Goal: Task Accomplishment & Management: Manage account settings

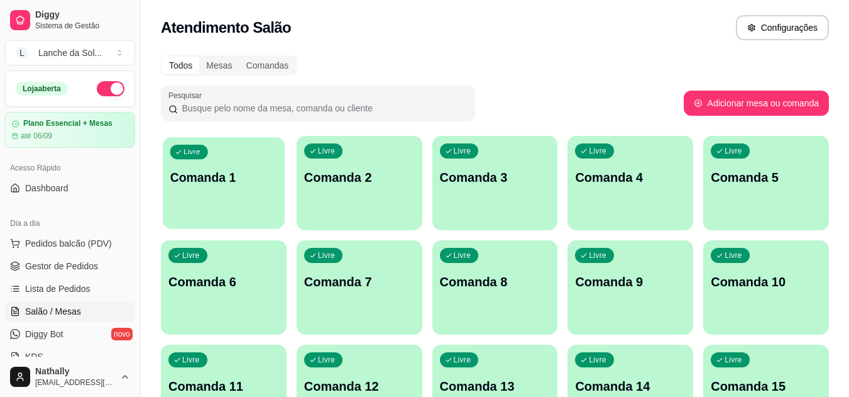
click at [222, 212] on div "Livre Comanda 1" at bounding box center [224, 175] width 122 height 77
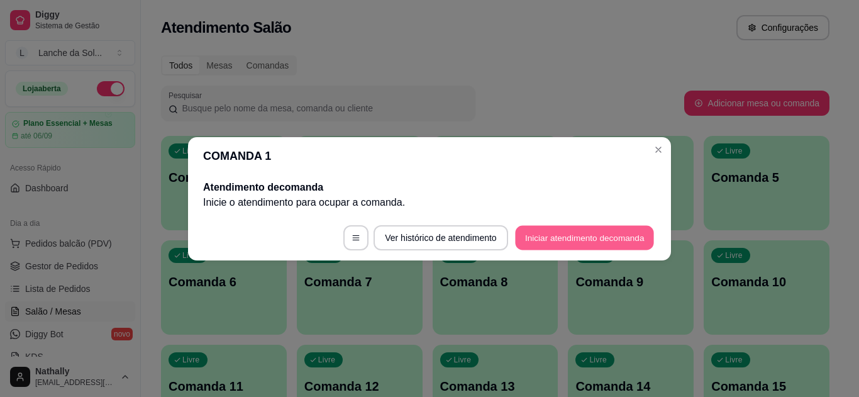
click at [532, 231] on button "Iniciar atendimento de comanda" at bounding box center [584, 237] width 139 height 25
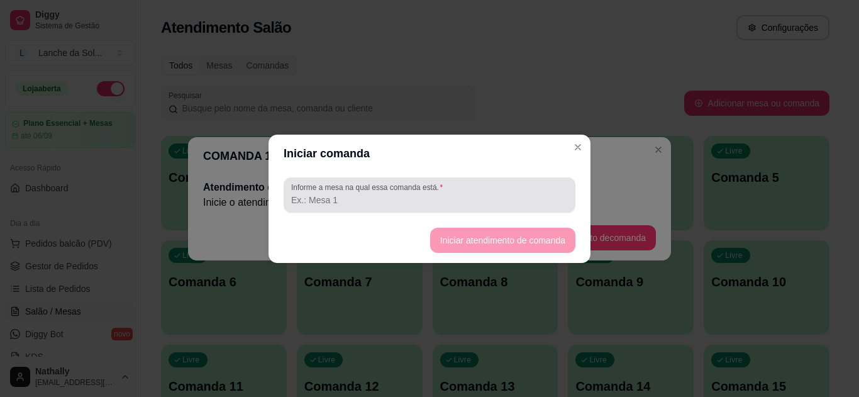
click at [524, 187] on div at bounding box center [429, 194] width 277 height 25
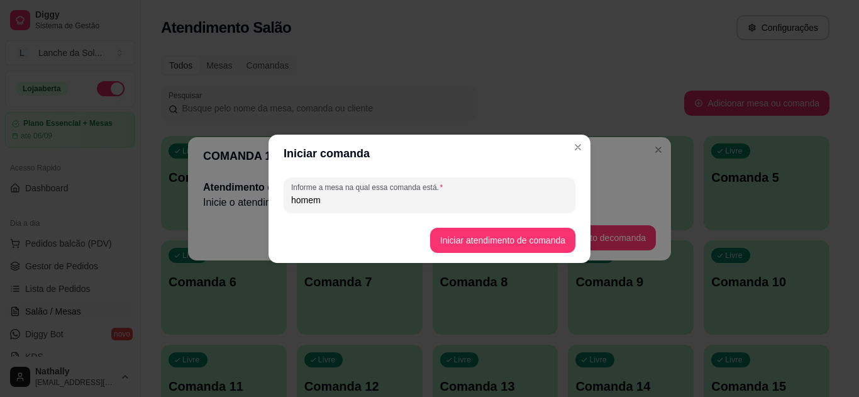
type input "homem"
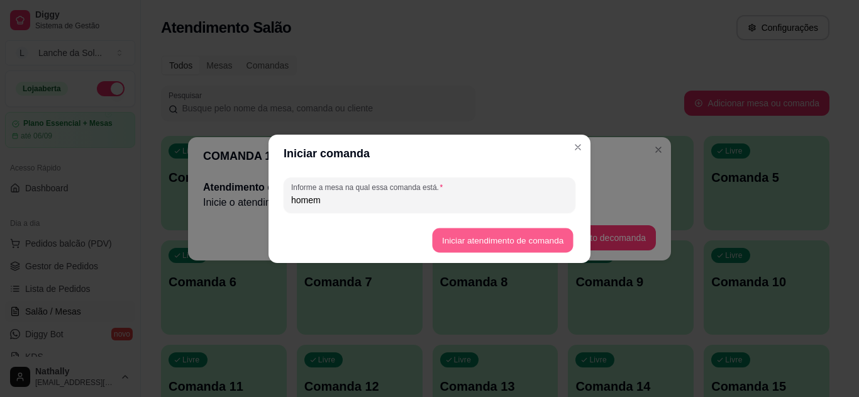
click at [498, 238] on button "Iniciar atendimento de comanda" at bounding box center [502, 240] width 141 height 25
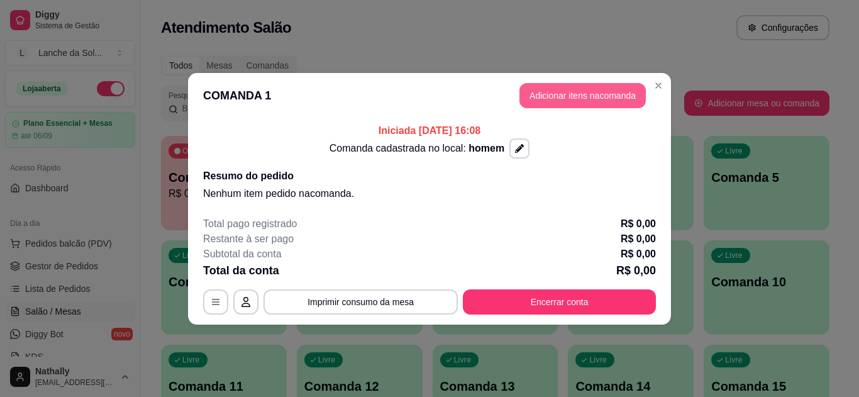
click at [587, 95] on button "Adicionar itens na comanda" at bounding box center [582, 95] width 126 height 25
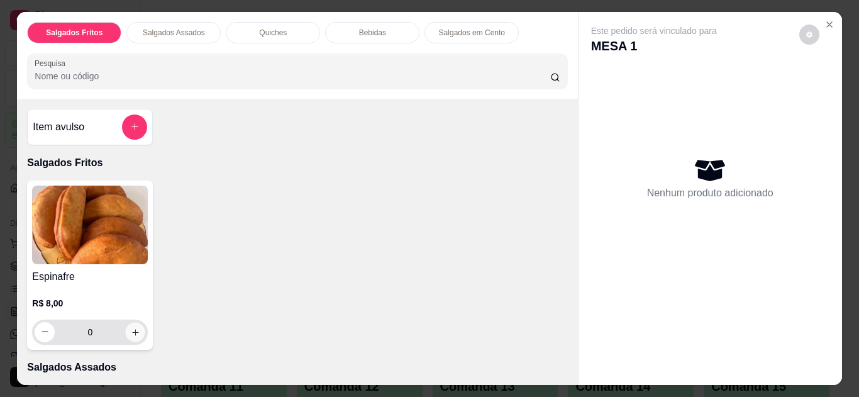
click at [135, 327] on icon "increase-product-quantity" at bounding box center [135, 331] width 9 height 9
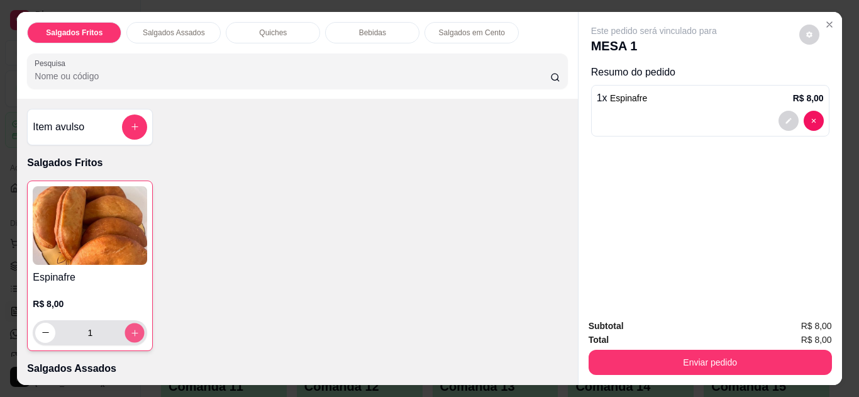
click at [135, 326] on button "increase-product-quantity" at bounding box center [134, 331] width 19 height 19
type input "2"
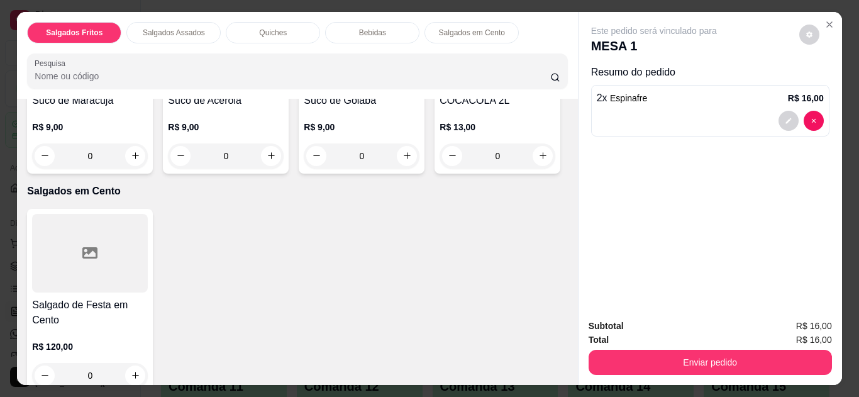
scroll to position [1000, 0]
click at [397, 165] on button "increase-product-quantity" at bounding box center [406, 154] width 19 height 19
type input "1"
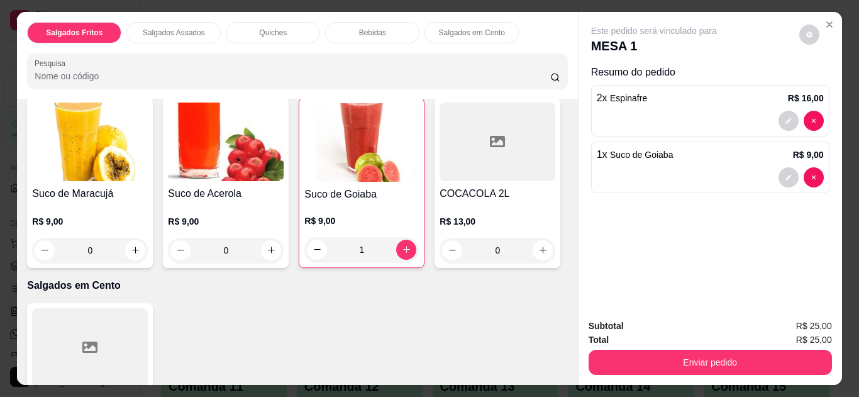
scroll to position [896, 0]
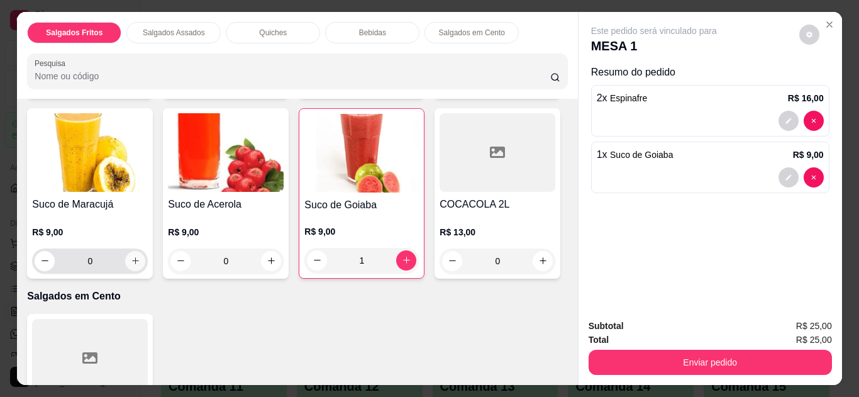
click at [140, 256] on icon "increase-product-quantity" at bounding box center [135, 260] width 9 height 9
type input "1"
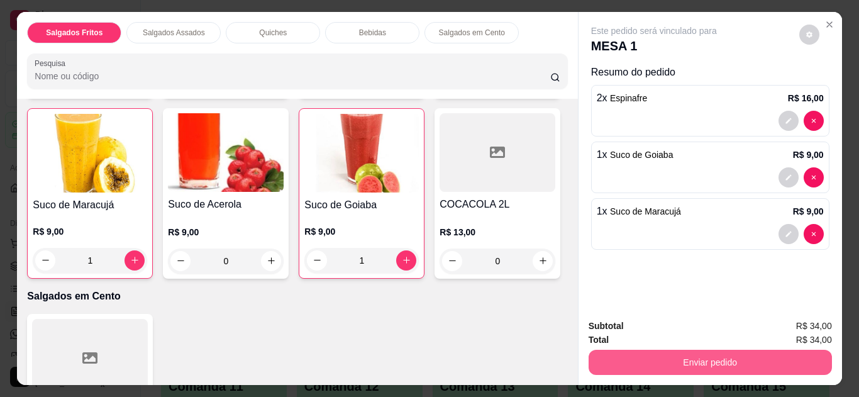
click at [599, 356] on button "Enviar pedido" at bounding box center [709, 361] width 243 height 25
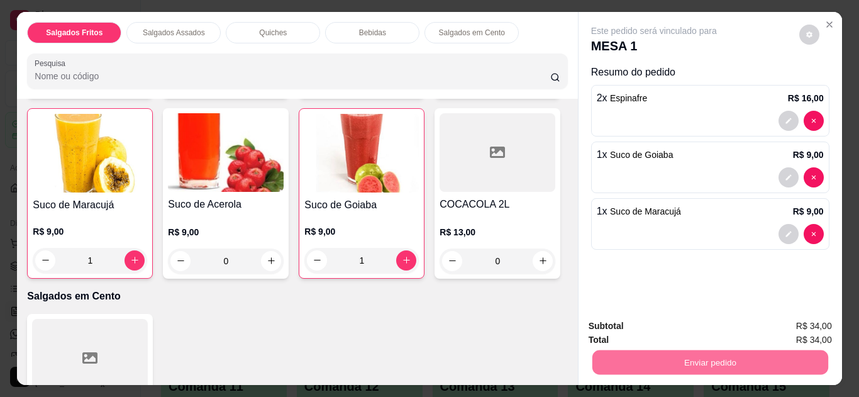
click at [652, 317] on button "Não registrar e enviar pedido" at bounding box center [668, 326] width 127 height 23
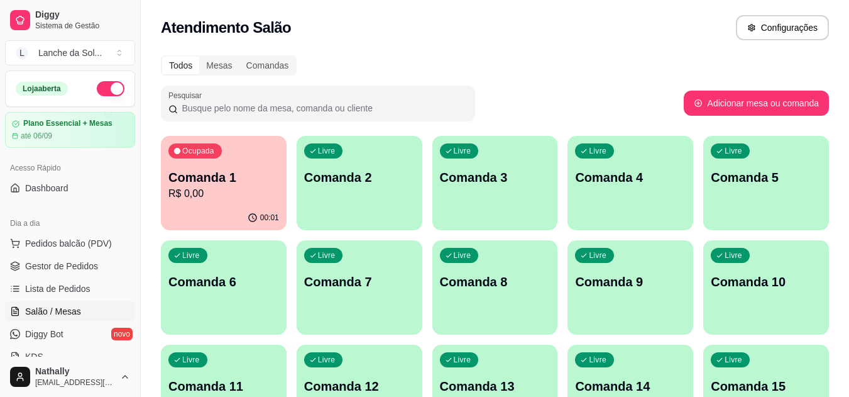
click at [92, 265] on span "Gestor de Pedidos" at bounding box center [61, 266] width 73 height 13
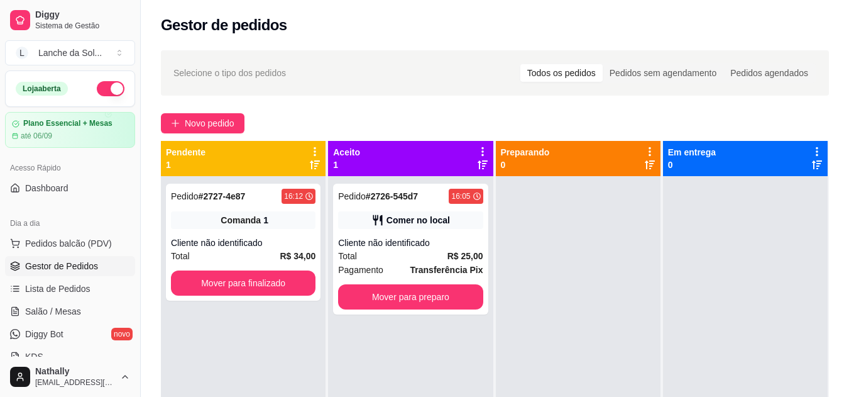
click at [383, 250] on div "Total R$ 25,00" at bounding box center [410, 256] width 145 height 14
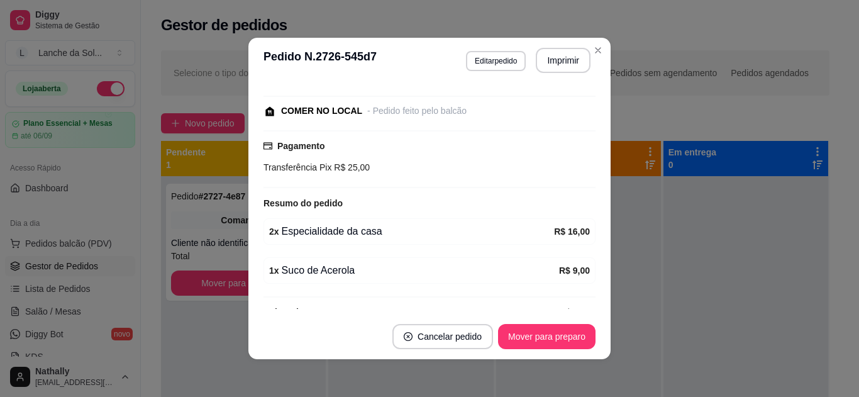
scroll to position [143, 0]
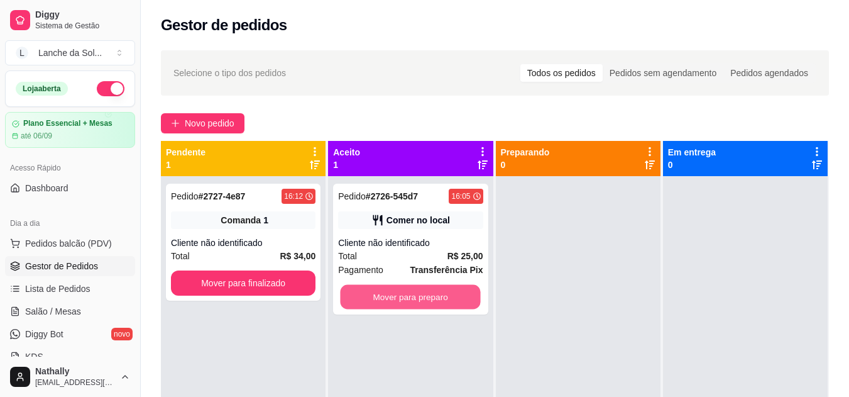
click at [400, 294] on button "Mover para preparo" at bounding box center [411, 297] width 140 height 25
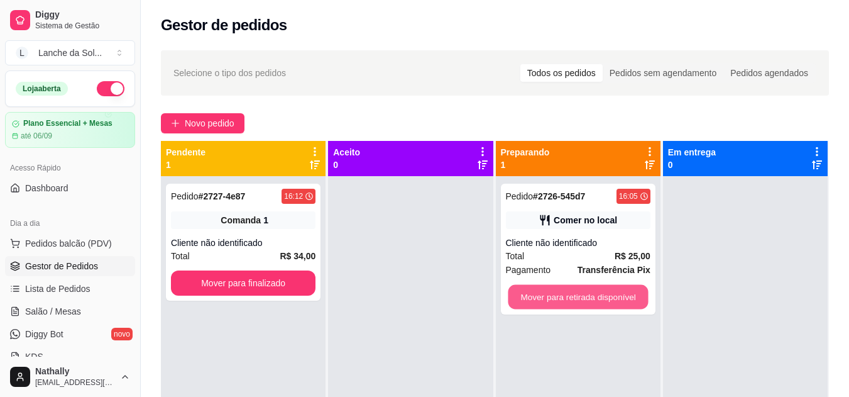
click at [548, 290] on button "Mover para retirada disponível" at bounding box center [578, 297] width 140 height 25
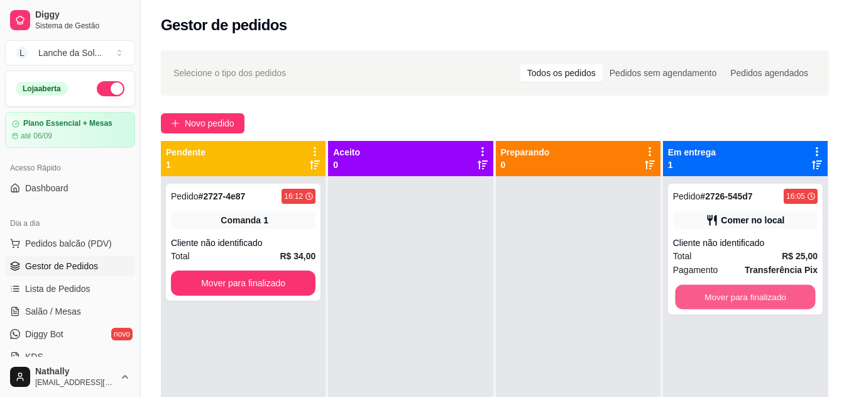
click at [691, 290] on button "Mover para finalizado" at bounding box center [745, 297] width 140 height 25
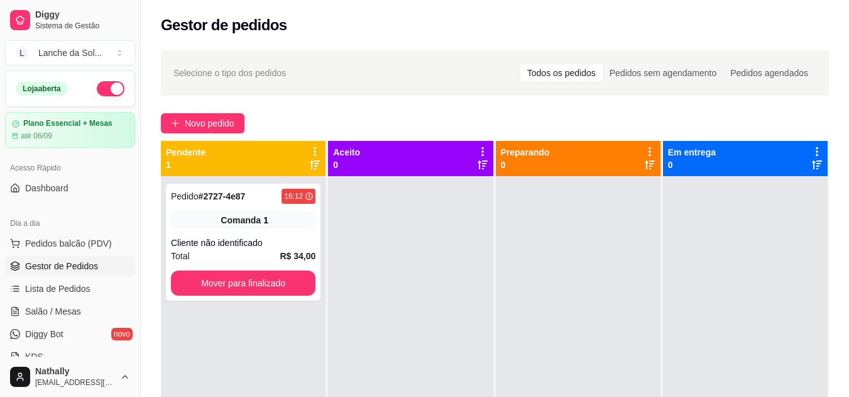
click at [114, 312] on link "Salão / Mesas" at bounding box center [70, 311] width 130 height 20
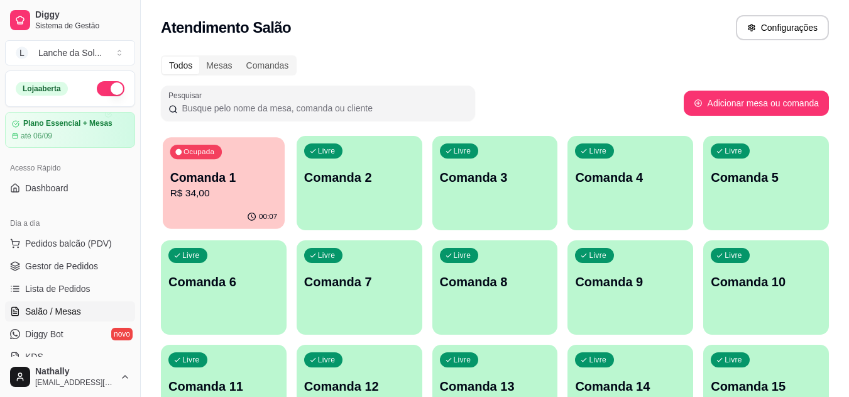
click at [217, 206] on div "00:07" at bounding box center [224, 217] width 122 height 24
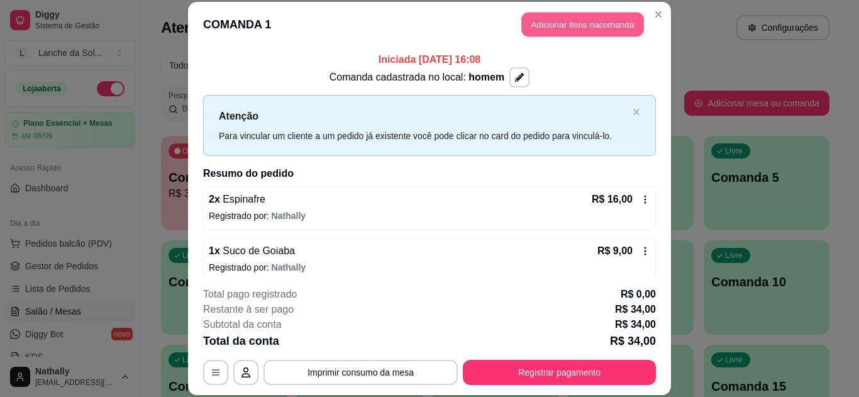
click at [585, 31] on button "Adicionar itens na comanda" at bounding box center [582, 25] width 123 height 25
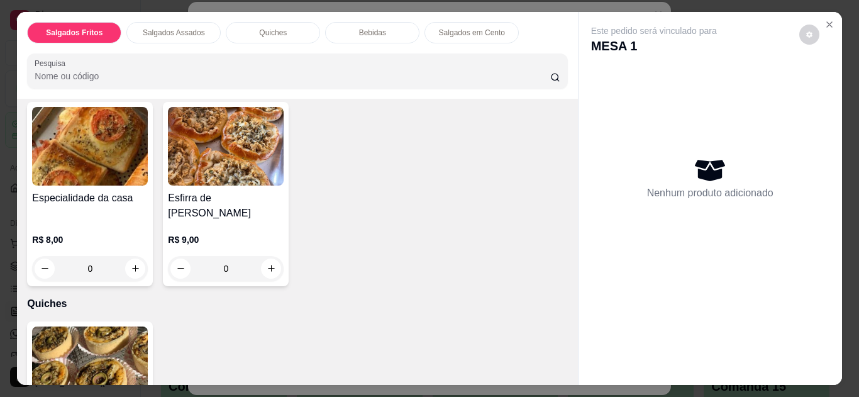
scroll to position [300, 0]
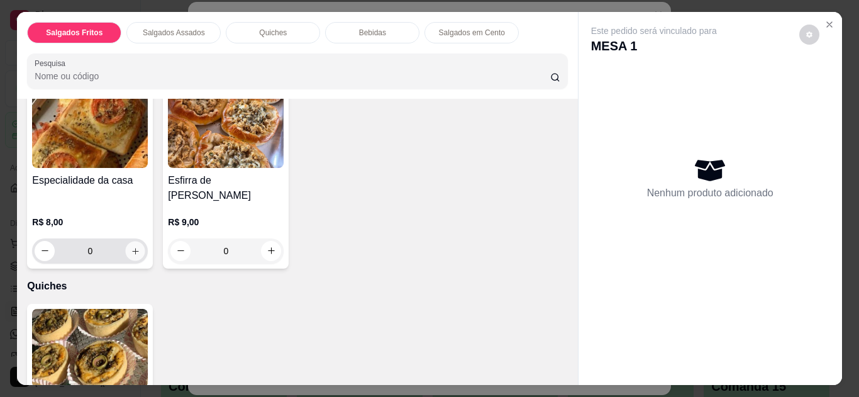
click at [132, 248] on icon "increase-product-quantity" at bounding box center [135, 251] width 6 height 6
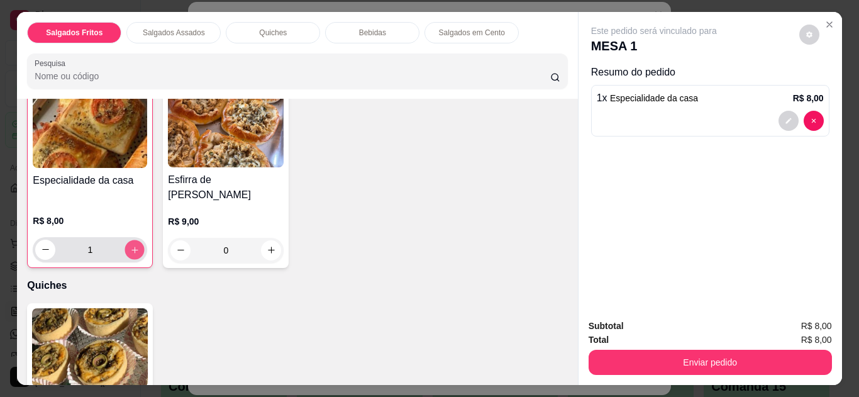
click at [131, 246] on icon "increase-product-quantity" at bounding box center [134, 249] width 6 height 6
type input "4"
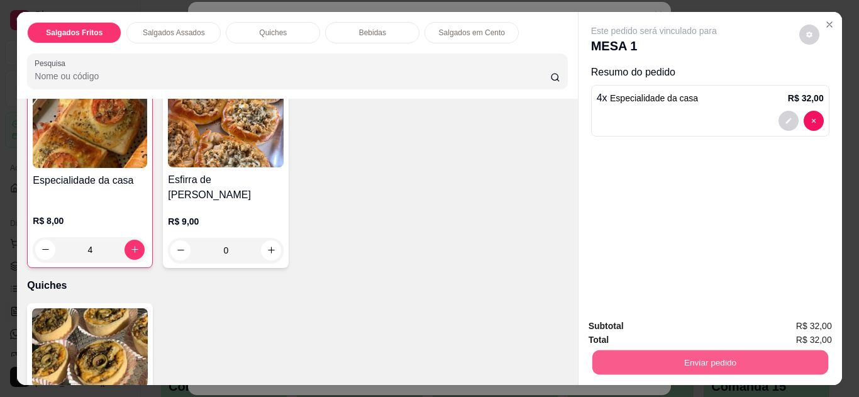
click at [671, 363] on button "Enviar pedido" at bounding box center [709, 362] width 236 height 25
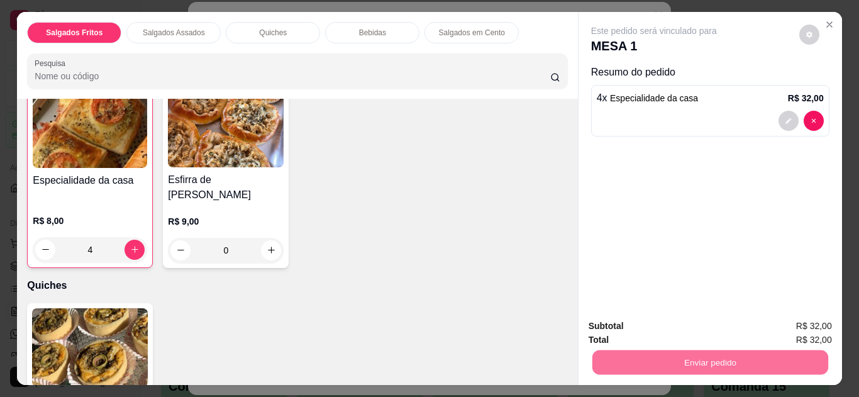
click at [672, 322] on button "Não registrar e enviar pedido" at bounding box center [668, 326] width 127 height 23
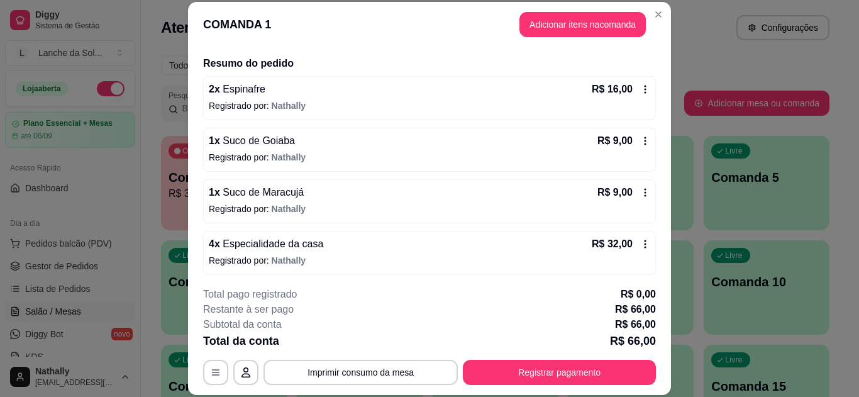
scroll to position [113, 0]
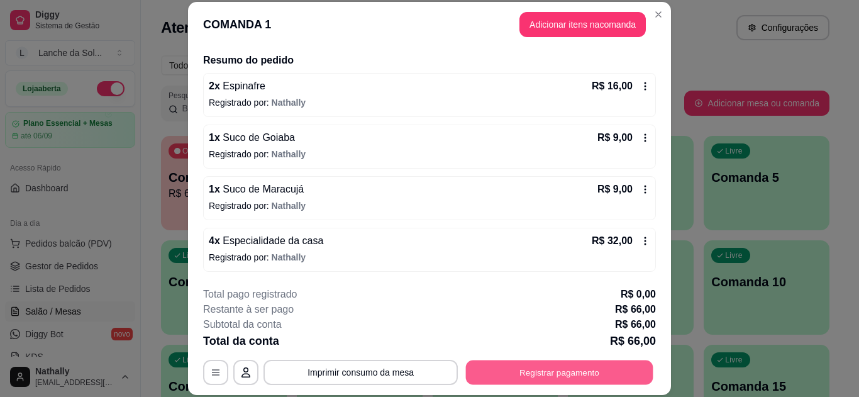
click at [524, 363] on button "Registrar pagamento" at bounding box center [559, 372] width 187 height 25
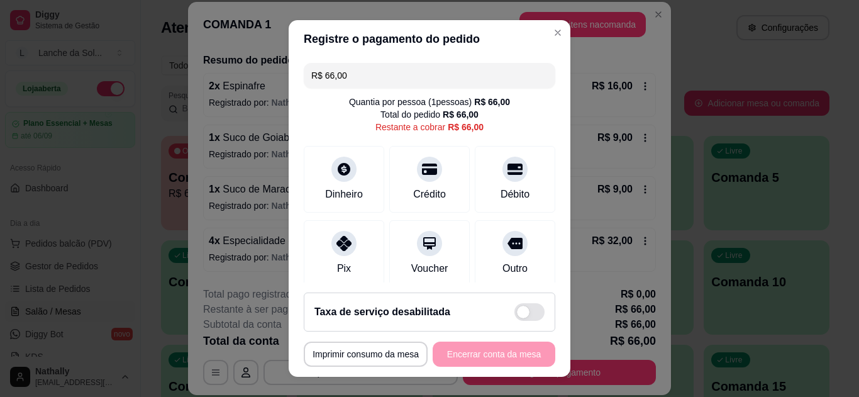
click at [361, 248] on div "Pix" at bounding box center [344, 253] width 80 height 67
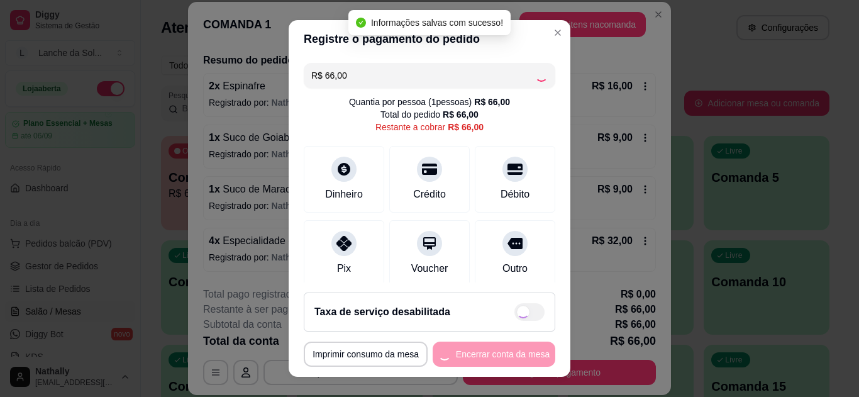
type input "R$ 0,00"
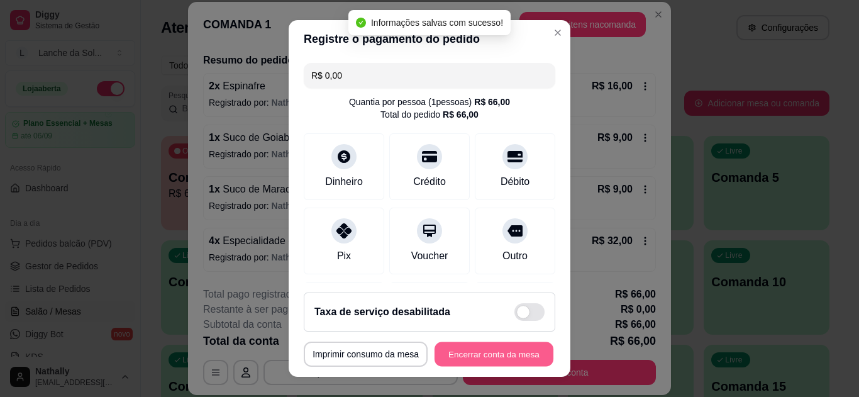
click at [460, 350] on button "Encerrar conta da mesa" at bounding box center [493, 354] width 119 height 25
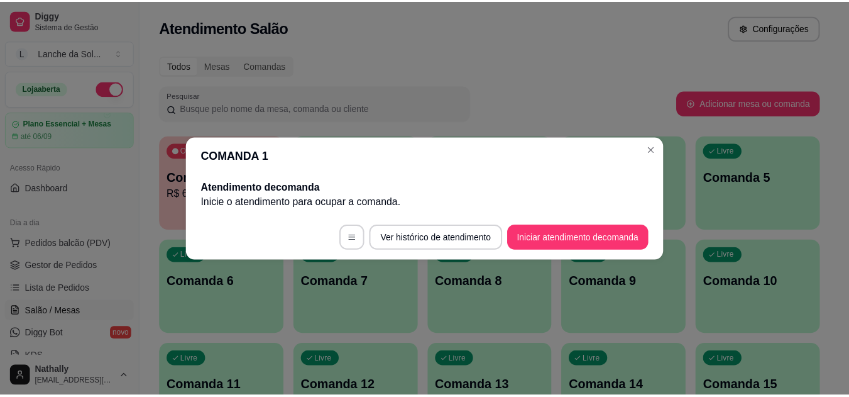
scroll to position [0, 0]
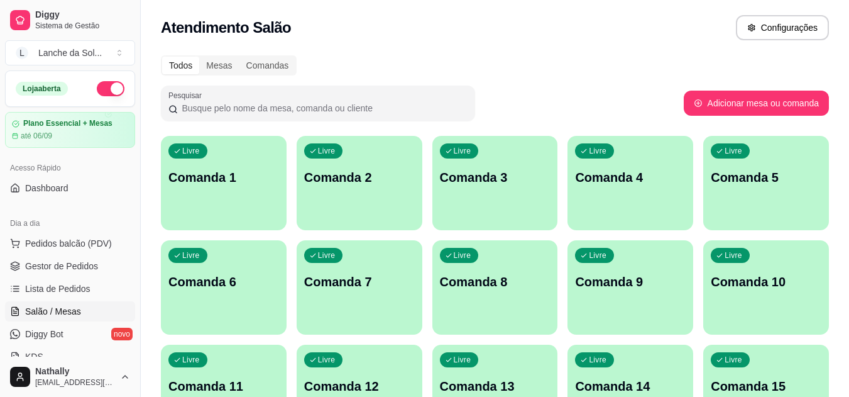
click at [57, 270] on span "Gestor de Pedidos" at bounding box center [61, 266] width 73 height 13
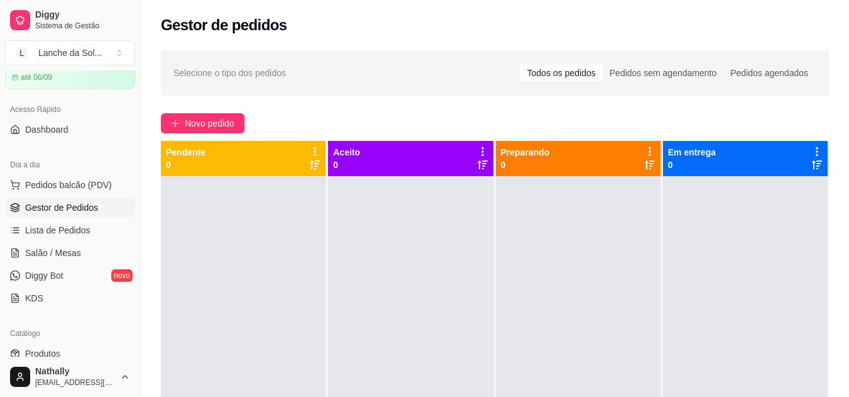
scroll to position [99, 0]
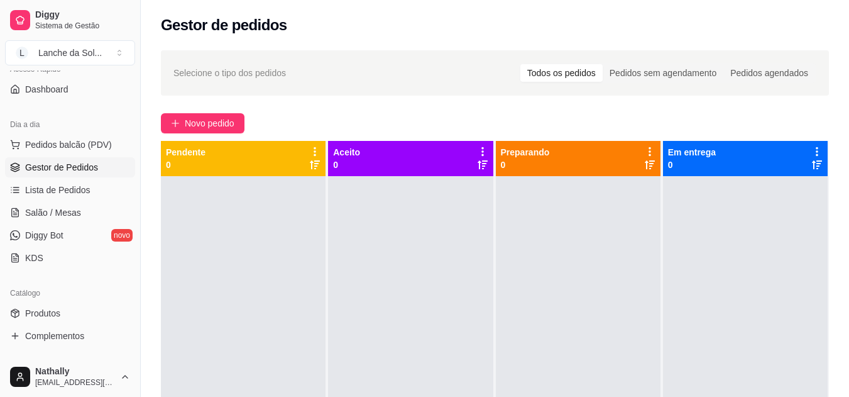
click at [67, 314] on link "Produtos" at bounding box center [70, 313] width 130 height 20
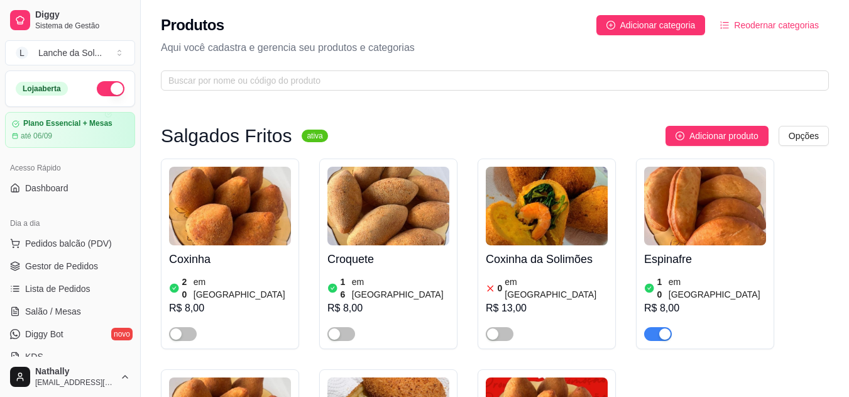
click at [50, 272] on span "Gestor de Pedidos" at bounding box center [61, 266] width 73 height 13
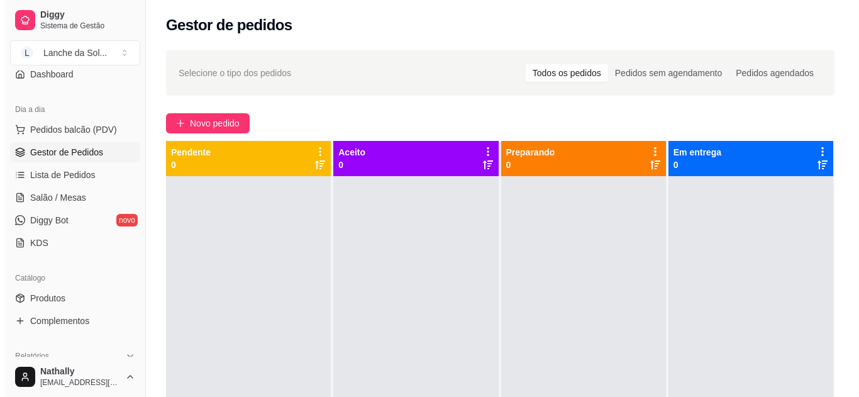
scroll to position [125, 0]
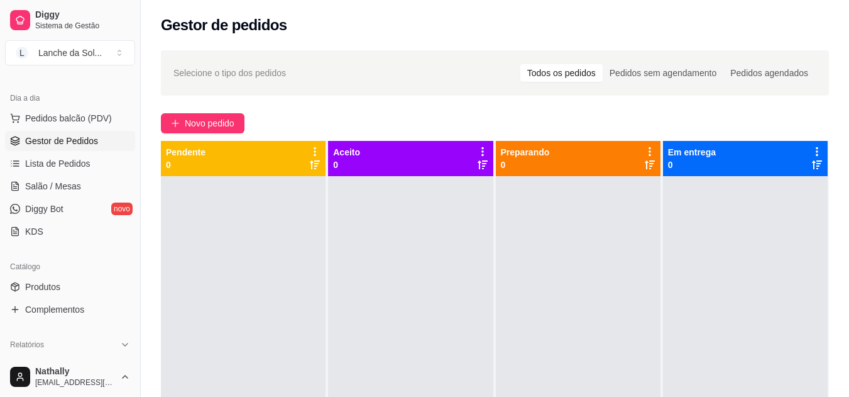
click at [94, 115] on span "Pedidos balcão (PDV)" at bounding box center [68, 118] width 87 height 13
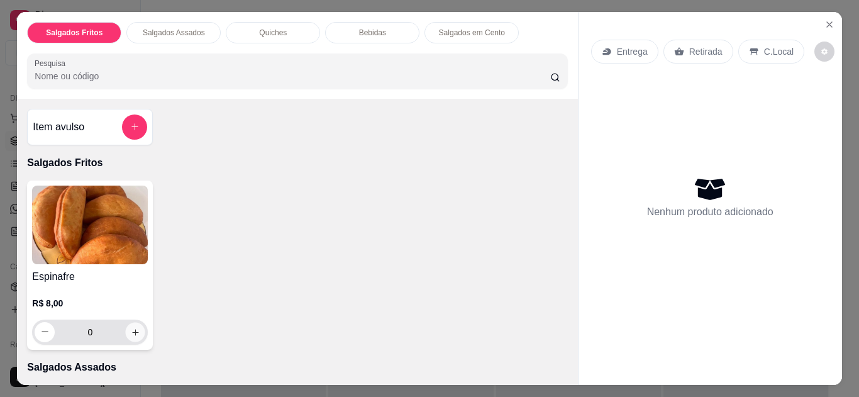
click at [134, 322] on button "increase-product-quantity" at bounding box center [135, 331] width 19 height 19
type input "1"
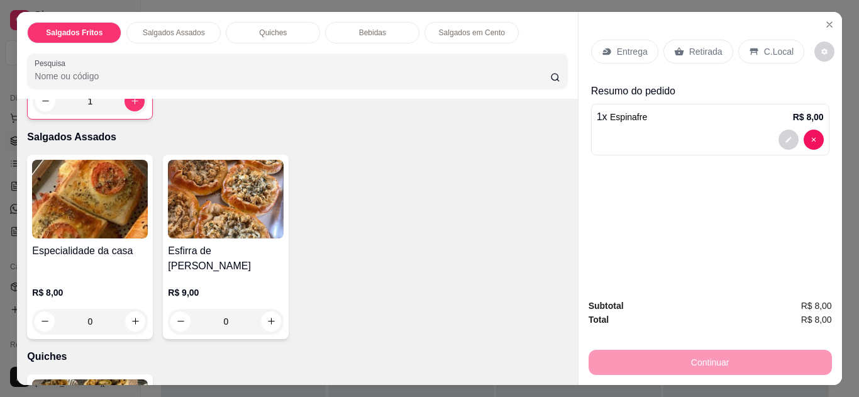
scroll to position [248, 0]
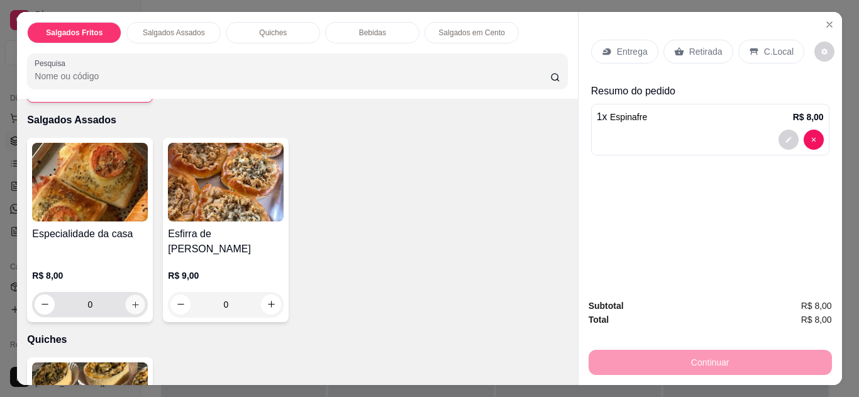
click at [132, 301] on icon "increase-product-quantity" at bounding box center [135, 304] width 6 height 6
type input "1"
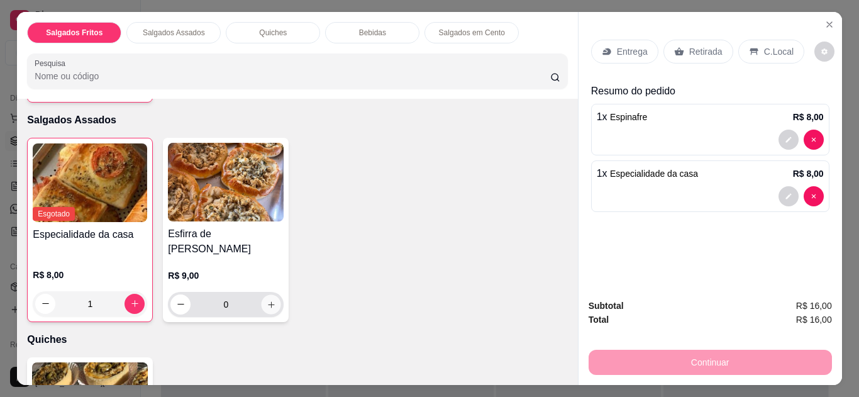
click at [268, 301] on icon "increase-product-quantity" at bounding box center [271, 304] width 6 height 6
type input "1"
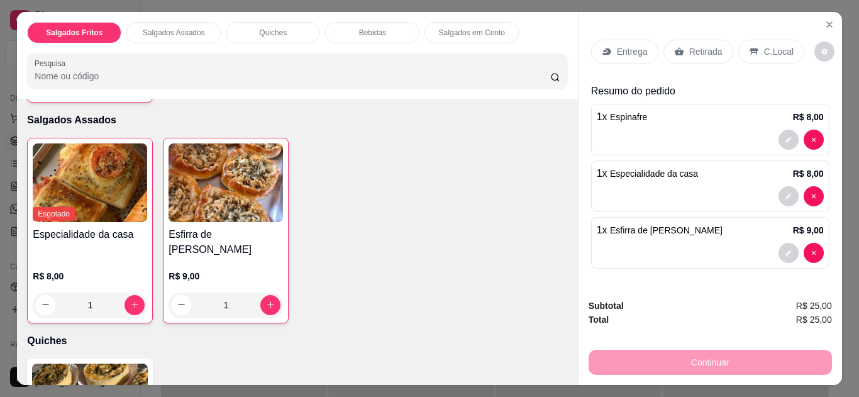
click at [764, 45] on p "C.Local" at bounding box center [779, 51] width 30 height 13
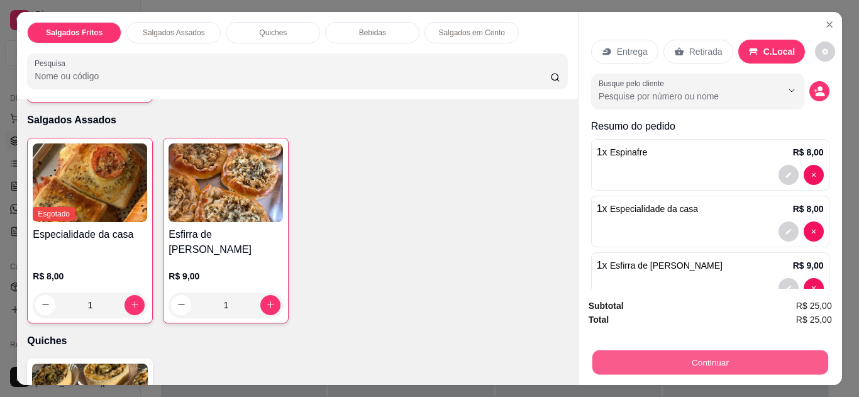
click at [606, 353] on button "Continuar" at bounding box center [709, 362] width 236 height 25
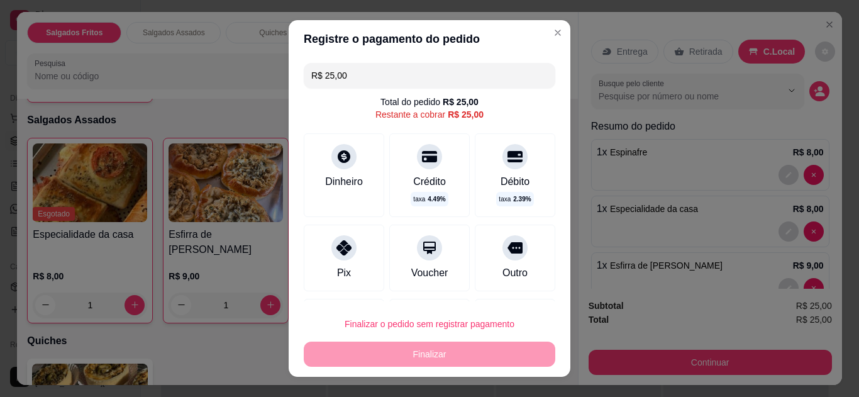
click at [342, 243] on icon at bounding box center [343, 247] width 15 height 15
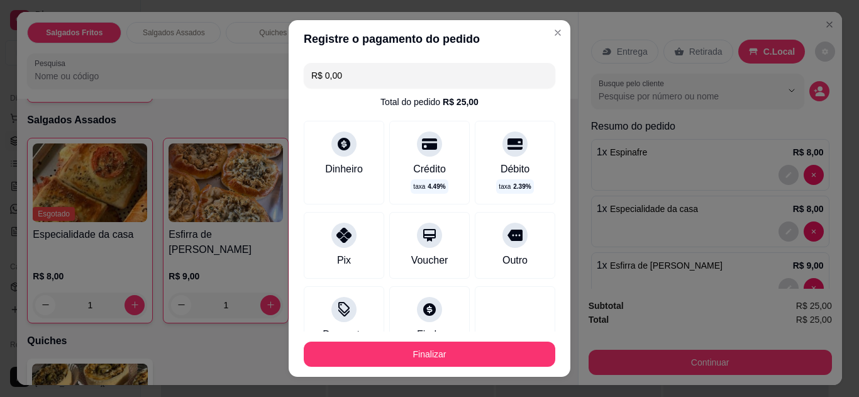
click at [390, 73] on input "R$ 0,00" at bounding box center [429, 75] width 236 height 25
type input "R$ 25,00"
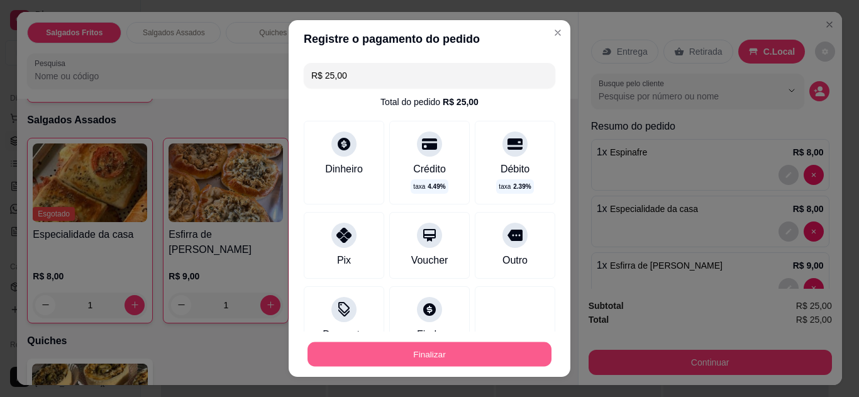
click at [446, 355] on button "Finalizar" at bounding box center [429, 354] width 244 height 25
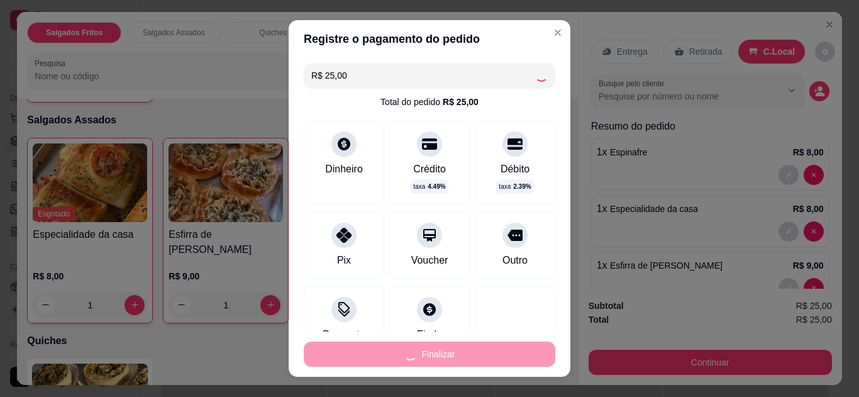
type input "0"
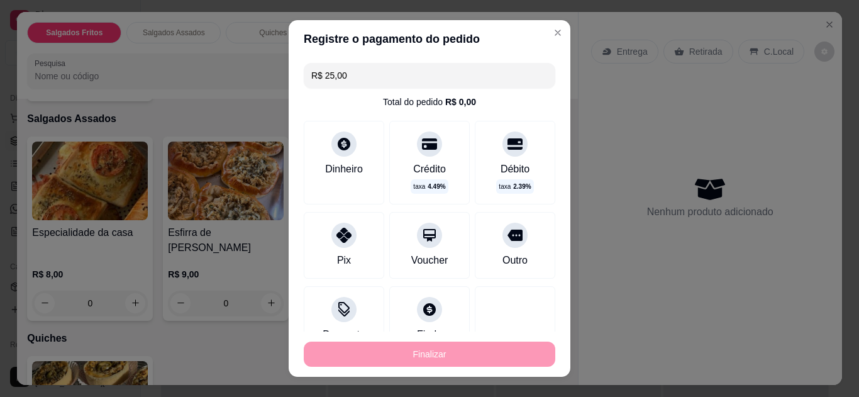
type input "-R$ 25,00"
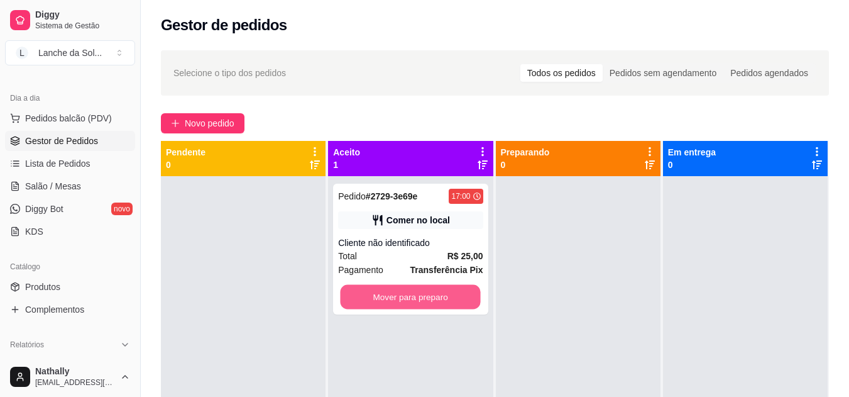
click at [422, 289] on button "Mover para preparo" at bounding box center [411, 297] width 140 height 25
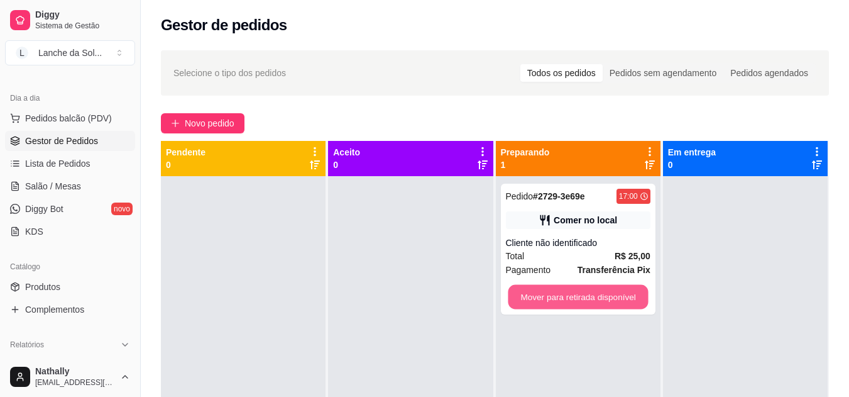
click at [520, 296] on button "Mover para retirada disponível" at bounding box center [578, 297] width 140 height 25
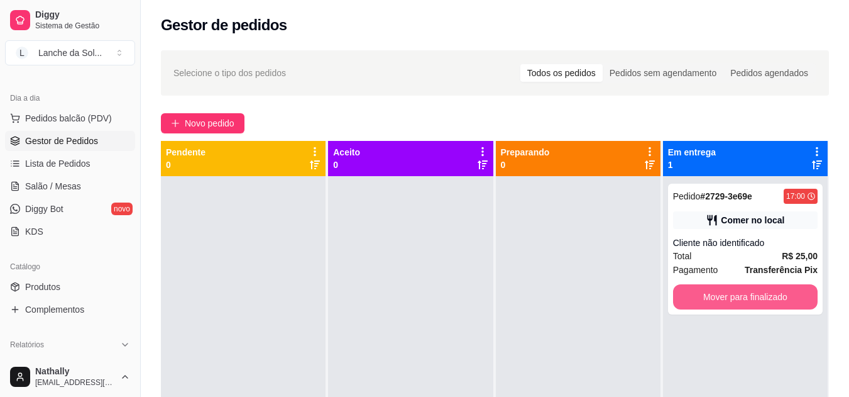
click at [707, 292] on button "Mover para finalizado" at bounding box center [745, 296] width 145 height 25
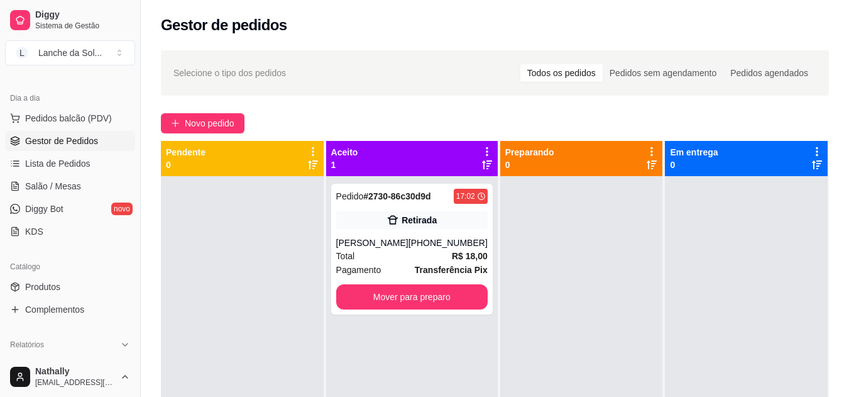
click at [395, 253] on div "Total R$ 18,00" at bounding box center [411, 256] width 151 height 14
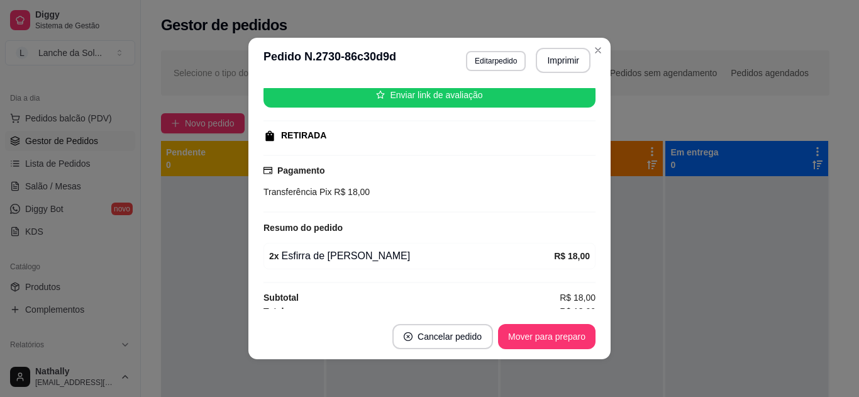
scroll to position [170, 0]
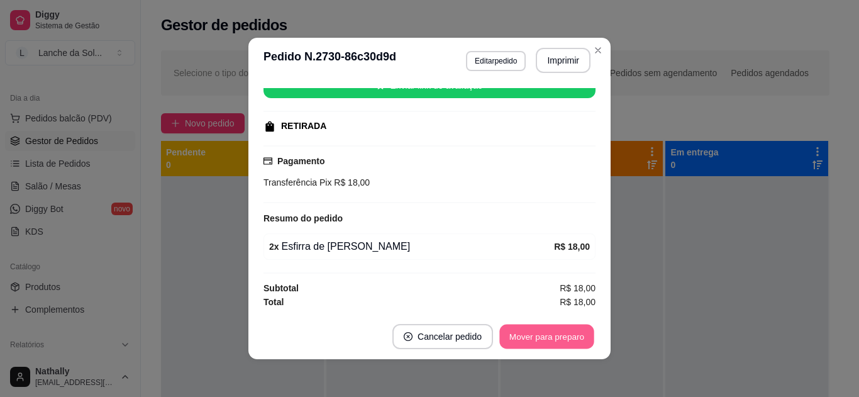
click at [529, 340] on button "Mover para preparo" at bounding box center [546, 336] width 94 height 25
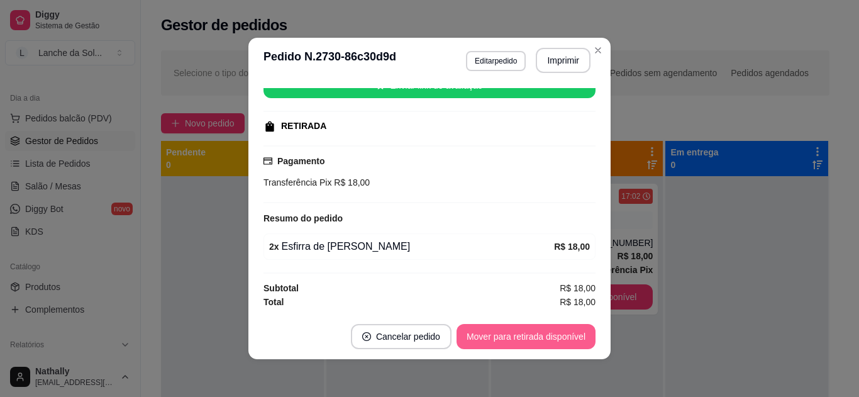
click at [529, 340] on button "Mover para retirada disponível" at bounding box center [525, 336] width 139 height 25
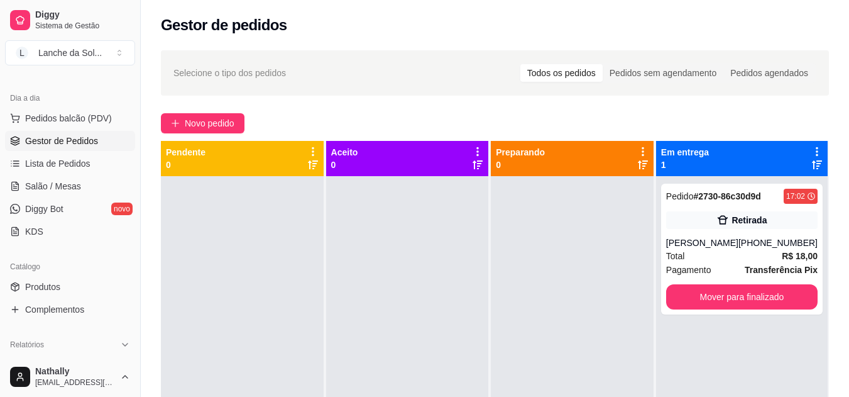
click at [696, 195] on strong "# 2730-86c30d9d" at bounding box center [726, 196] width 67 height 10
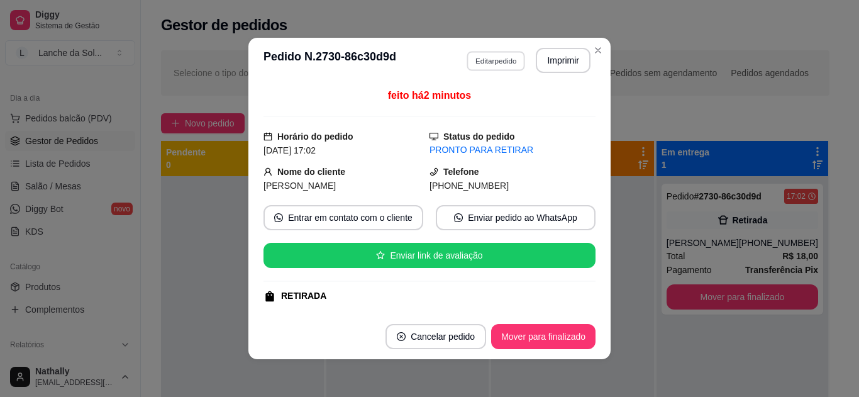
click at [479, 55] on button "Editar pedido" at bounding box center [495, 60] width 58 height 19
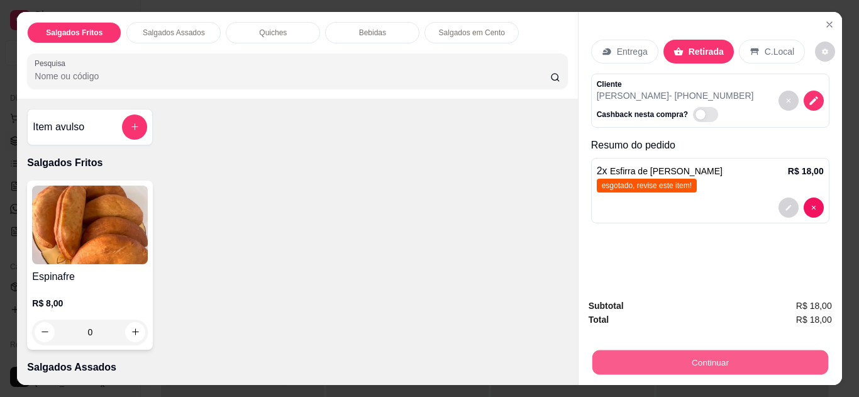
click at [703, 350] on button "Continuar" at bounding box center [709, 362] width 236 height 25
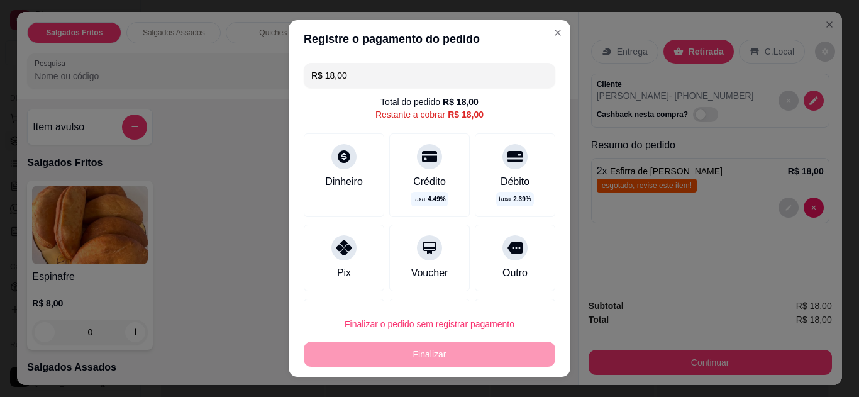
click at [342, 174] on div "Dinheiro" at bounding box center [344, 181] width 38 height 15
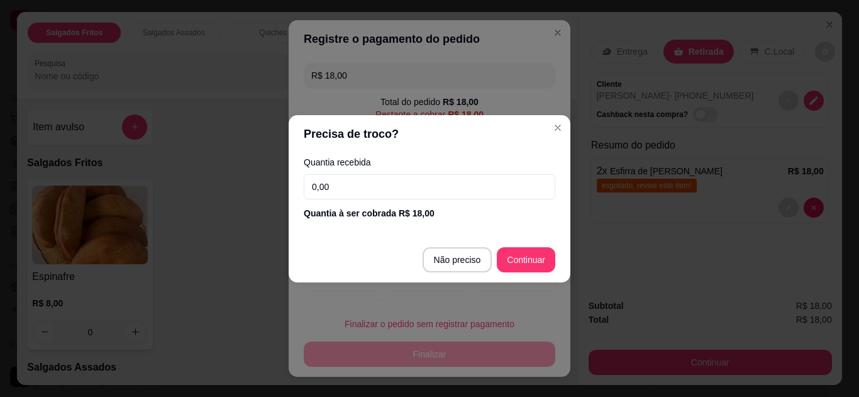
click at [461, 190] on input "0,00" at bounding box center [429, 186] width 251 height 25
type input "5,00"
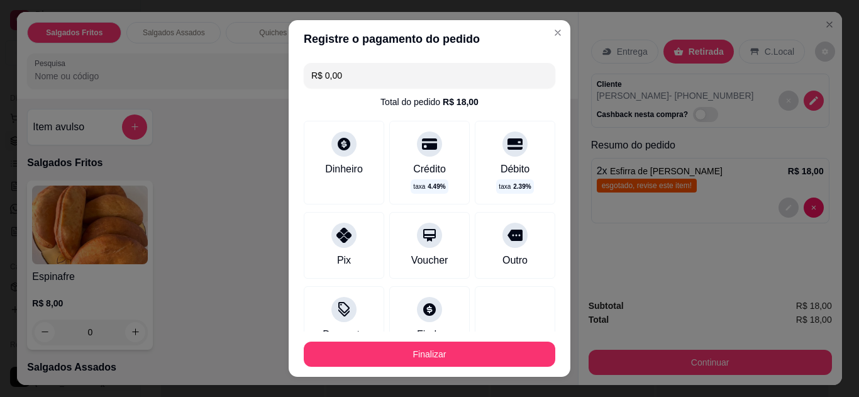
click at [336, 235] on icon at bounding box center [343, 235] width 15 height 15
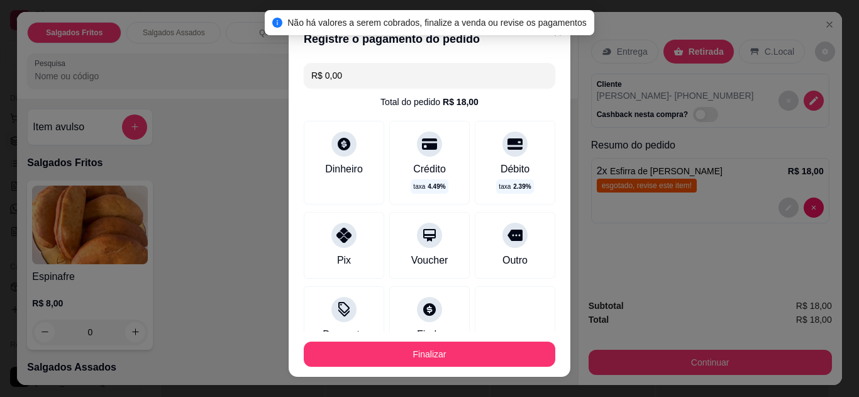
click at [336, 235] on icon at bounding box center [343, 235] width 15 height 15
click at [366, 79] on input "R$ 0,00" at bounding box center [429, 75] width 236 height 25
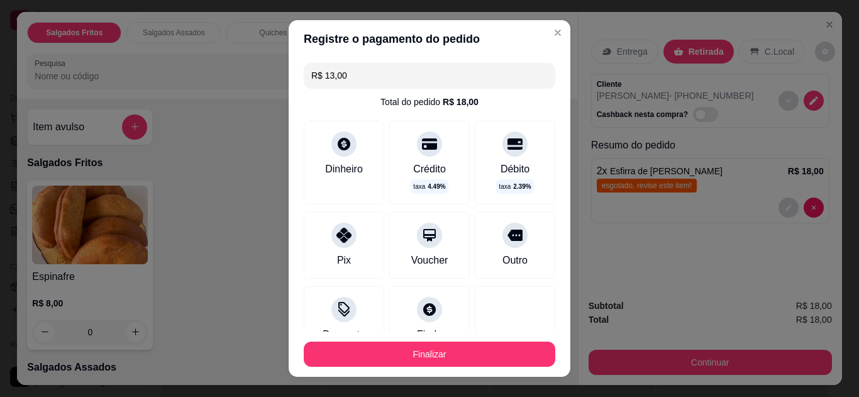
type input "R$ 13,00"
click at [341, 182] on div "Dinheiro" at bounding box center [344, 163] width 80 height 84
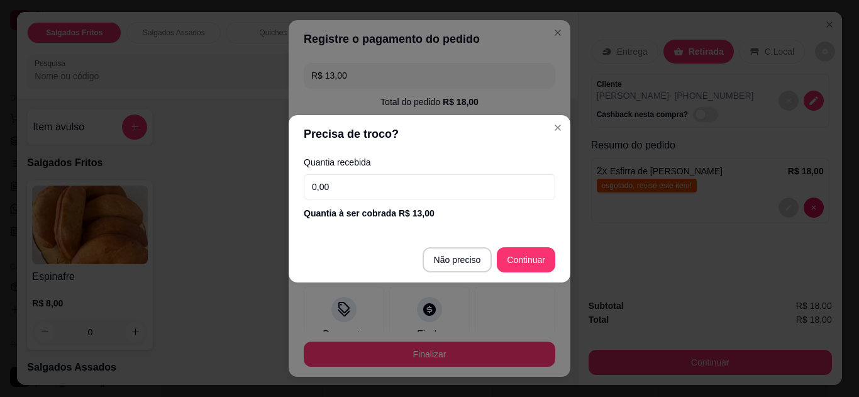
click at [341, 182] on input "0,00" at bounding box center [429, 186] width 251 height 25
type input "5,00"
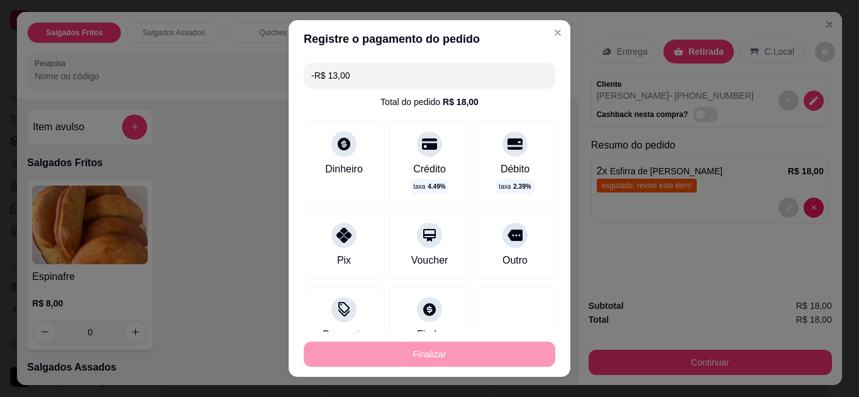
click at [340, 256] on div "Pix" at bounding box center [344, 260] width 14 height 15
type input "-R$ 26,00"
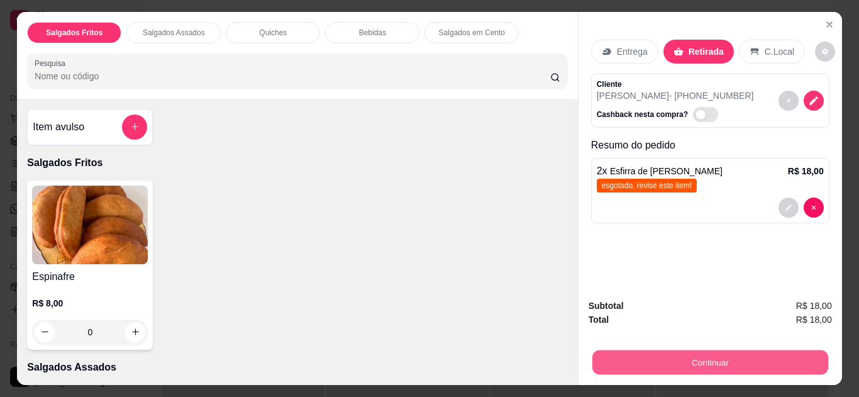
click at [664, 359] on button "Continuar" at bounding box center [709, 362] width 236 height 25
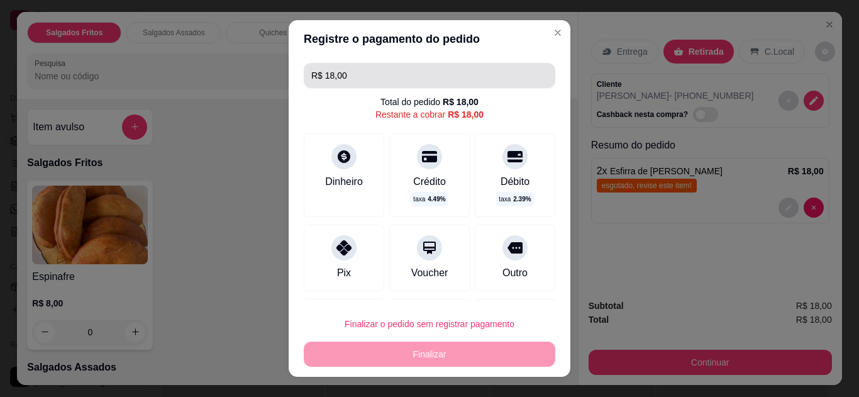
click at [471, 64] on input "R$ 18,00" at bounding box center [429, 75] width 236 height 25
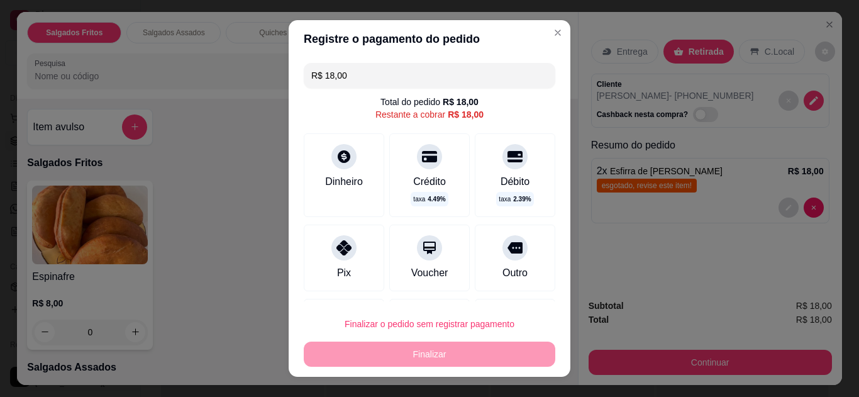
click at [471, 64] on input "R$ 18,00" at bounding box center [429, 75] width 236 height 25
click at [344, 263] on div "Pix" at bounding box center [344, 257] width 80 height 67
click at [340, 156] on icon at bounding box center [344, 156] width 13 height 13
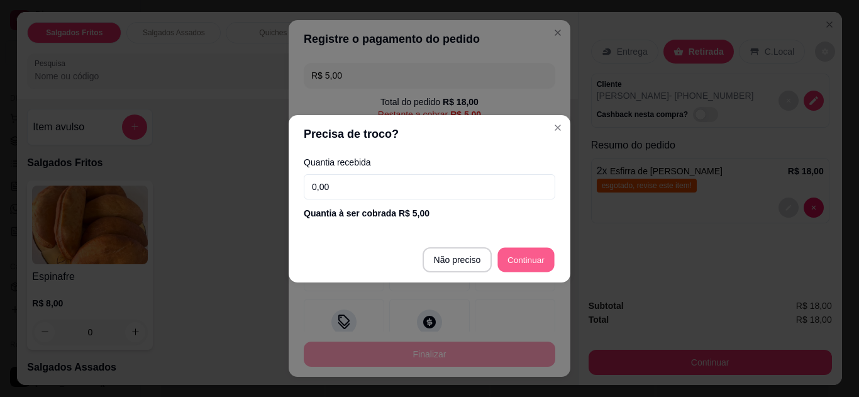
type input "R$ 0,00"
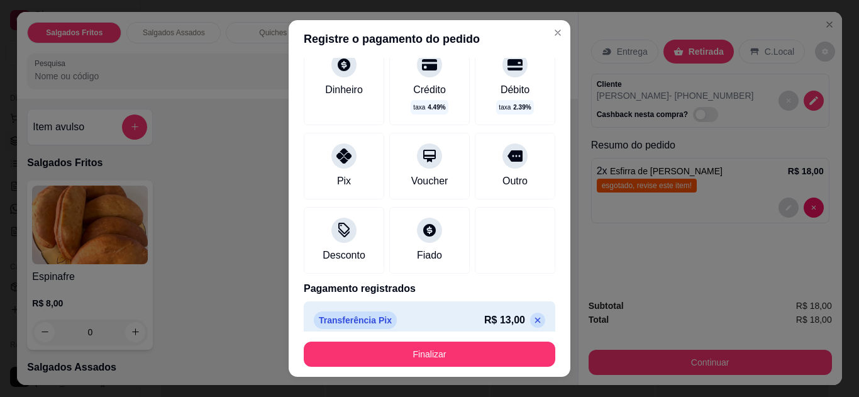
scroll to position [139, 0]
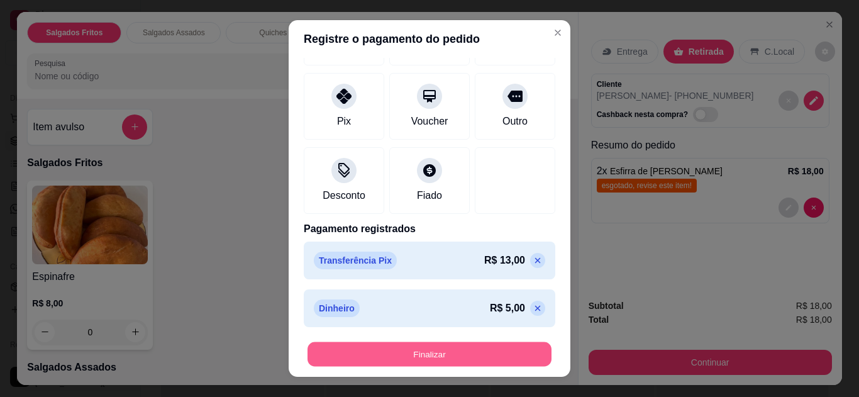
click at [474, 350] on button "Finalizar" at bounding box center [429, 354] width 244 height 25
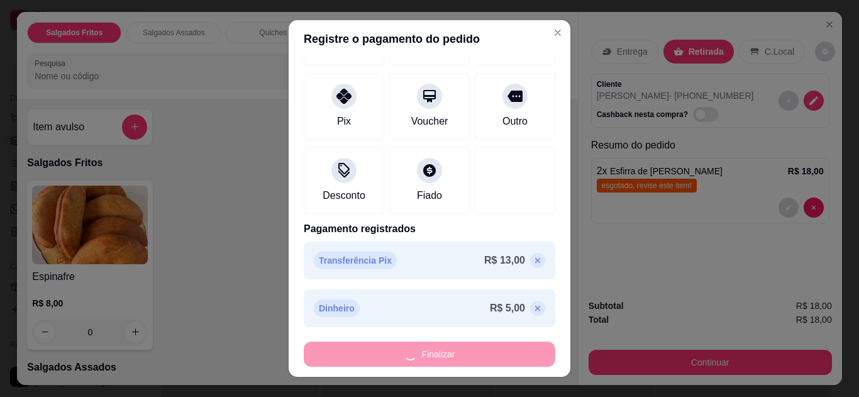
type input "0"
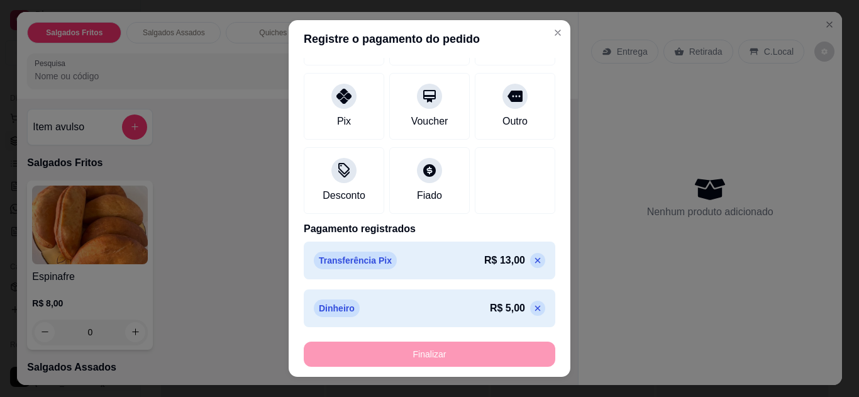
type input "-R$ 18,00"
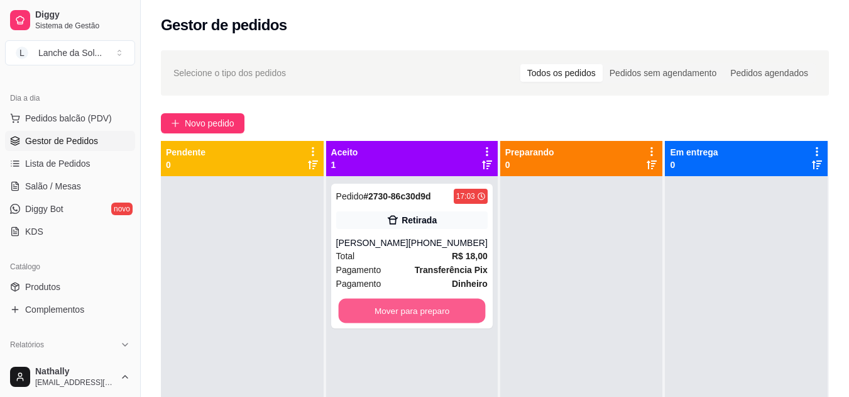
click at [402, 315] on button "Mover para preparo" at bounding box center [411, 311] width 147 height 25
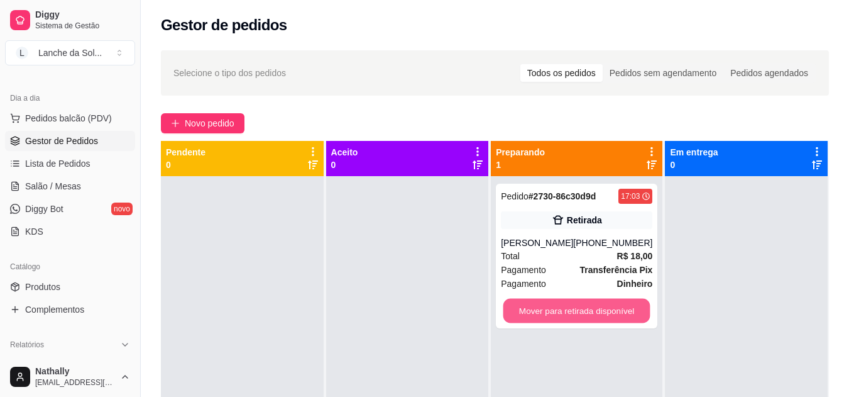
click at [534, 308] on button "Mover para retirada disponível" at bounding box center [576, 311] width 147 height 25
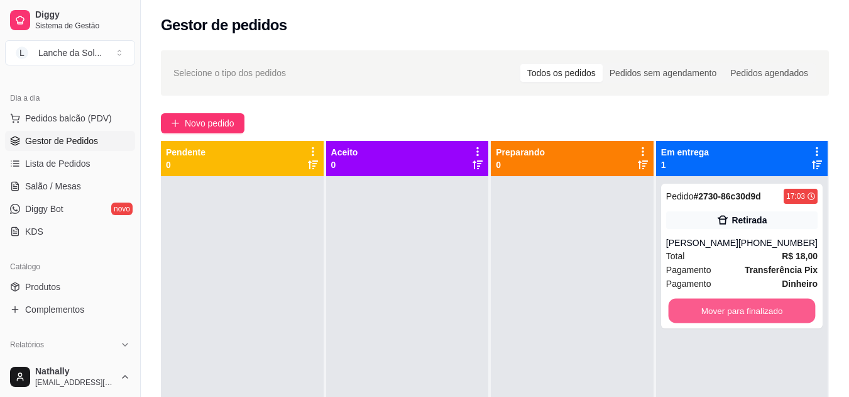
click at [703, 309] on button "Mover para finalizado" at bounding box center [741, 311] width 147 height 25
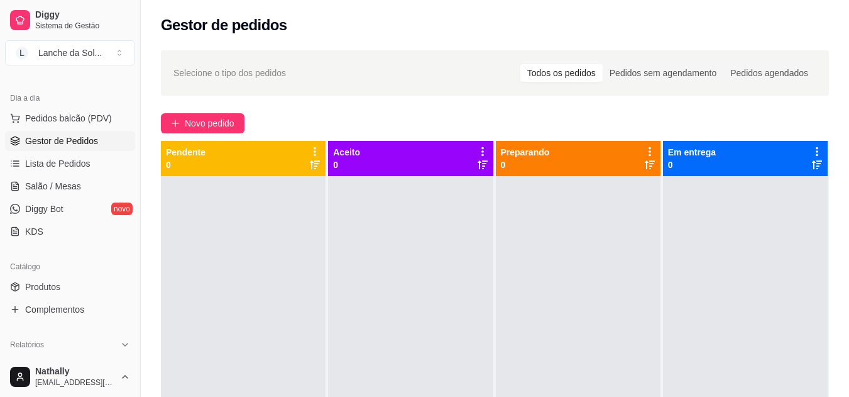
click at [102, 123] on span "Pedidos balcão (PDV)" at bounding box center [68, 118] width 87 height 13
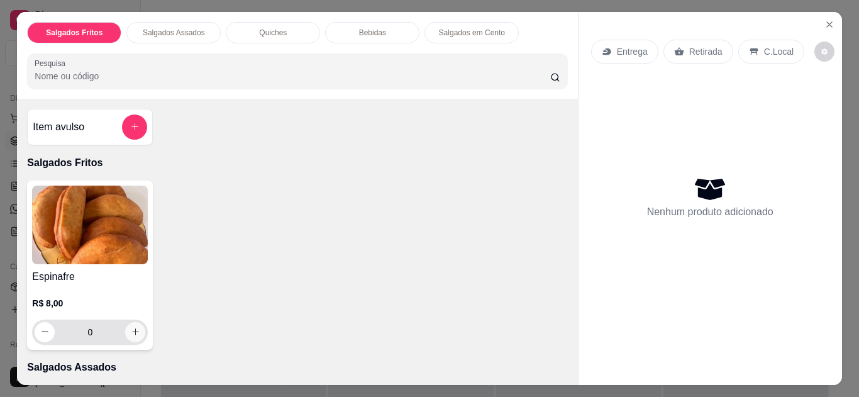
click at [131, 327] on icon "increase-product-quantity" at bounding box center [135, 331] width 9 height 9
type input "1"
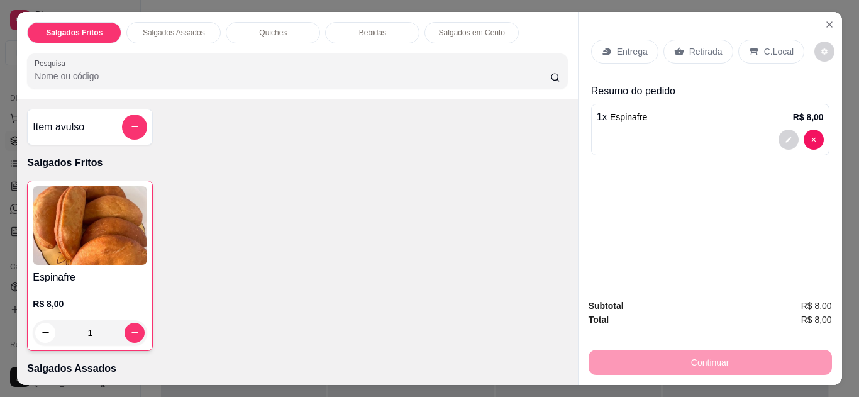
click at [754, 40] on div "C.Local" at bounding box center [771, 52] width 66 height 24
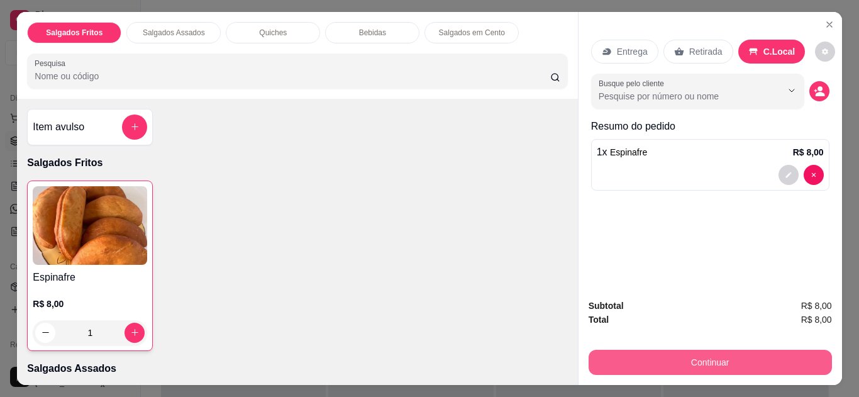
click at [642, 352] on button "Continuar" at bounding box center [709, 361] width 243 height 25
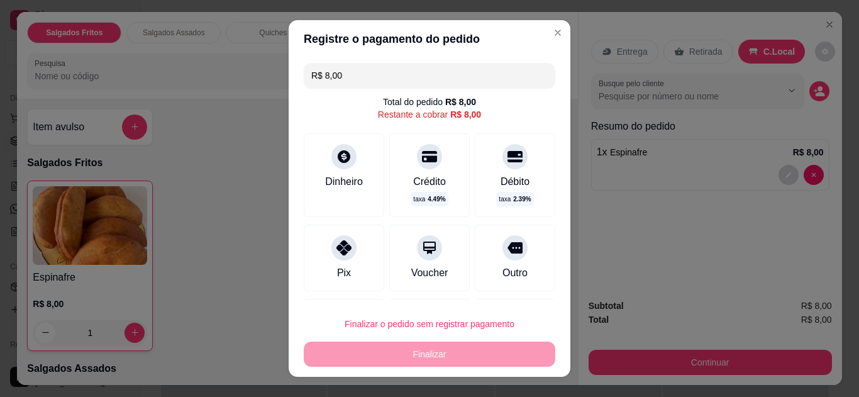
click at [356, 250] on div "Pix" at bounding box center [344, 257] width 80 height 67
type input "R$ 0,00"
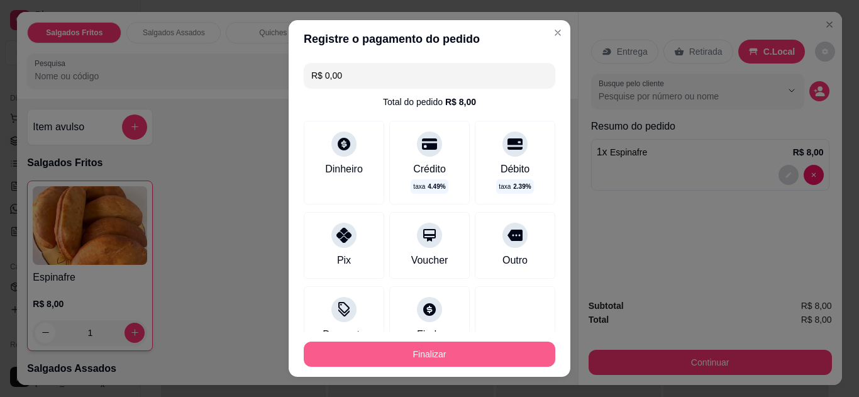
click at [375, 348] on button "Finalizar" at bounding box center [429, 353] width 251 height 25
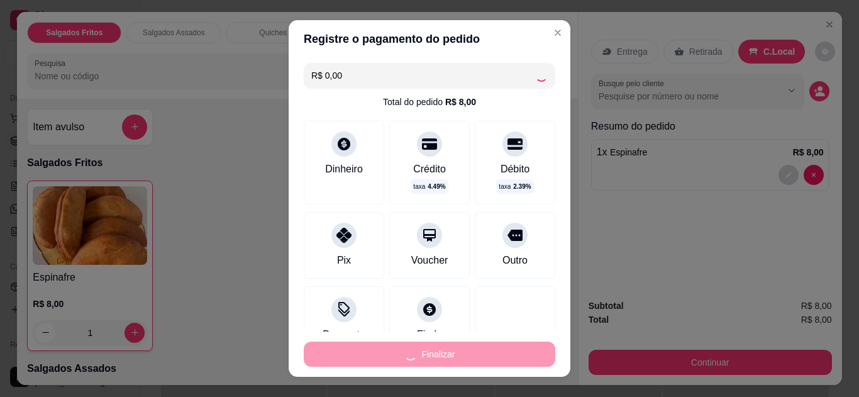
type input "0"
type input "-R$ 8,00"
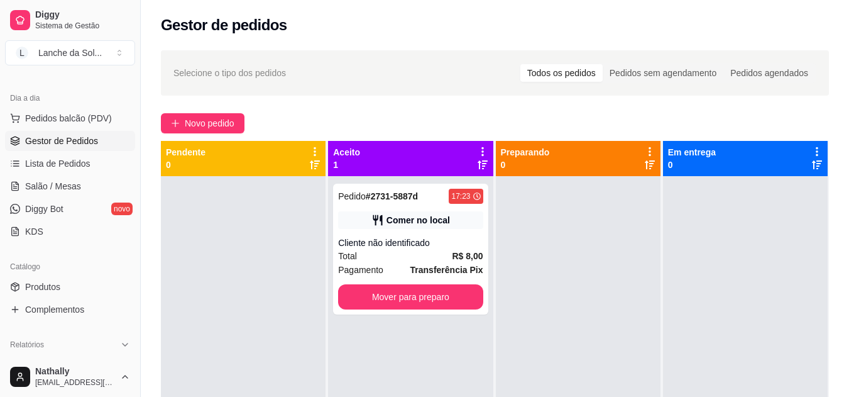
click at [415, 255] on div "Total R$ 8,00" at bounding box center [410, 256] width 145 height 14
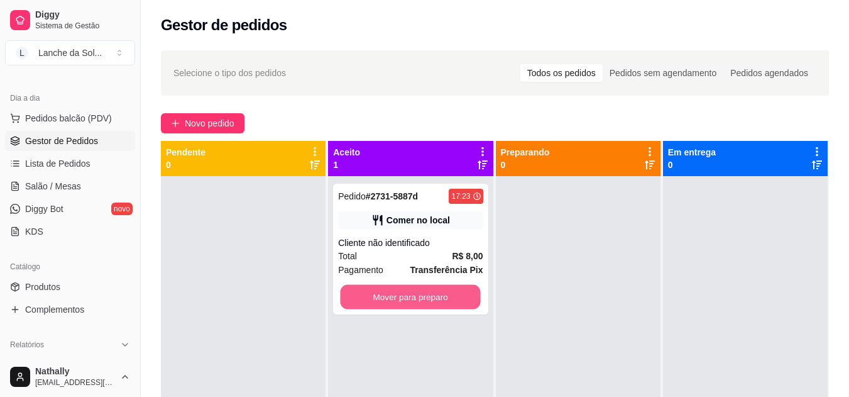
click at [426, 299] on button "Mover para preparo" at bounding box center [411, 297] width 140 height 25
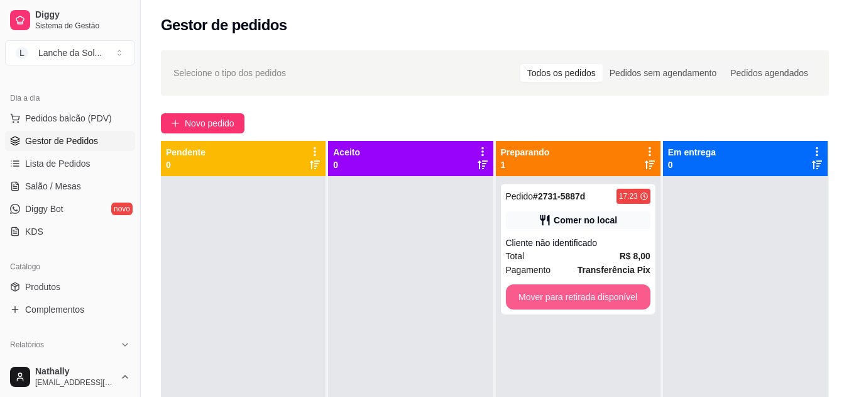
click at [520, 296] on button "Mover para retirada disponível" at bounding box center [578, 296] width 145 height 25
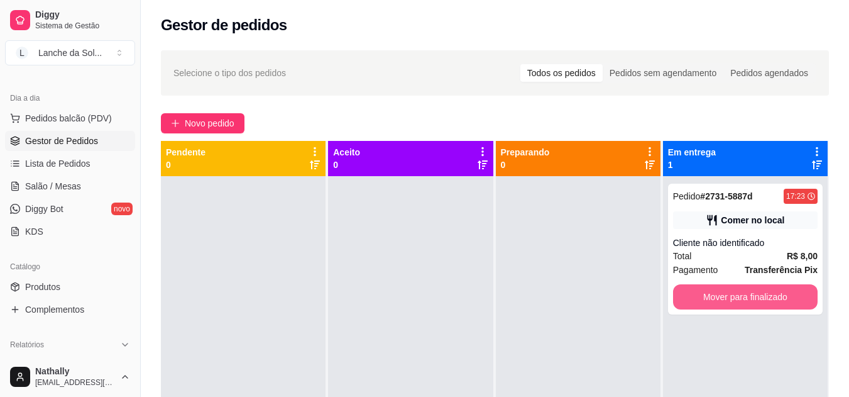
click at [726, 295] on button "Mover para finalizado" at bounding box center [745, 296] width 145 height 25
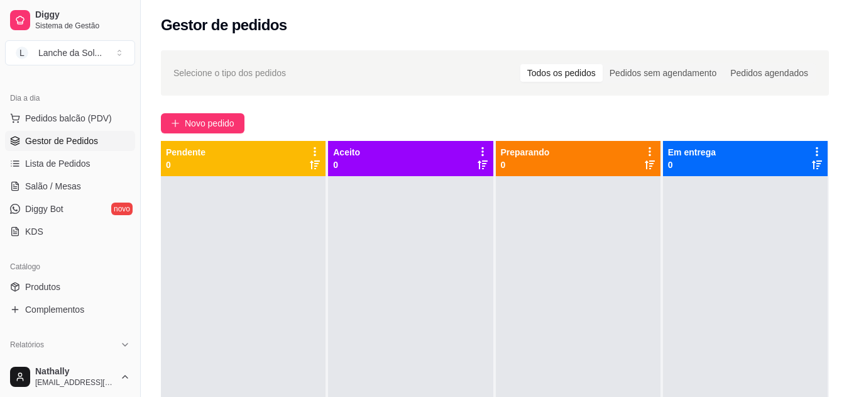
click at [87, 277] on link "Produtos" at bounding box center [70, 287] width 130 height 20
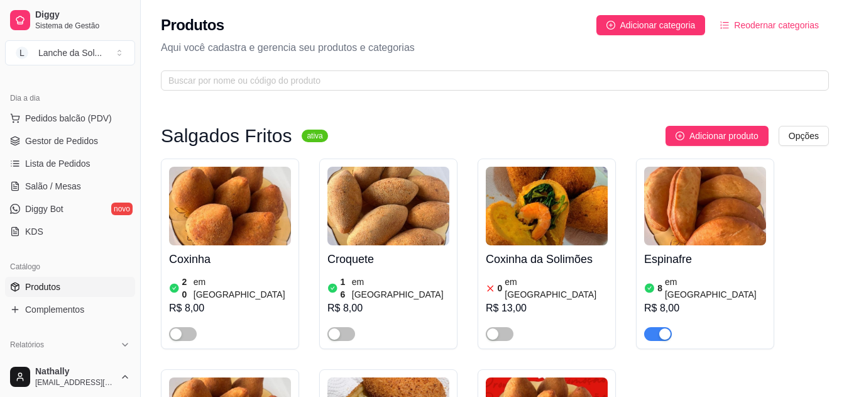
click at [70, 188] on span "Salão / Mesas" at bounding box center [53, 186] width 56 height 13
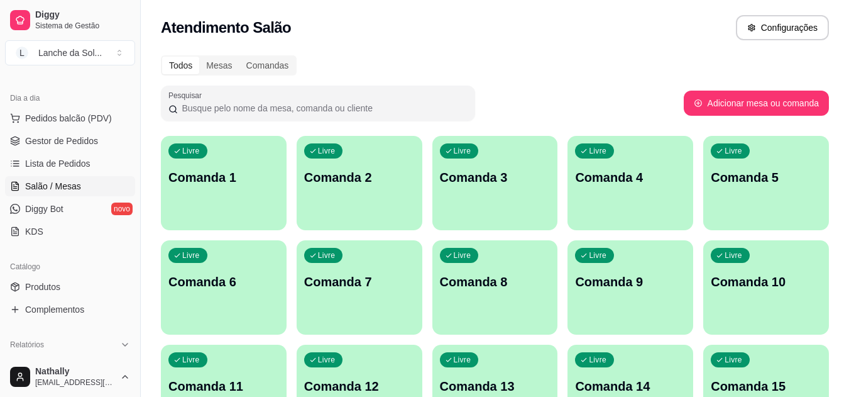
click at [198, 202] on div "Livre Comanda 1" at bounding box center [224, 175] width 126 height 79
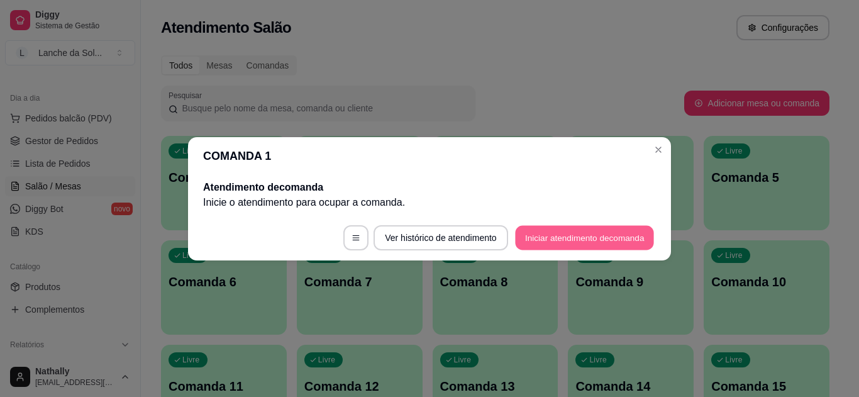
click at [552, 236] on button "Iniciar atendimento de comanda" at bounding box center [584, 237] width 139 height 25
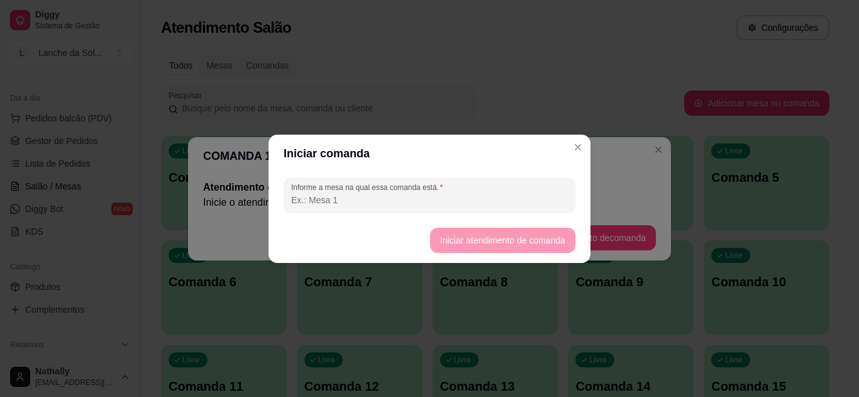
click at [537, 198] on input "Informe a mesa na qual essa comanda está." at bounding box center [429, 200] width 277 height 13
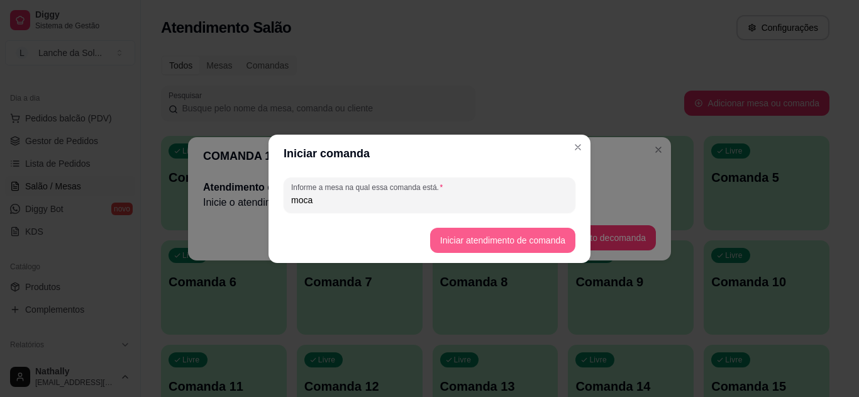
type input "moca"
click at [531, 232] on button "Iniciar atendimento de comanda" at bounding box center [502, 240] width 141 height 25
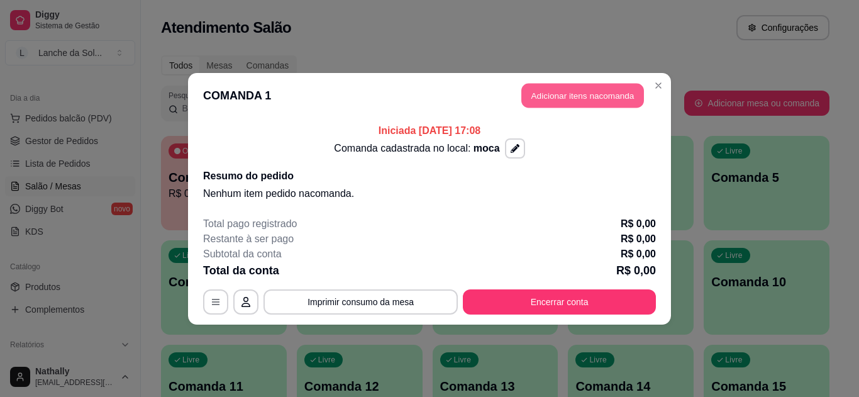
click at [586, 86] on button "Adicionar itens na comanda" at bounding box center [582, 95] width 123 height 25
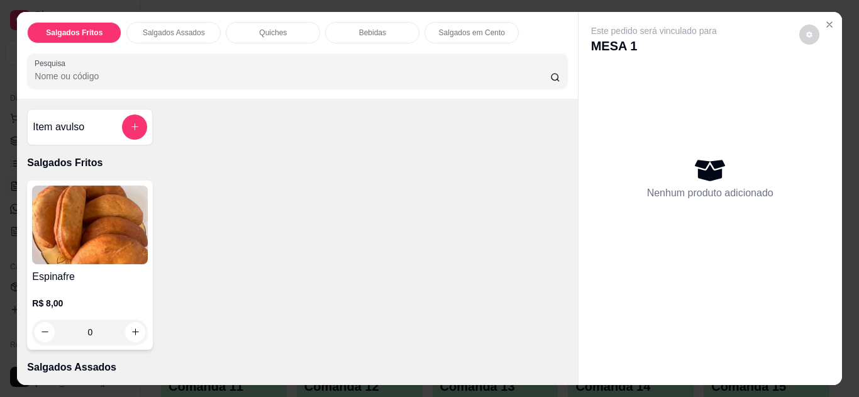
click at [128, 313] on div "R$ 8,00 0" at bounding box center [90, 321] width 116 height 48
click at [131, 327] on icon "increase-product-quantity" at bounding box center [135, 331] width 9 height 9
type input "1"
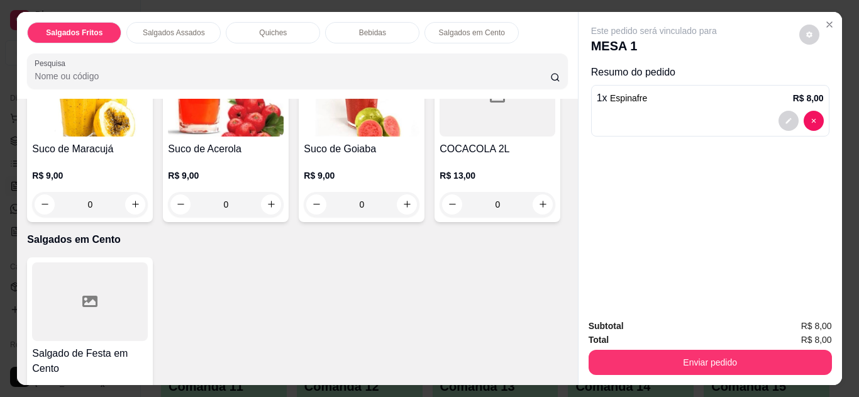
scroll to position [947, 0]
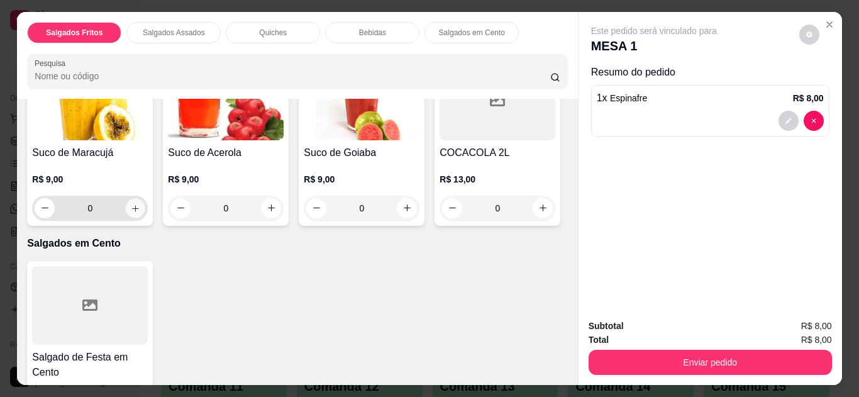
click at [140, 204] on icon "increase-product-quantity" at bounding box center [135, 208] width 9 height 9
type input "1"
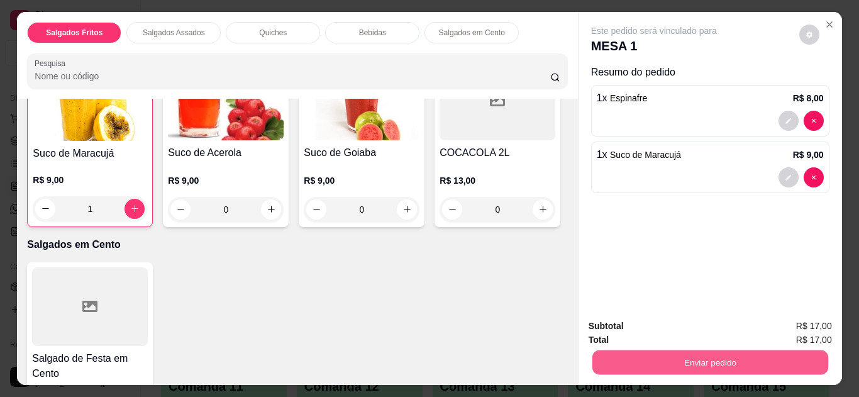
click at [624, 362] on button "Enviar pedido" at bounding box center [709, 362] width 236 height 25
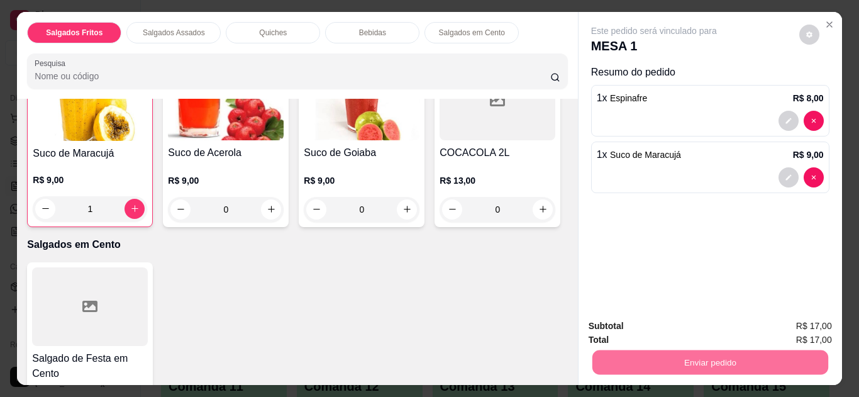
click at [666, 322] on button "Não registrar e enviar pedido" at bounding box center [668, 326] width 127 height 23
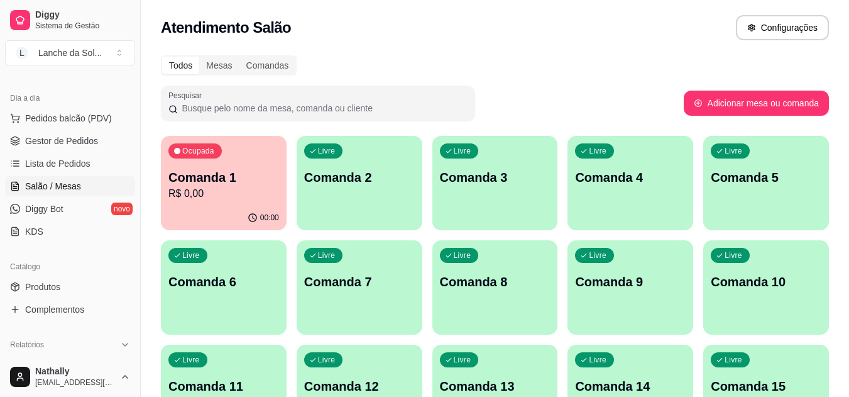
click at [105, 129] on ul "Pedidos balcão (PDV) Gestor de Pedidos Lista de Pedidos Salão / Mesas Diggy Bot…" at bounding box center [70, 174] width 130 height 133
click at [82, 143] on span "Gestor de Pedidos" at bounding box center [61, 141] width 73 height 13
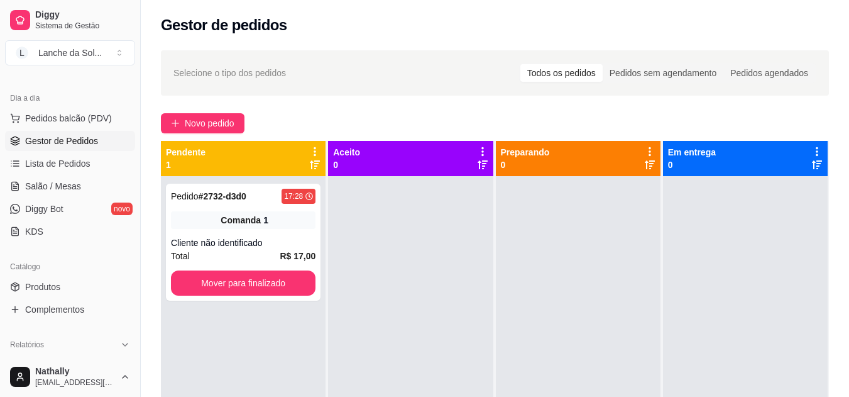
click at [59, 190] on span "Salão / Mesas" at bounding box center [53, 186] width 56 height 13
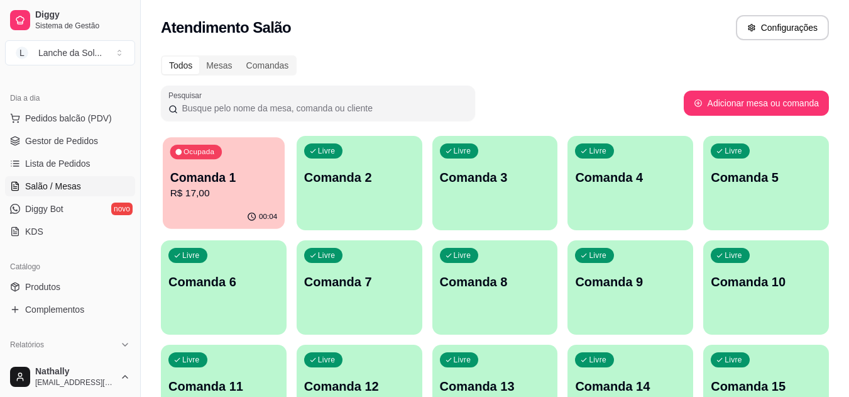
click at [197, 196] on p "R$ 17,00" at bounding box center [223, 193] width 107 height 14
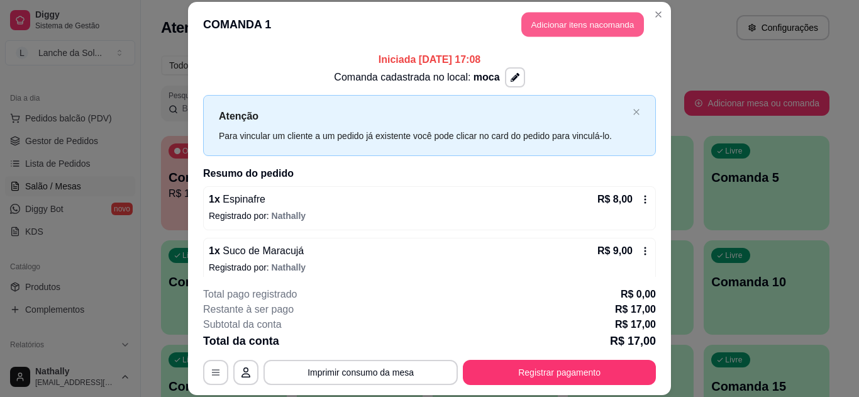
click at [578, 22] on button "Adicionar itens na comanda" at bounding box center [582, 25] width 123 height 25
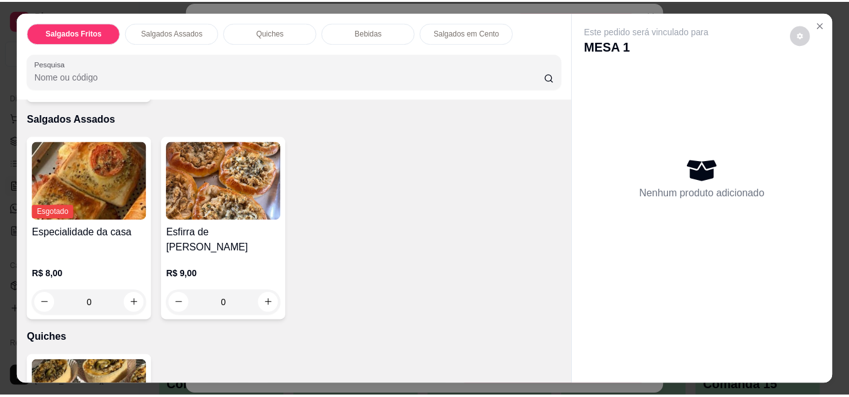
scroll to position [283, 0]
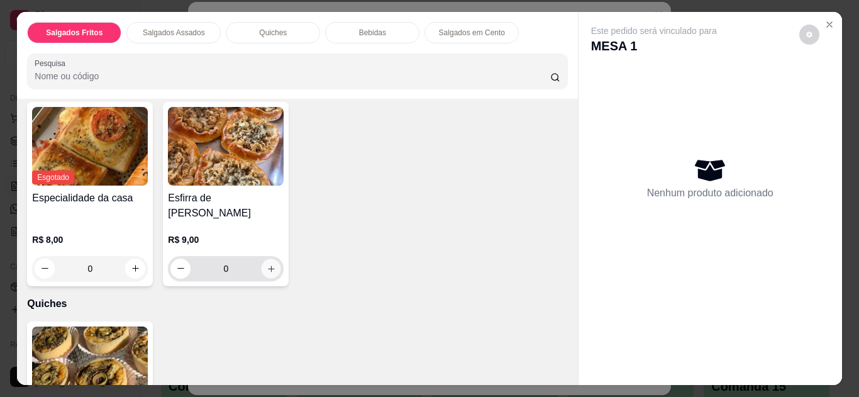
click at [270, 264] on icon "increase-product-quantity" at bounding box center [271, 268] width 9 height 9
type input "1"
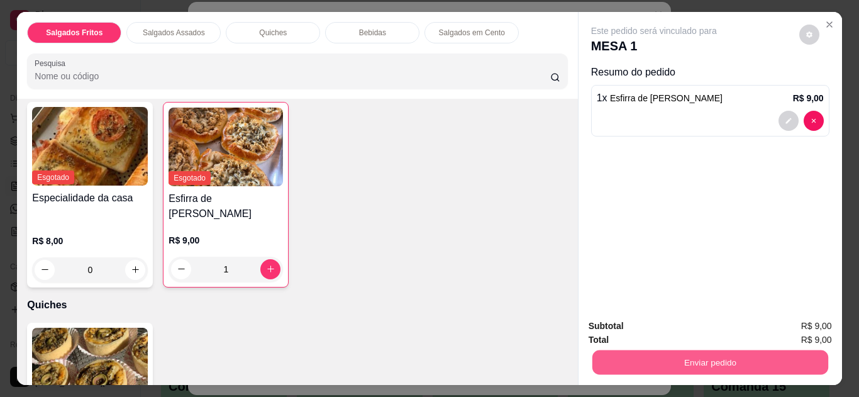
click at [618, 352] on button "Enviar pedido" at bounding box center [709, 362] width 236 height 25
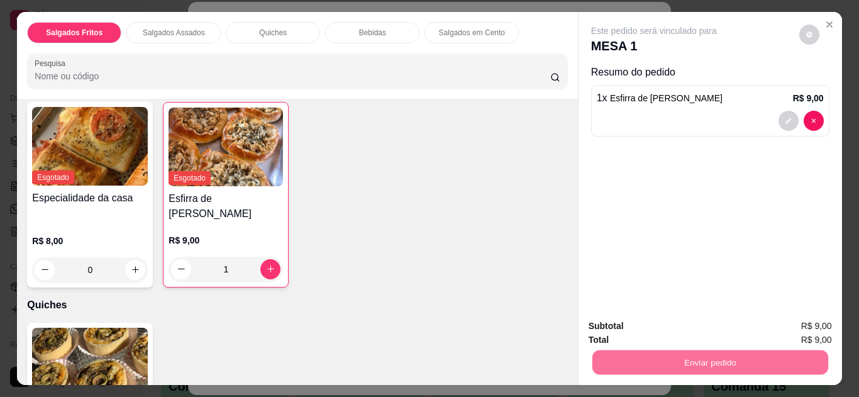
click at [627, 329] on button "Não registrar e enviar pedido" at bounding box center [668, 326] width 127 height 23
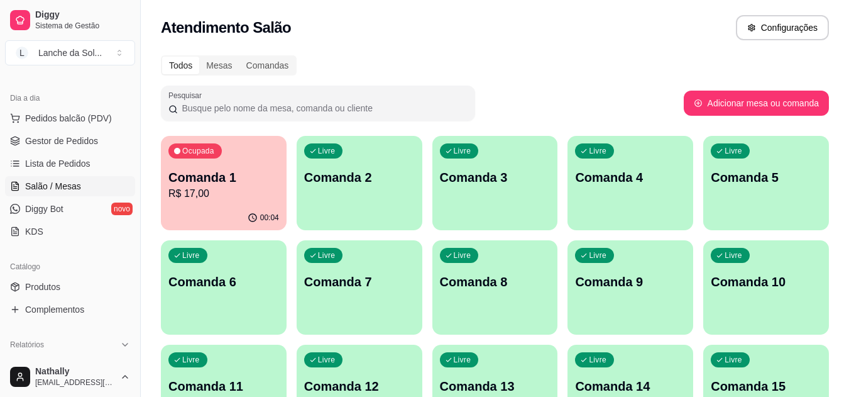
click at [73, 279] on link "Produtos" at bounding box center [70, 287] width 130 height 20
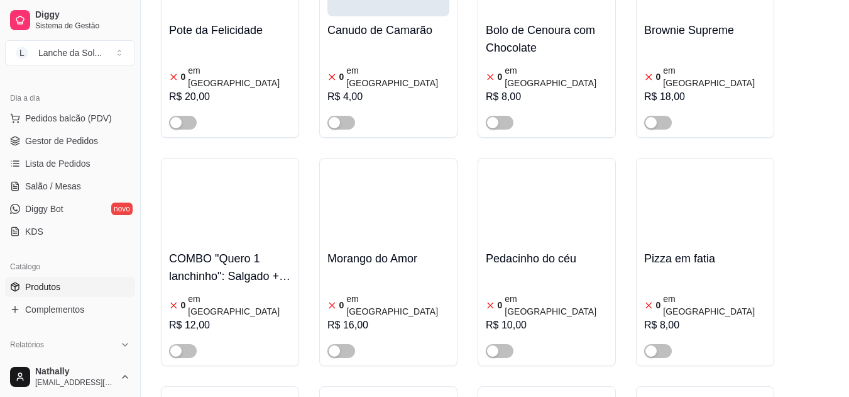
scroll to position [2632, 0]
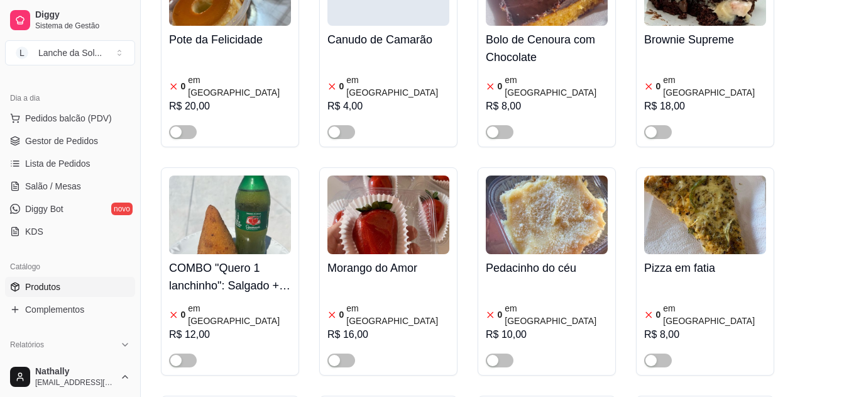
click at [546, 175] on img at bounding box center [547, 214] width 122 height 79
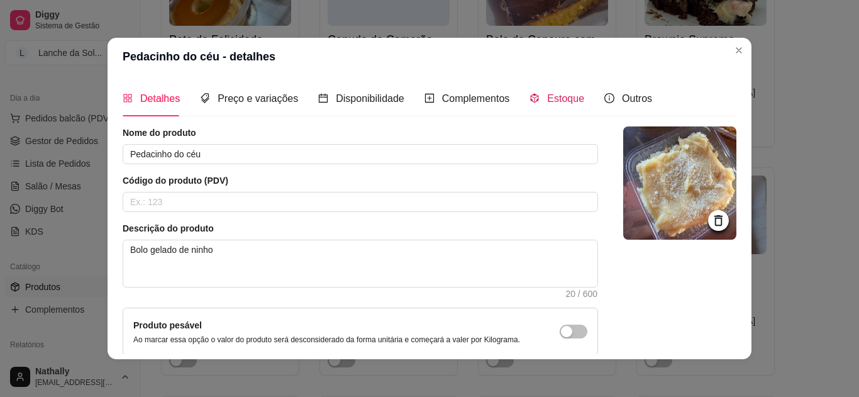
click at [551, 102] on span "Estoque" at bounding box center [565, 98] width 37 height 11
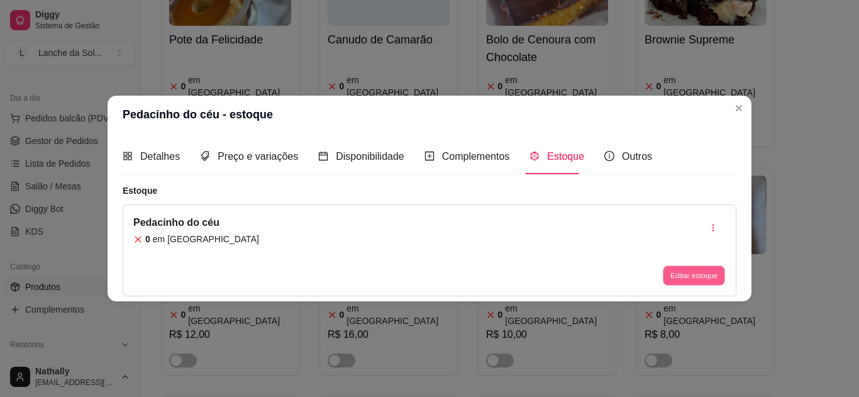
click at [671, 273] on button "Editar estoque" at bounding box center [694, 275] width 62 height 19
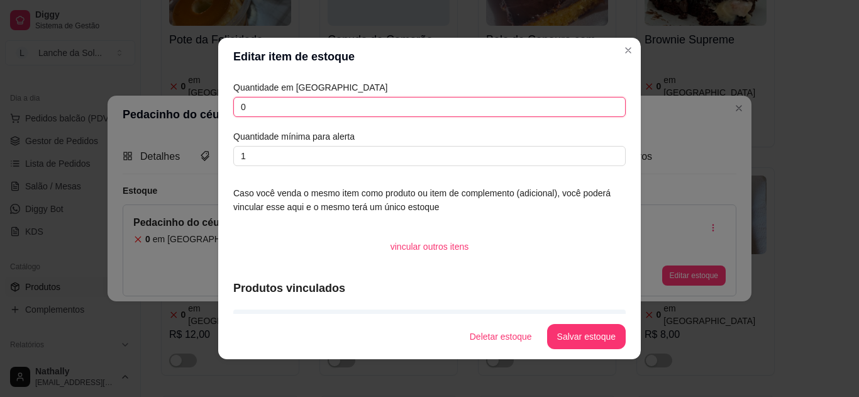
click at [583, 113] on input "0" at bounding box center [429, 107] width 392 height 20
type input "12"
click at [583, 343] on button "Salvar estoque" at bounding box center [585, 336] width 77 height 25
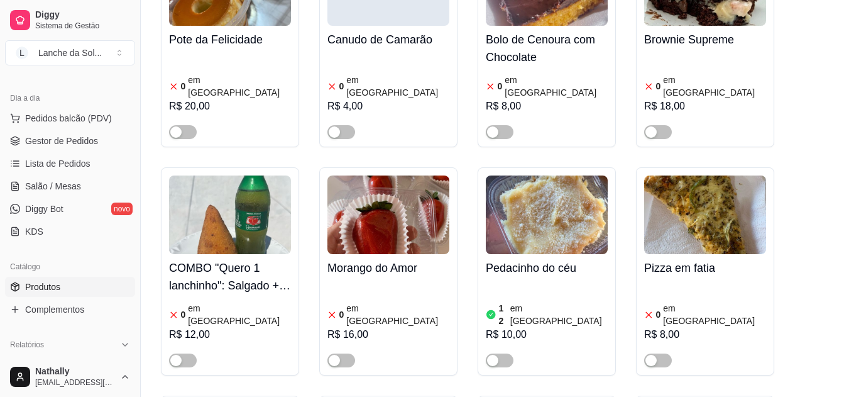
click at [492, 352] on div at bounding box center [500, 359] width 28 height 15
click at [505, 353] on span "button" at bounding box center [500, 360] width 28 height 14
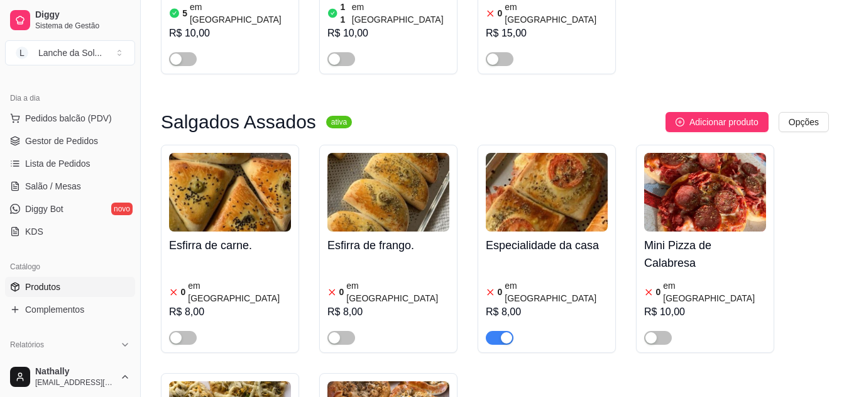
scroll to position [585, 0]
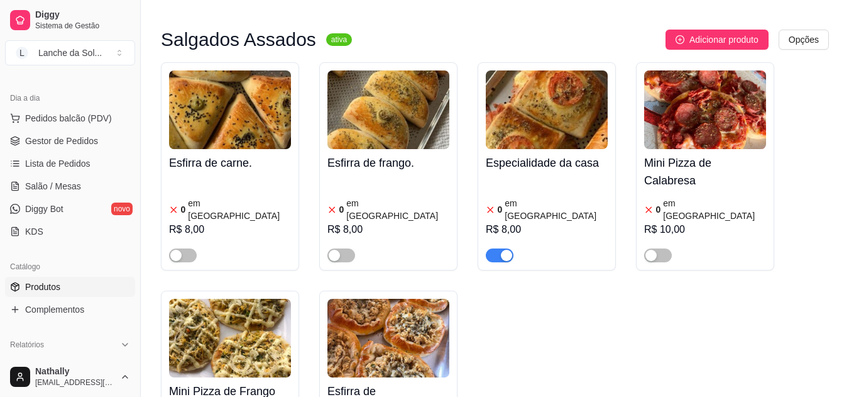
click at [498, 248] on span "button" at bounding box center [500, 255] width 28 height 14
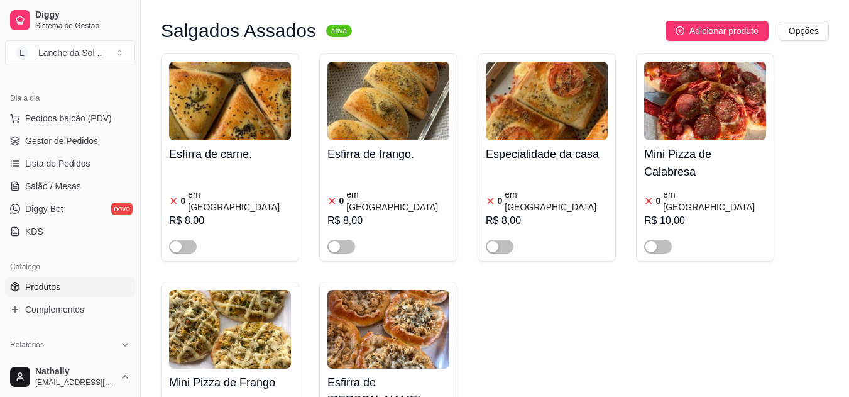
scroll to position [649, 0]
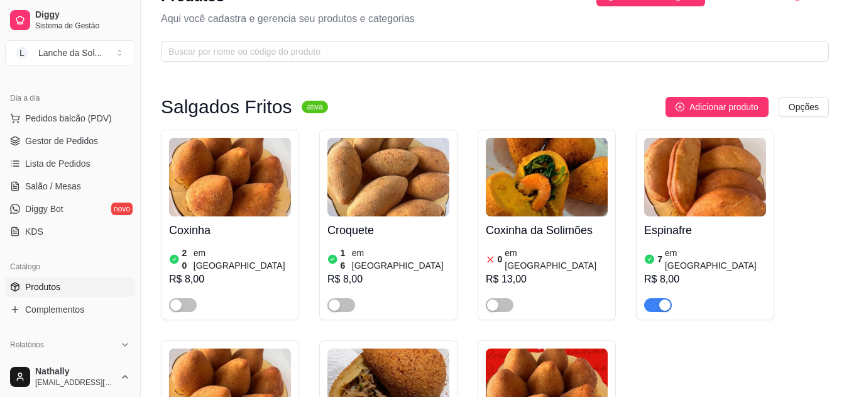
scroll to position [0, 0]
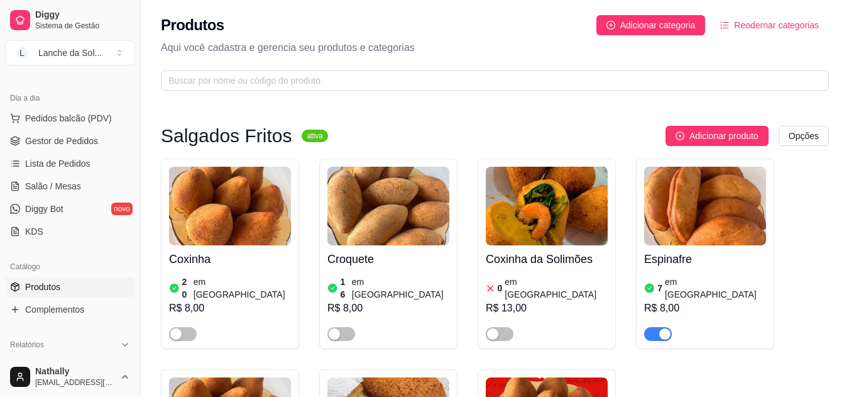
click at [41, 135] on span "Gestor de Pedidos" at bounding box center [61, 141] width 73 height 13
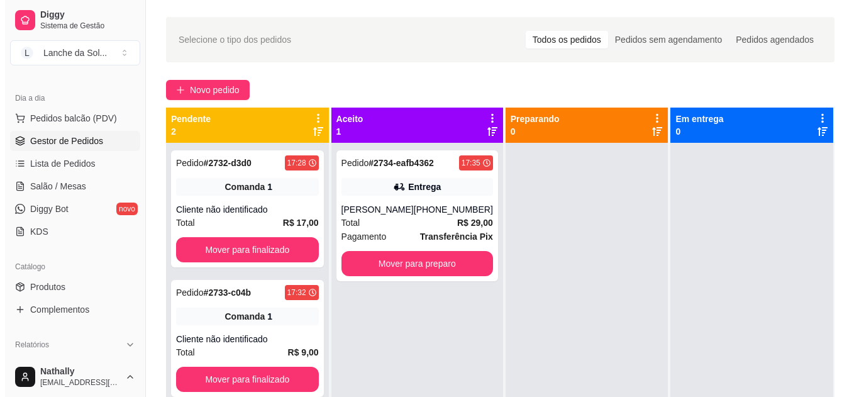
scroll to position [35, 0]
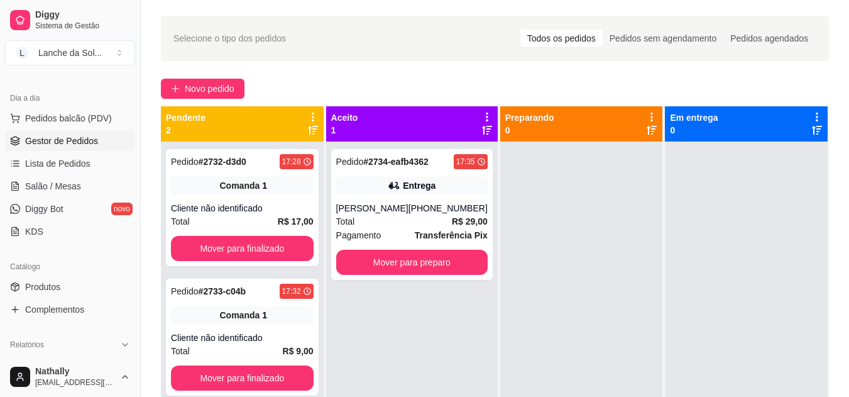
click at [358, 215] on div "Total R$ 29,00" at bounding box center [411, 221] width 151 height 14
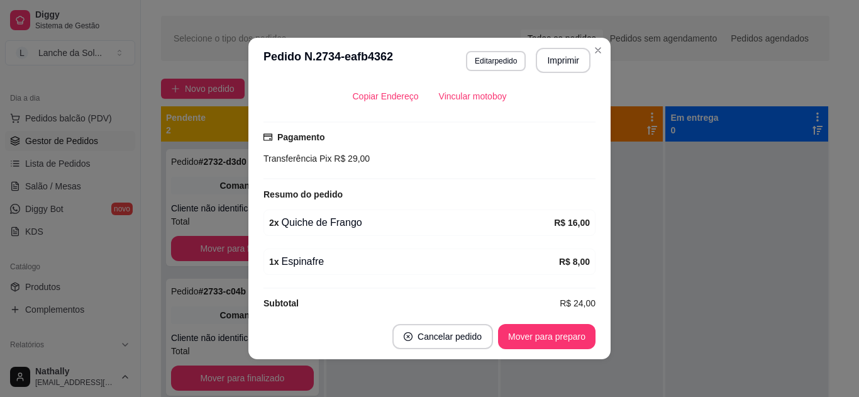
scroll to position [307, 0]
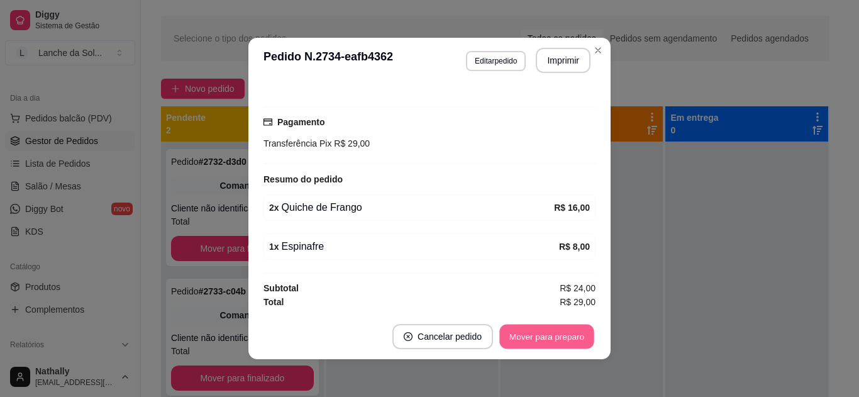
click at [563, 337] on button "Mover para preparo" at bounding box center [546, 336] width 94 height 25
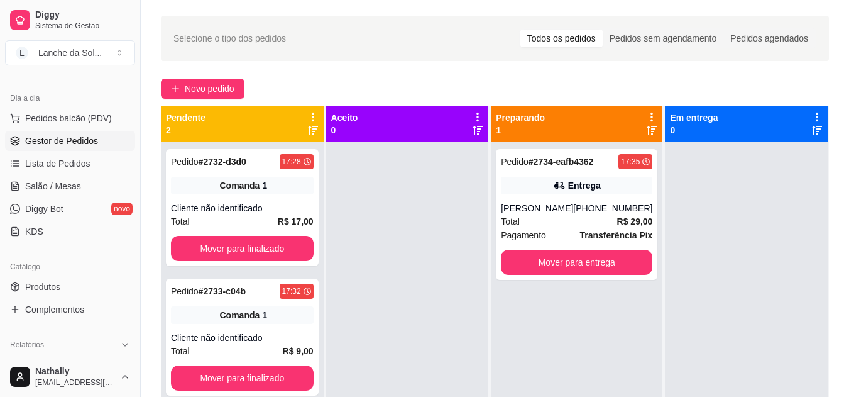
click at [545, 204] on div "[PERSON_NAME]" at bounding box center [537, 208] width 72 height 13
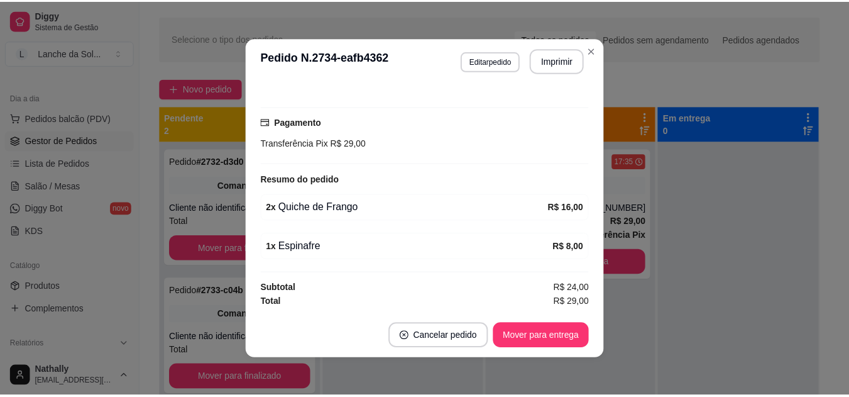
scroll to position [171, 0]
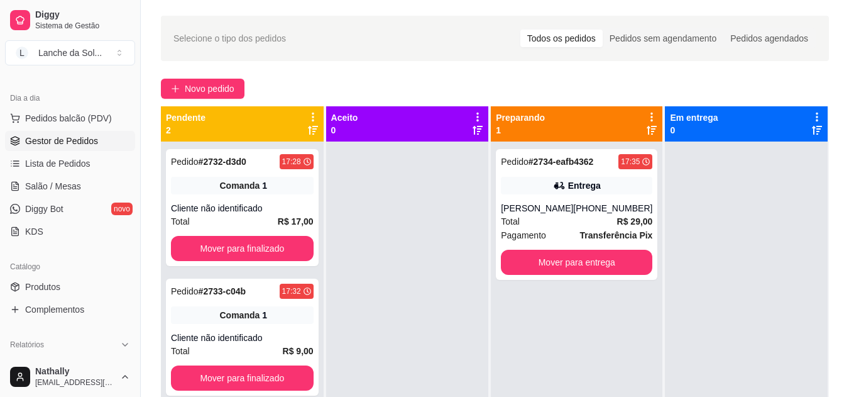
click at [68, 185] on span "Salão / Mesas" at bounding box center [53, 186] width 56 height 13
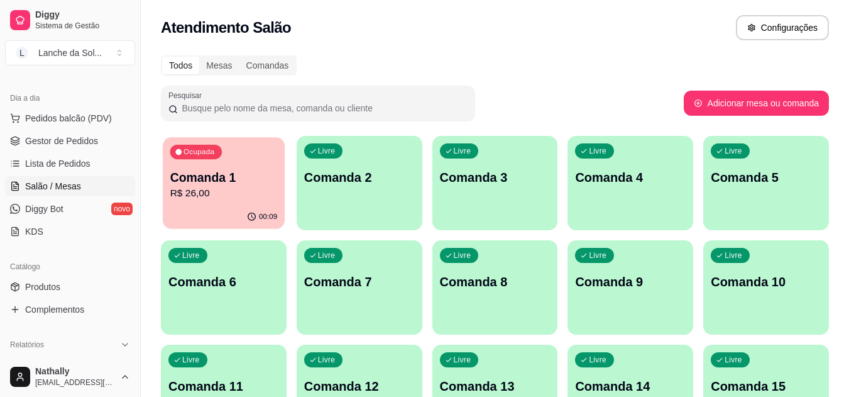
click at [209, 194] on p "R$ 26,00" at bounding box center [223, 193] width 107 height 14
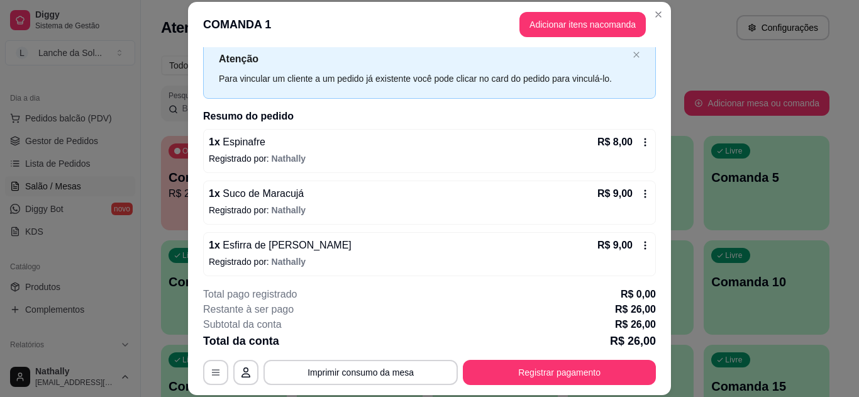
scroll to position [62, 0]
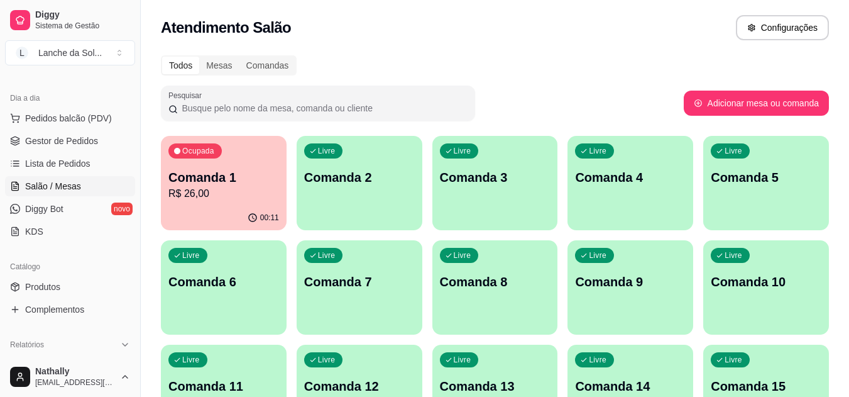
click at [217, 206] on div "00:11" at bounding box center [224, 218] width 126 height 25
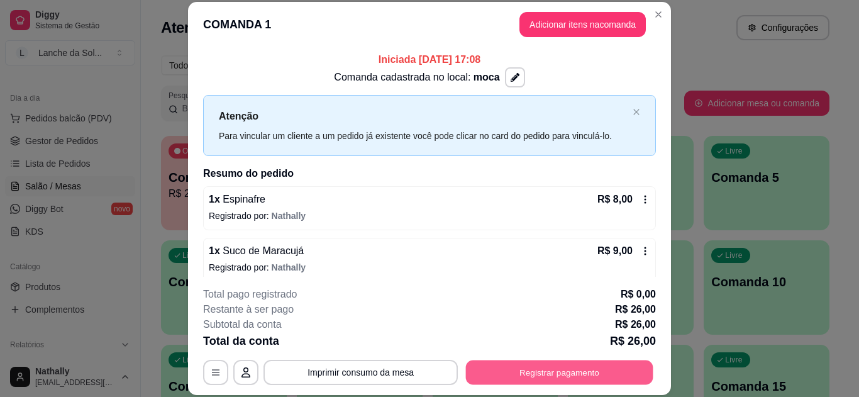
click at [504, 376] on button "Registrar pagamento" at bounding box center [559, 372] width 187 height 25
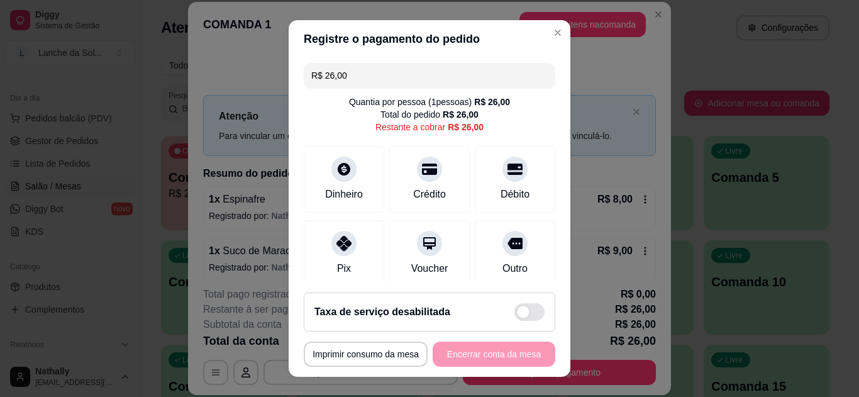
click at [309, 251] on div "Pix" at bounding box center [344, 253] width 80 height 67
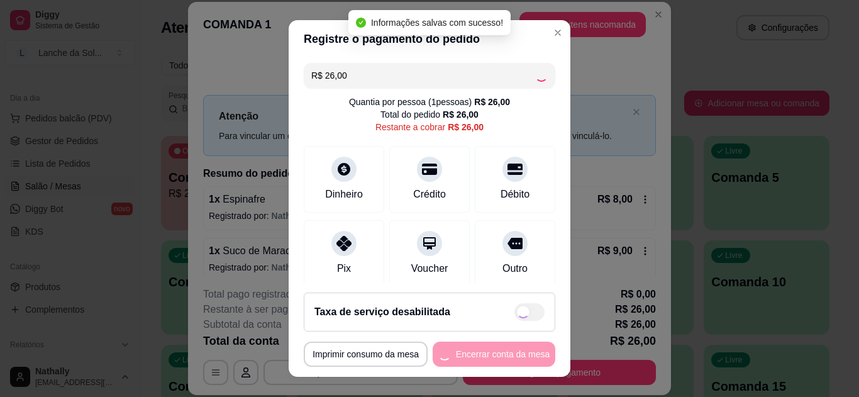
type input "R$ 0,00"
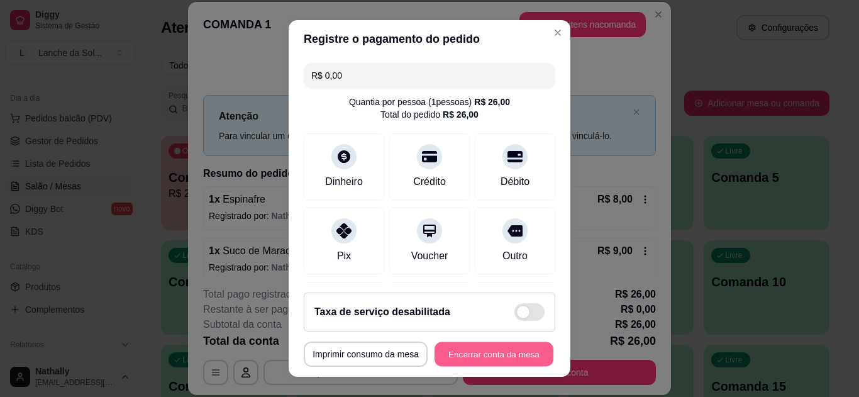
click at [454, 354] on button "Encerrar conta da mesa" at bounding box center [493, 354] width 119 height 25
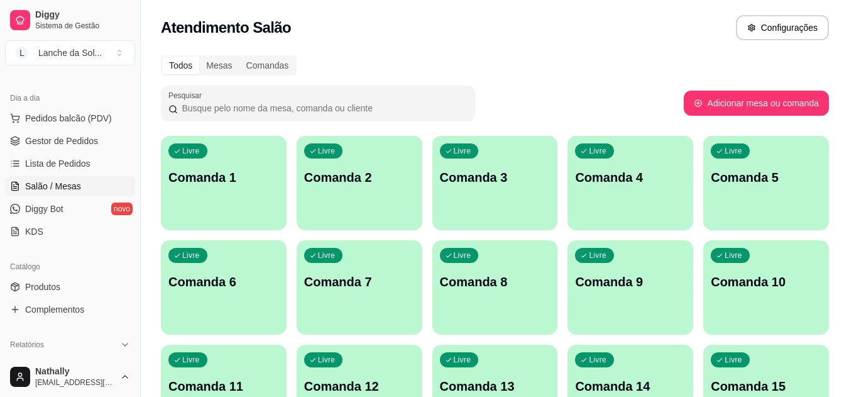
click at [71, 135] on span "Gestor de Pedidos" at bounding box center [61, 141] width 73 height 13
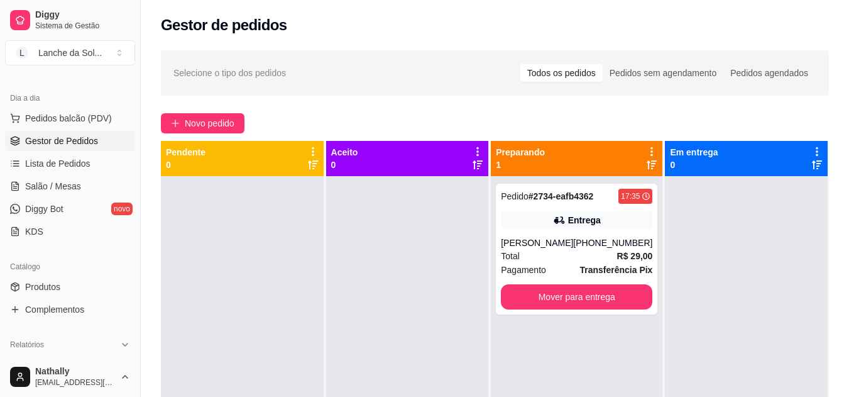
click at [595, 261] on div "Total R$ 29,00" at bounding box center [576, 256] width 151 height 14
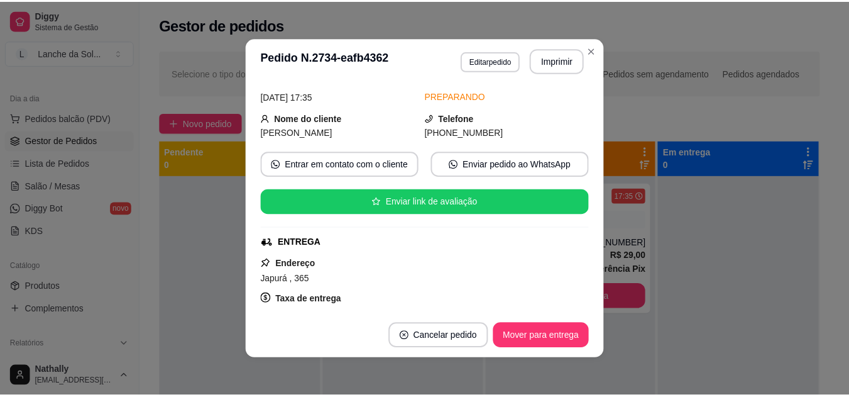
scroll to position [55, 0]
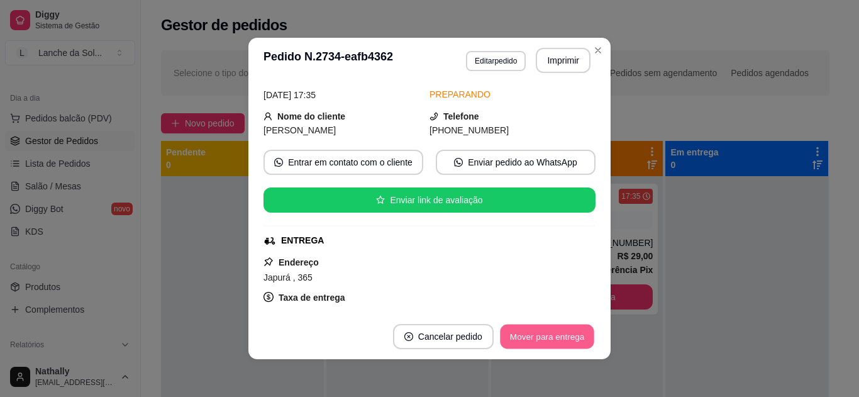
click at [543, 344] on button "Mover para entrega" at bounding box center [547, 336] width 94 height 25
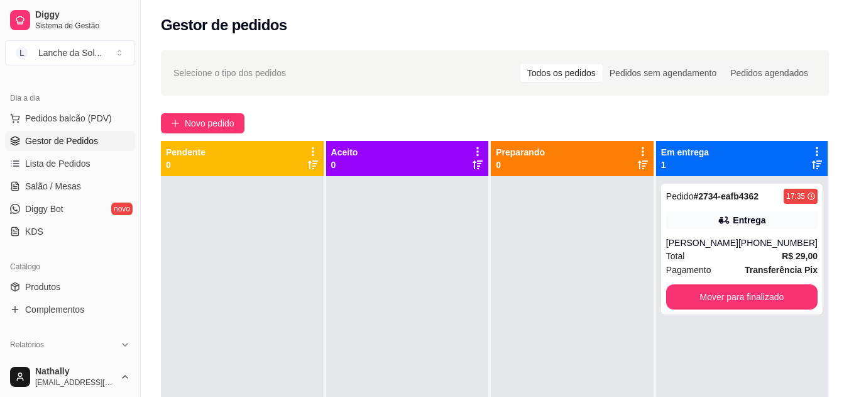
click at [55, 283] on span "Produtos" at bounding box center [42, 286] width 35 height 13
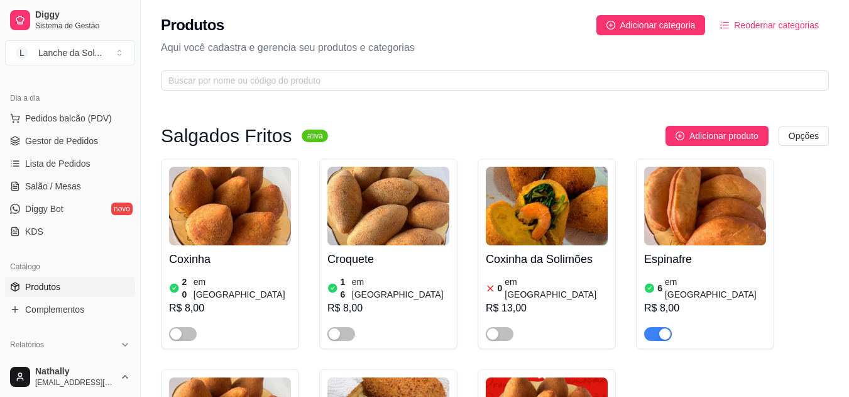
click at [173, 328] on div "button" at bounding box center [175, 333] width 11 height 11
click at [331, 328] on div "button" at bounding box center [334, 333] width 11 height 11
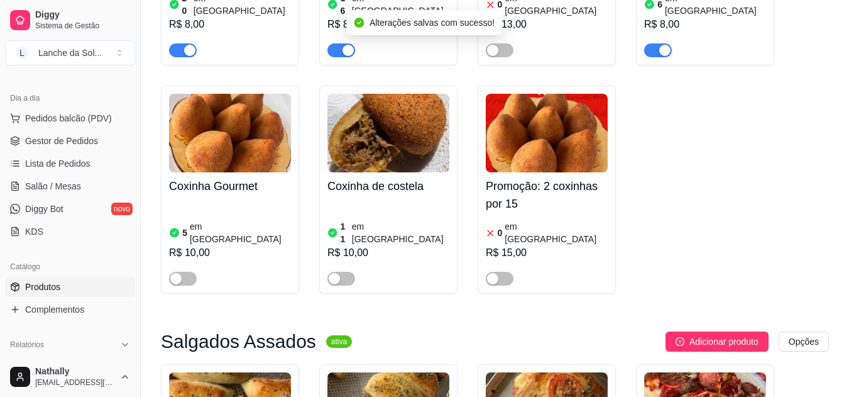
scroll to position [393, 0]
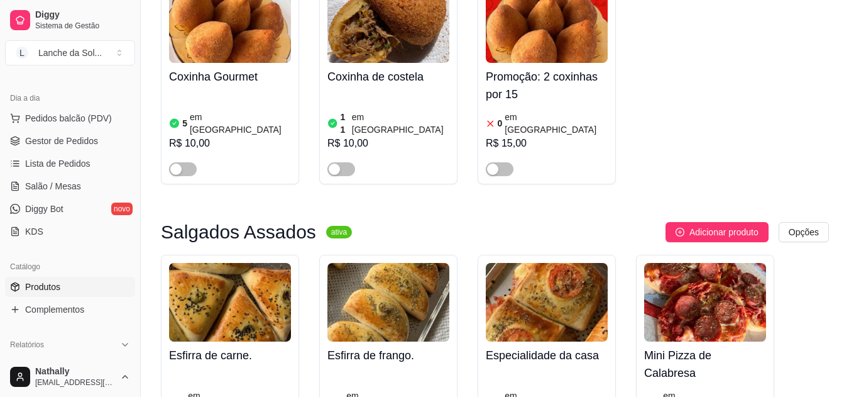
click at [171, 163] on div "button" at bounding box center [175, 168] width 11 height 11
click at [333, 163] on div "button" at bounding box center [334, 168] width 11 height 11
click at [82, 118] on span "Pedidos balcão (PDV)" at bounding box center [68, 118] width 87 height 13
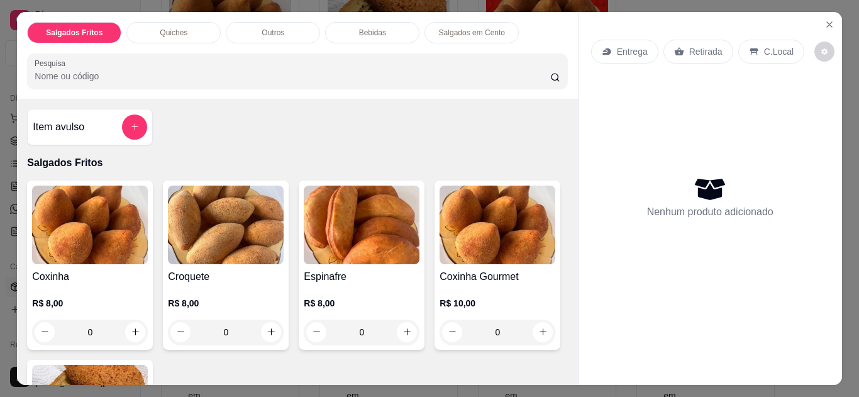
click at [824, 19] on icon "Close" at bounding box center [829, 24] width 10 height 10
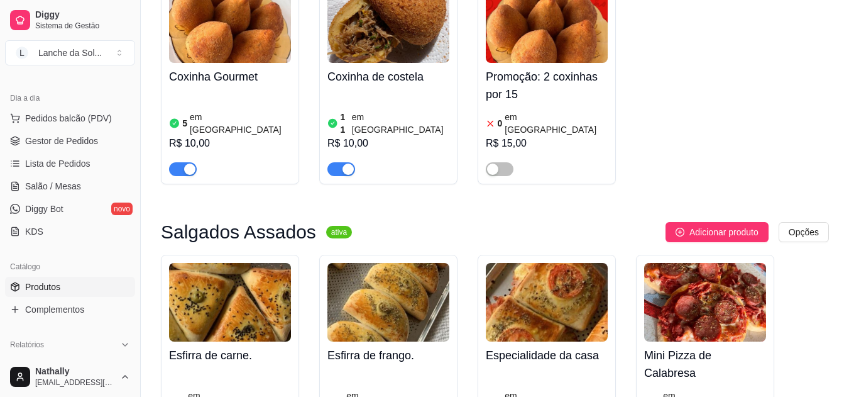
click at [100, 120] on span "Pedidos balcão (PDV)" at bounding box center [68, 118] width 87 height 13
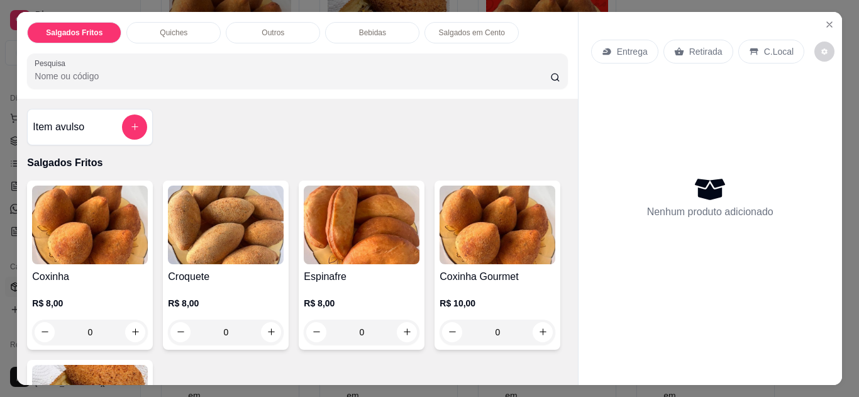
click at [773, 52] on p "C.Local" at bounding box center [779, 51] width 30 height 13
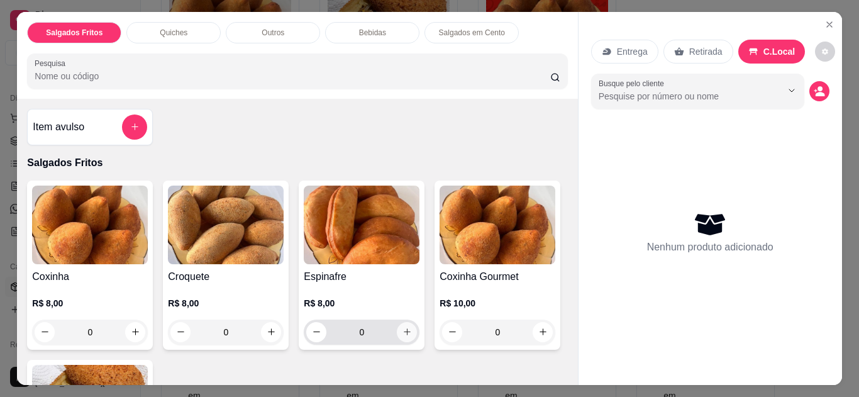
click at [397, 324] on button "increase-product-quantity" at bounding box center [407, 332] width 20 height 20
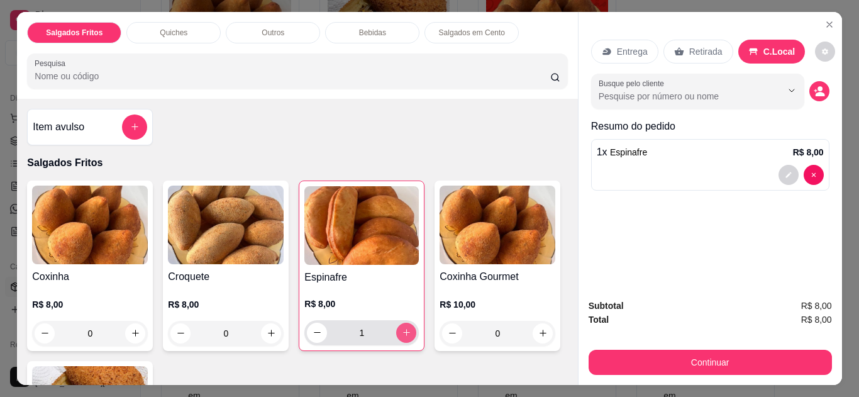
click at [396, 324] on button "increase-product-quantity" at bounding box center [406, 332] width 20 height 20
type input "2"
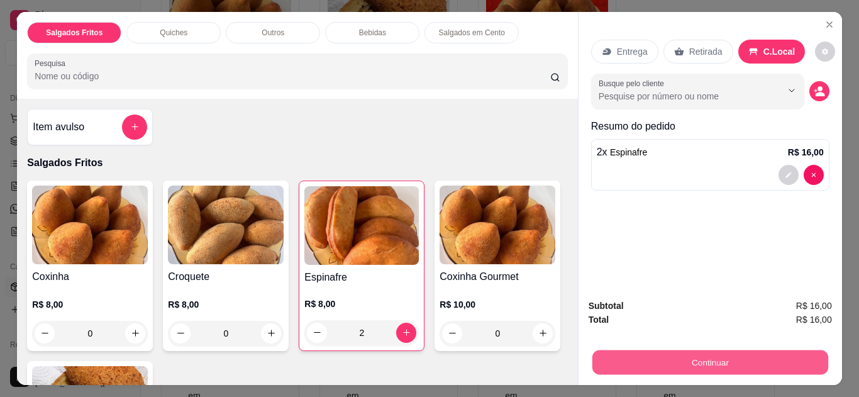
click at [634, 353] on button "Continuar" at bounding box center [709, 362] width 236 height 25
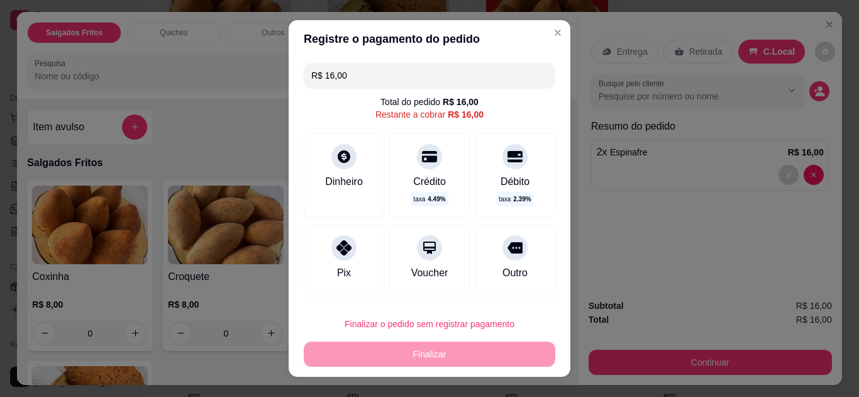
click at [346, 251] on div at bounding box center [343, 247] width 25 height 25
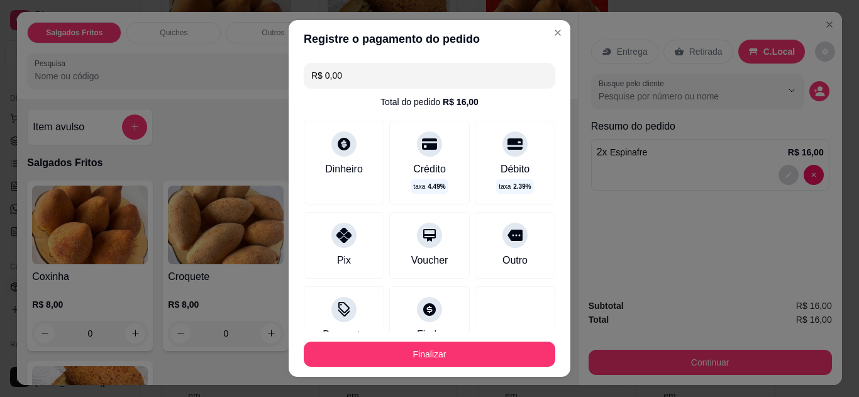
click at [350, 74] on input "R$ 0,00" at bounding box center [429, 75] width 236 height 25
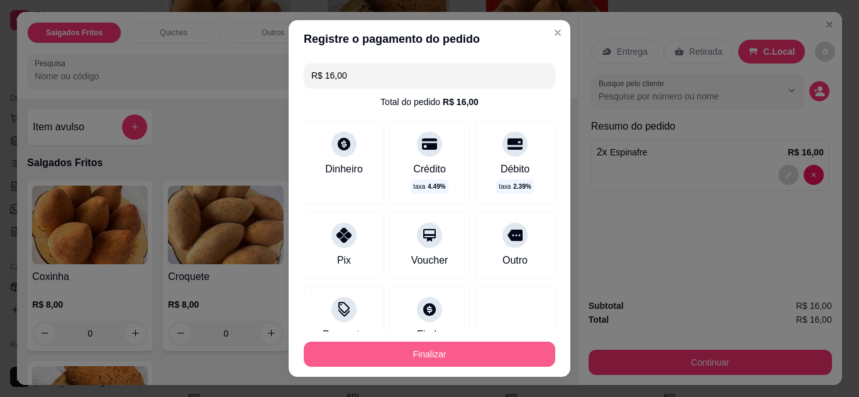
type input "R$ 16,00"
click at [405, 342] on button "Finalizar" at bounding box center [429, 354] width 244 height 25
click at [389, 357] on button "Finalizar" at bounding box center [429, 354] width 244 height 25
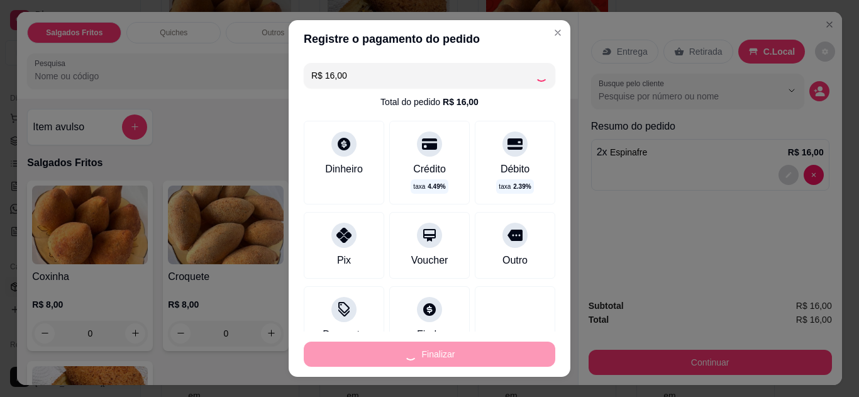
type input "0"
type input "-R$ 16,00"
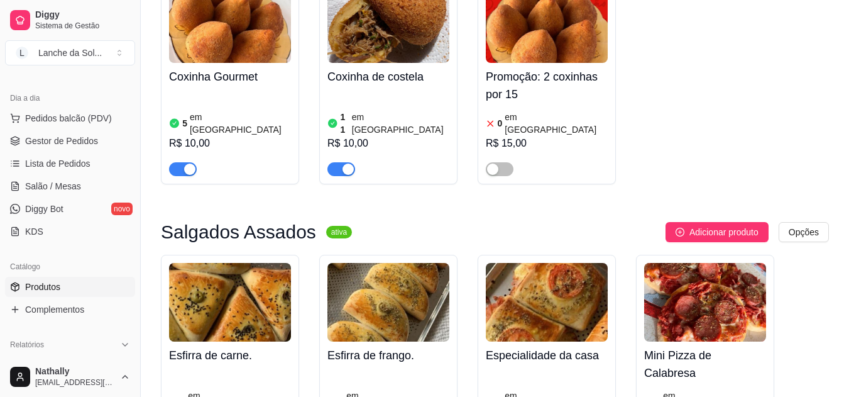
click at [58, 138] on span "Gestor de Pedidos" at bounding box center [61, 141] width 73 height 13
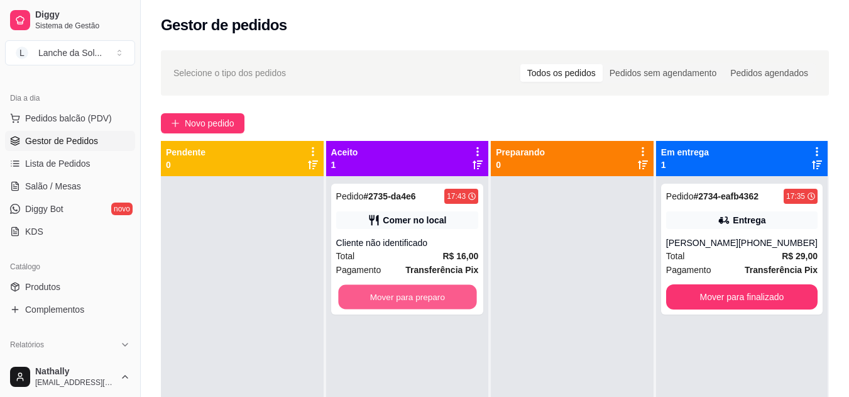
click at [402, 294] on button "Mover para preparo" at bounding box center [407, 297] width 138 height 25
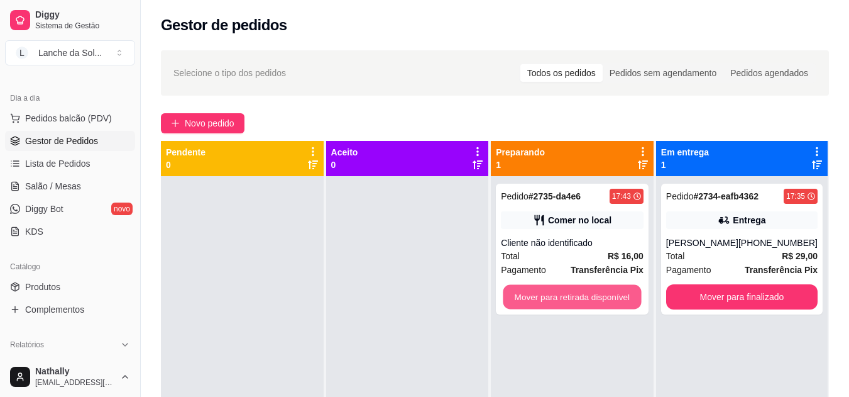
click at [552, 287] on button "Mover para retirada disponível" at bounding box center [572, 297] width 138 height 25
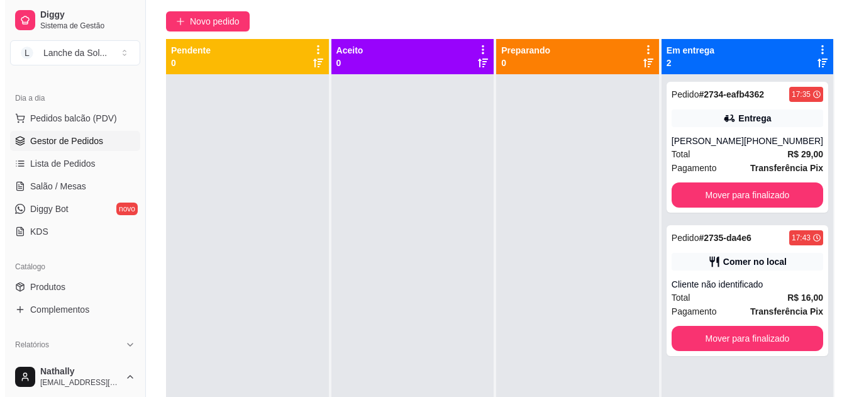
scroll to position [101, 0]
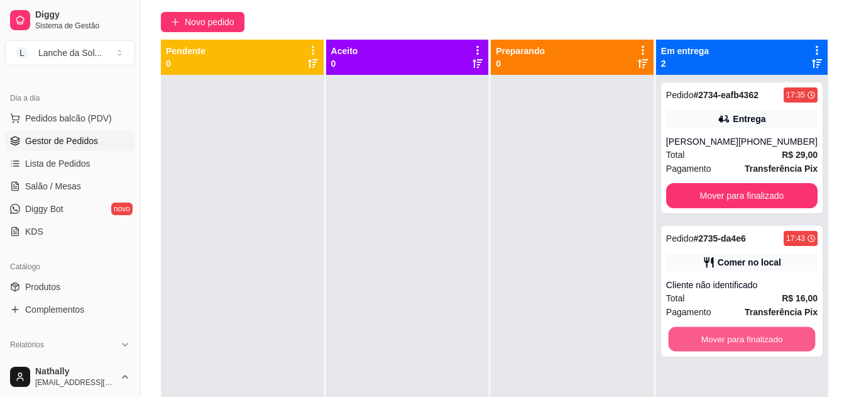
click at [777, 338] on button "Mover para finalizado" at bounding box center [741, 339] width 147 height 25
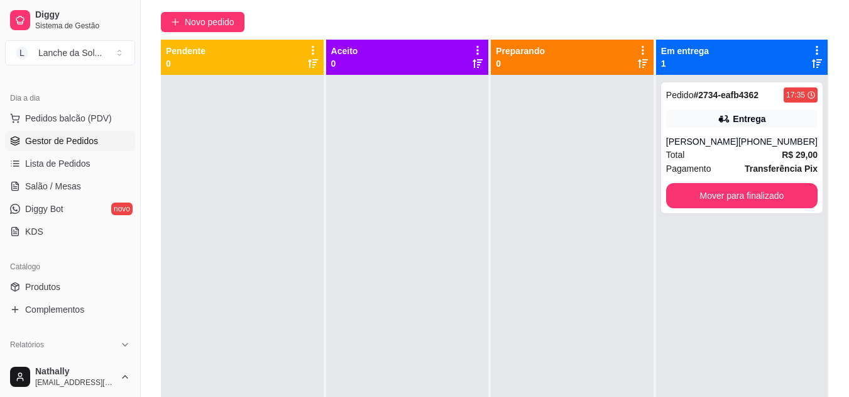
click at [679, 152] on span "Total" at bounding box center [675, 155] width 19 height 14
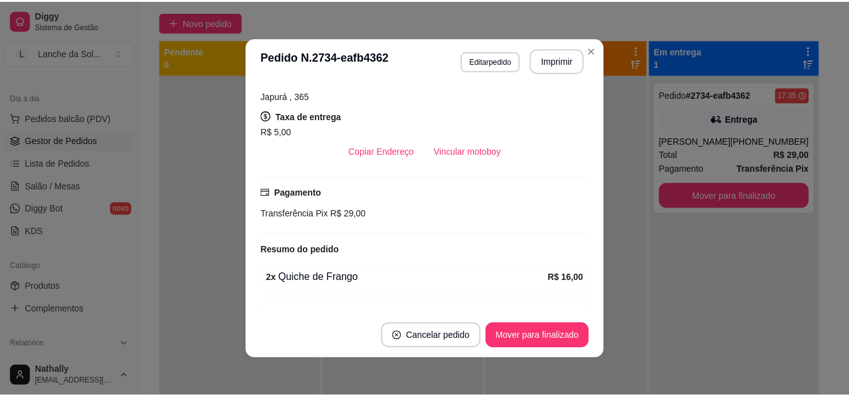
scroll to position [307, 0]
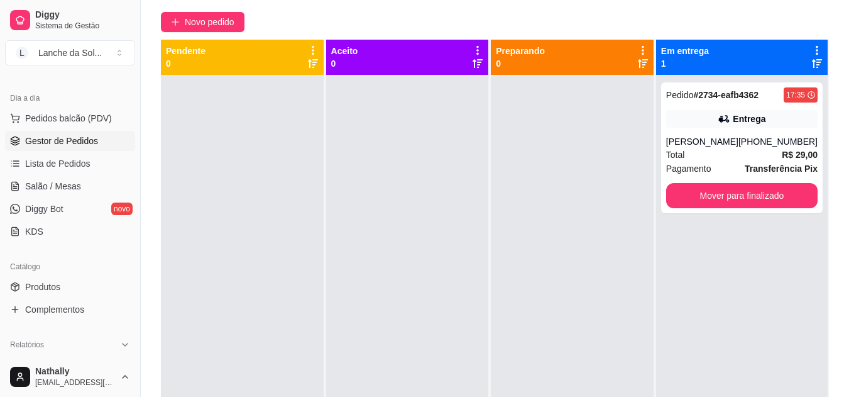
click at [83, 185] on link "Salão / Mesas" at bounding box center [70, 186] width 130 height 20
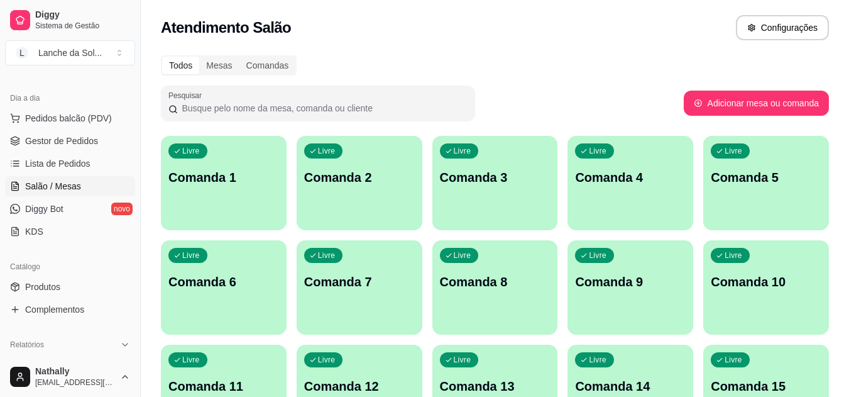
click at [89, 112] on span "Pedidos balcão (PDV)" at bounding box center [68, 118] width 87 height 13
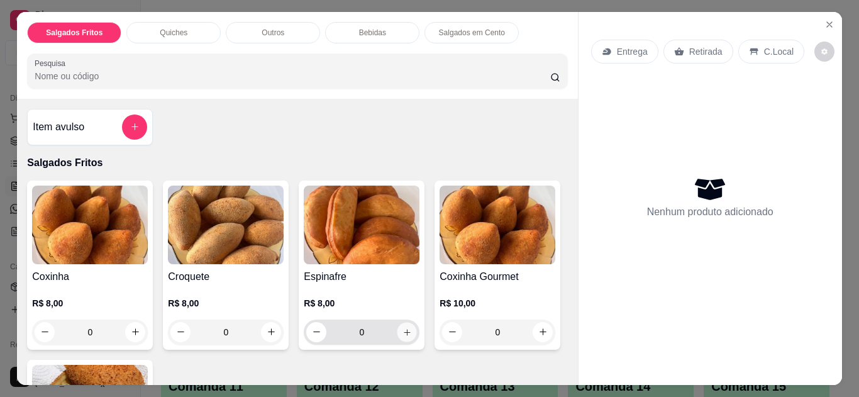
click at [402, 322] on button "increase-product-quantity" at bounding box center [406, 331] width 19 height 19
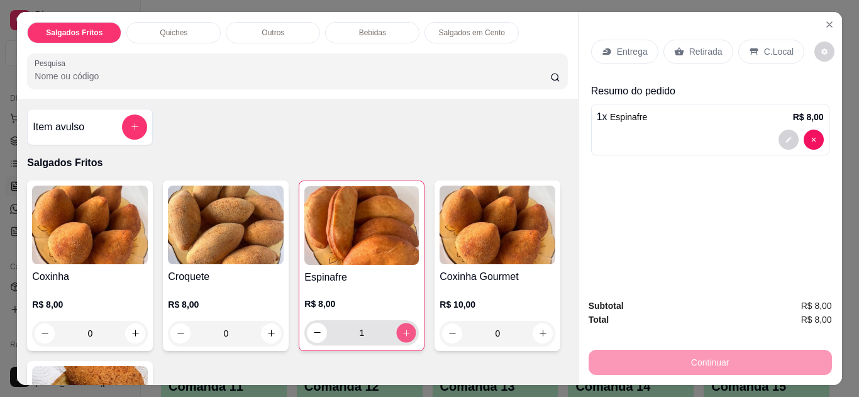
click at [402, 322] on button "increase-product-quantity" at bounding box center [406, 331] width 19 height 19
click at [402, 322] on button "increase-product-quantity" at bounding box center [406, 332] width 20 height 20
type input "3"
click at [752, 48] on div "C.Local" at bounding box center [771, 52] width 66 height 24
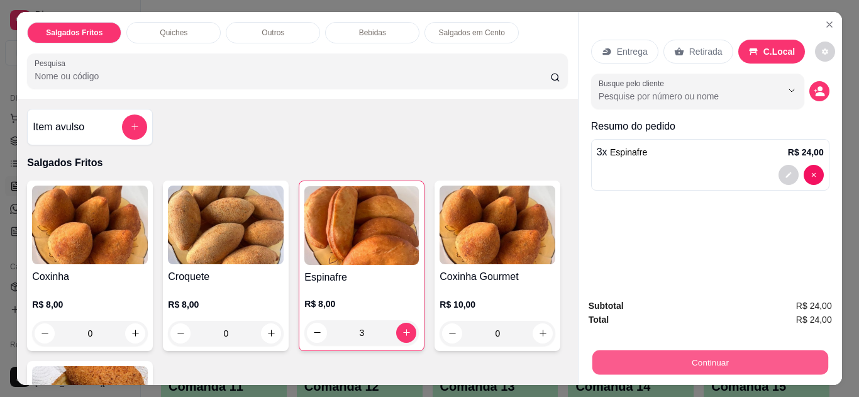
click at [651, 354] on button "Continuar" at bounding box center [709, 362] width 236 height 25
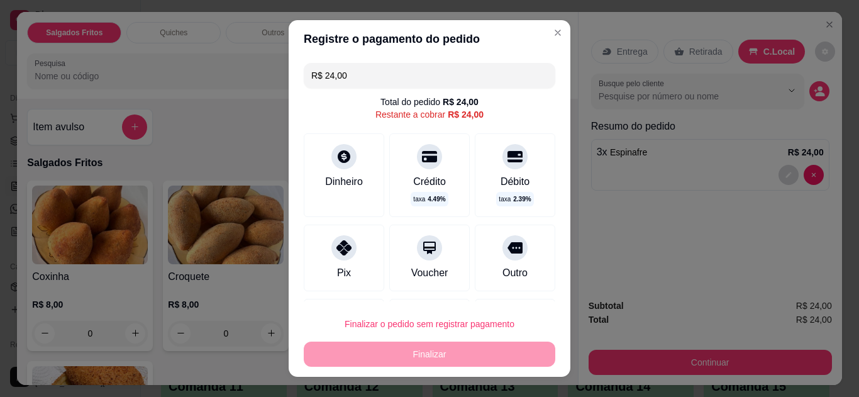
click at [341, 261] on div "Pix" at bounding box center [344, 257] width 80 height 67
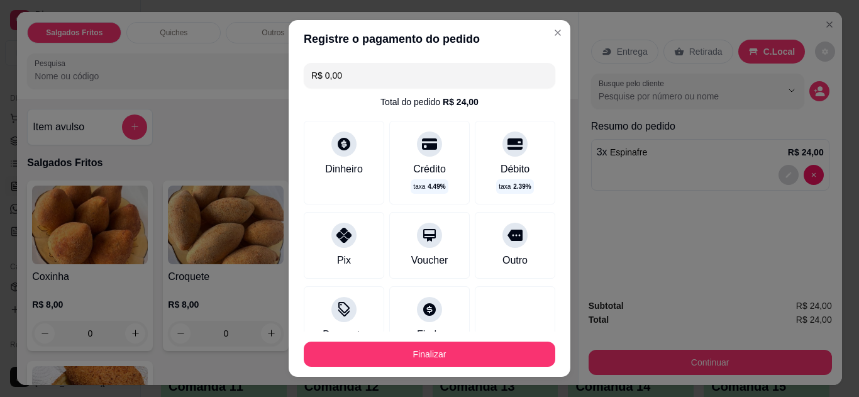
click at [390, 72] on input "R$ 0,00" at bounding box center [429, 75] width 236 height 25
type input "R$ 24,00"
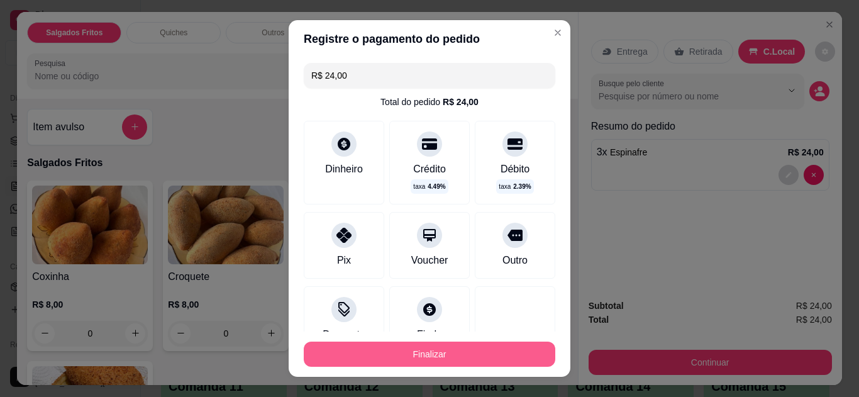
click at [403, 360] on button "Finalizar" at bounding box center [429, 353] width 251 height 25
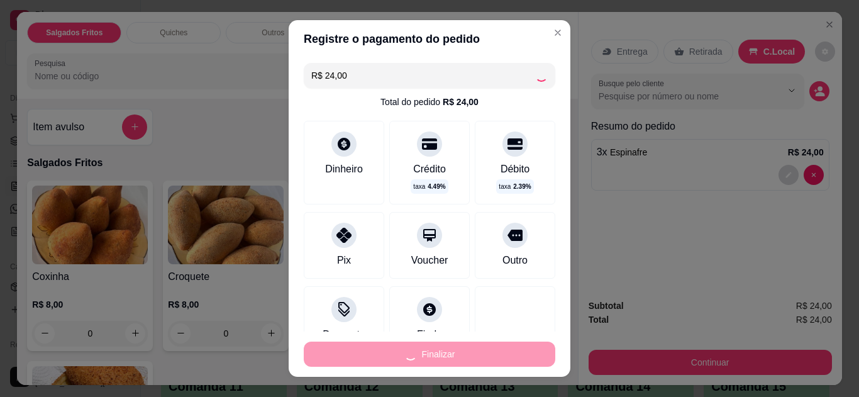
type input "0"
type input "-R$ 24,00"
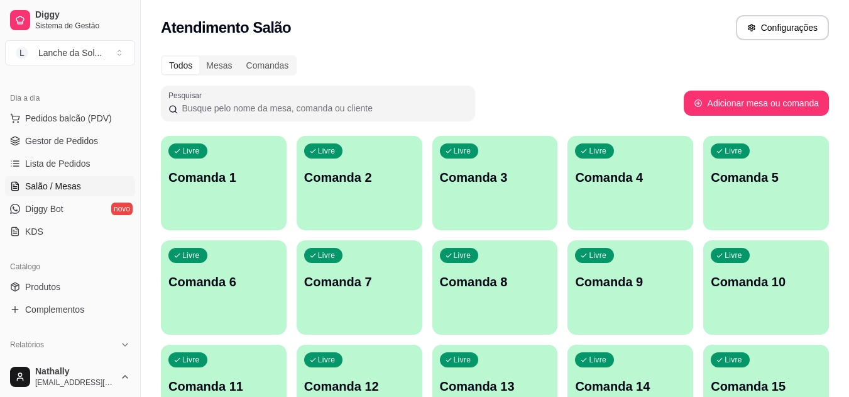
click at [69, 182] on span "Salão / Mesas" at bounding box center [53, 186] width 56 height 13
click at [209, 186] on div "Livre Comanda 1" at bounding box center [224, 175] width 122 height 77
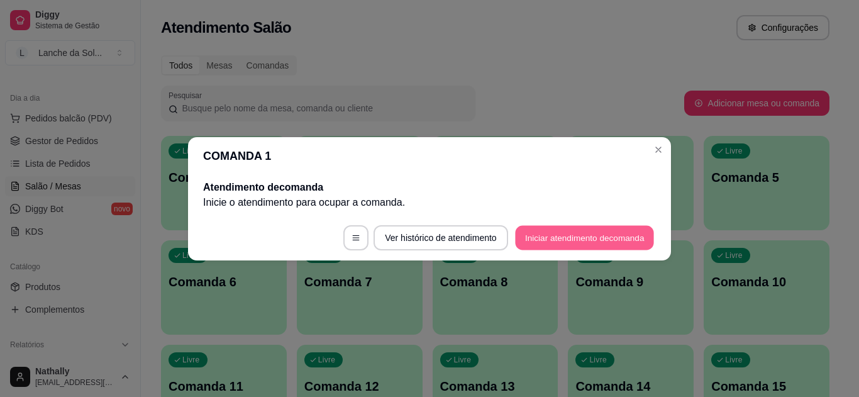
click at [556, 242] on button "Iniciar atendimento de comanda" at bounding box center [584, 237] width 139 height 25
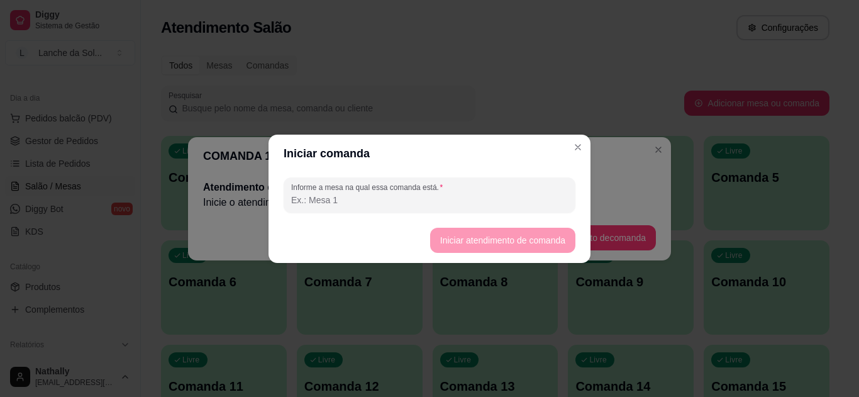
click at [547, 200] on input "Informe a mesa na qual essa comanda está." at bounding box center [429, 200] width 277 height 13
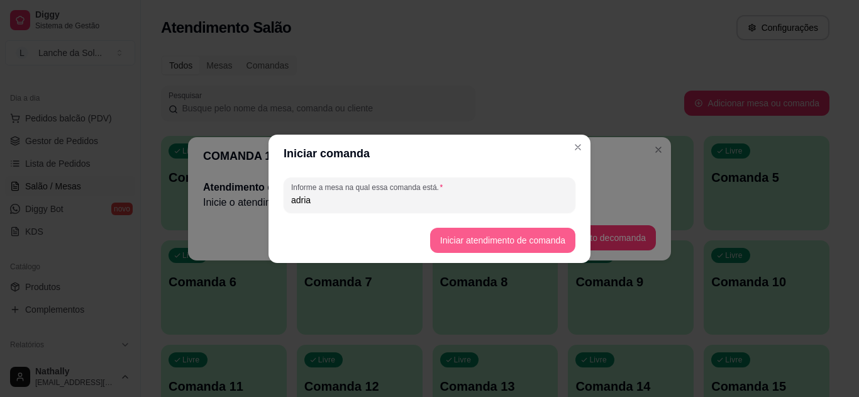
type input "adria"
click at [487, 241] on button "Iniciar atendimento de comanda" at bounding box center [502, 240] width 141 height 25
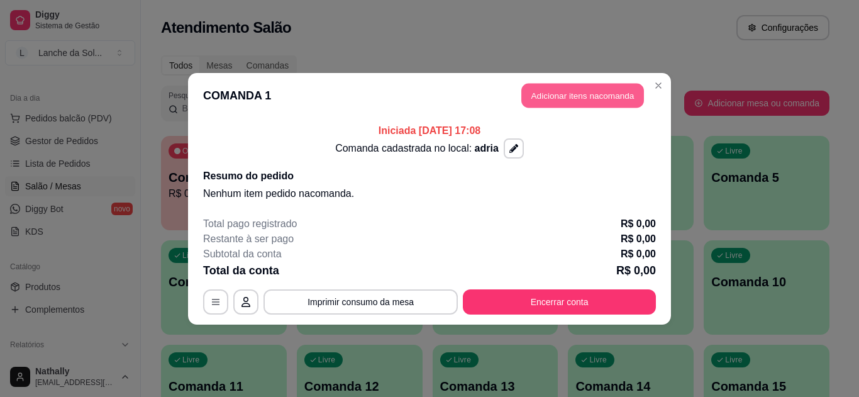
click at [563, 89] on button "Adicionar itens na comanda" at bounding box center [582, 95] width 123 height 25
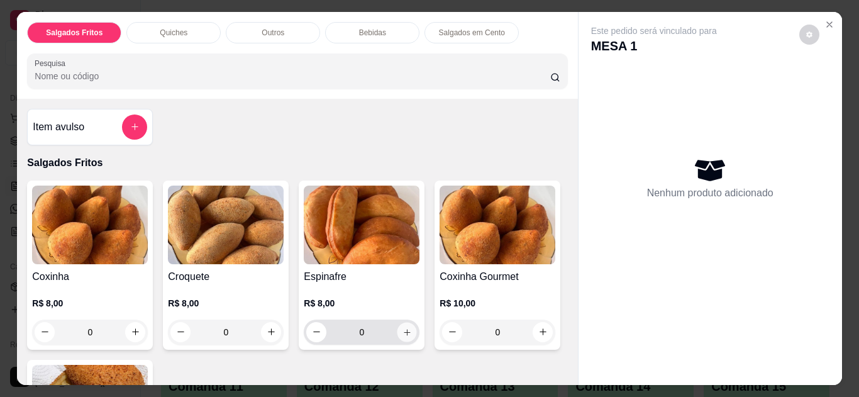
click at [404, 329] on icon "increase-product-quantity" at bounding box center [407, 332] width 6 height 6
type input "1"
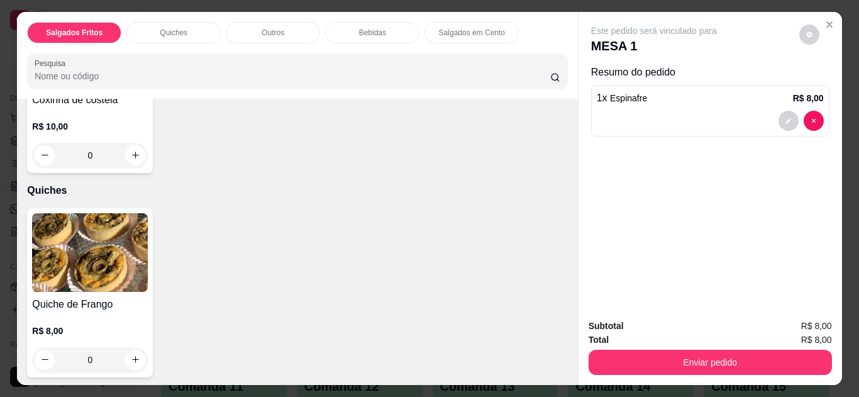
scroll to position [412, 0]
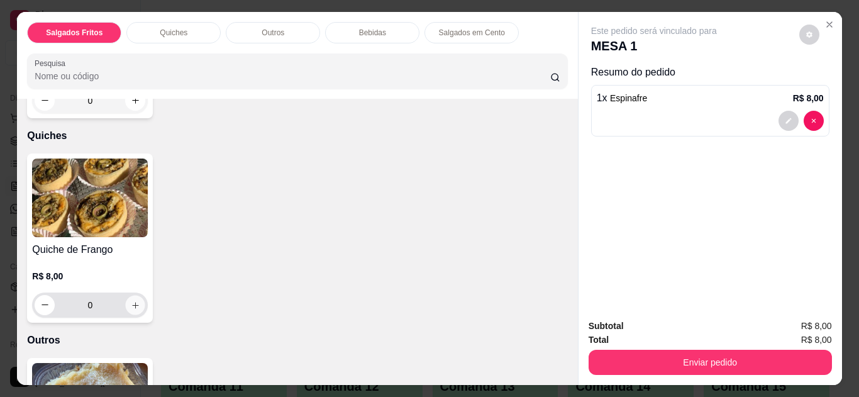
click at [132, 302] on icon "increase-product-quantity" at bounding box center [135, 305] width 6 height 6
type input "1"
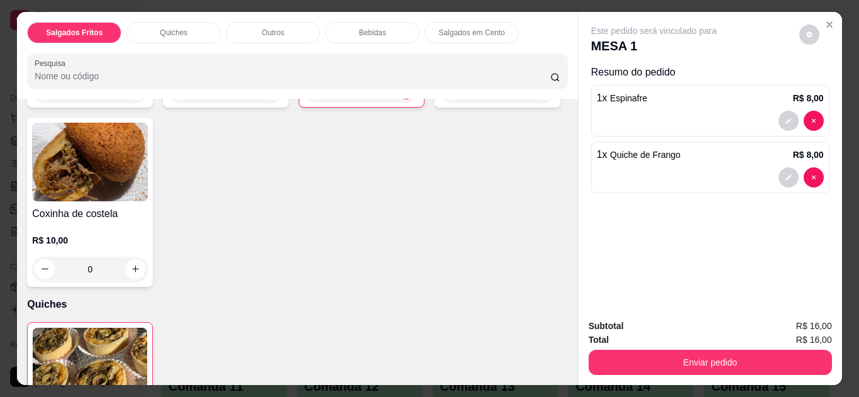
scroll to position [235, 0]
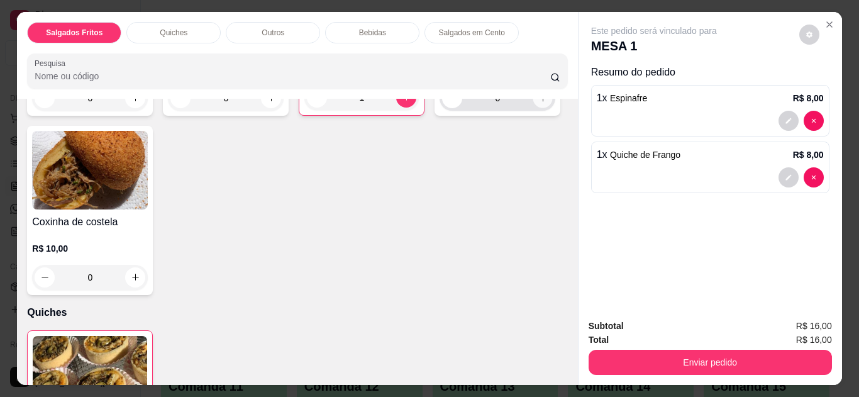
click at [533, 107] on button "increase-product-quantity" at bounding box center [542, 97] width 19 height 19
click at [532, 107] on button "increase-product-quantity" at bounding box center [541, 96] width 19 height 19
type input "2"
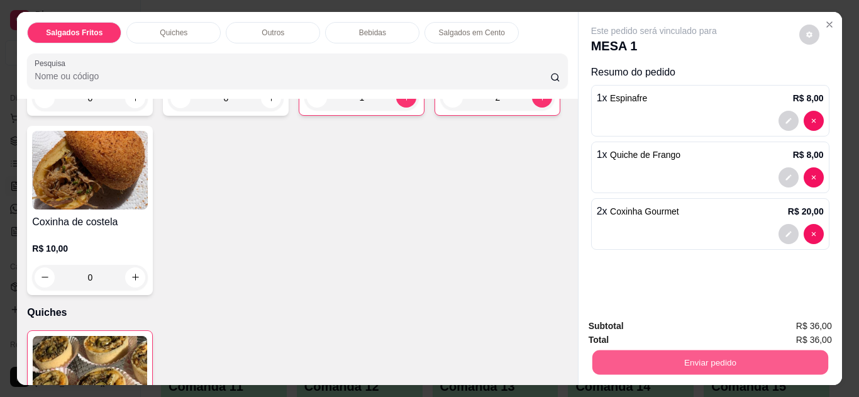
click at [602, 355] on button "Enviar pedido" at bounding box center [709, 362] width 236 height 25
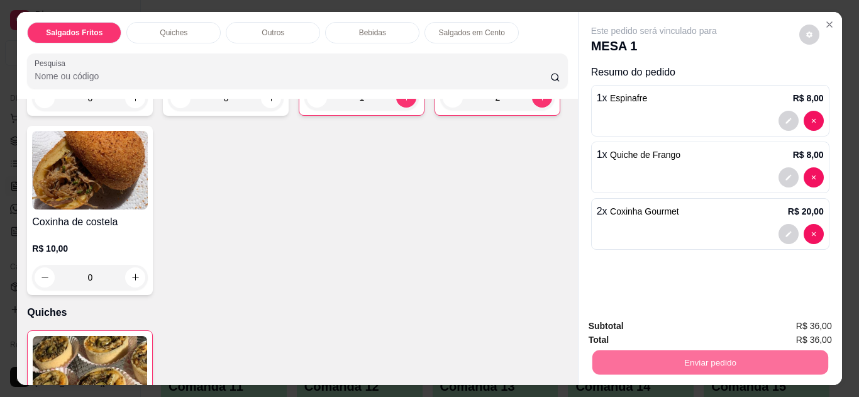
click at [619, 318] on button "Não registrar e enviar pedido" at bounding box center [668, 326] width 127 height 23
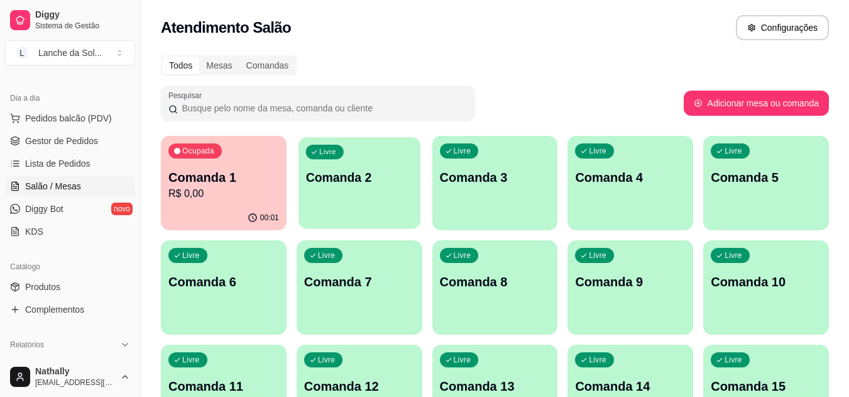
click at [331, 217] on div "button" at bounding box center [360, 221] width 122 height 14
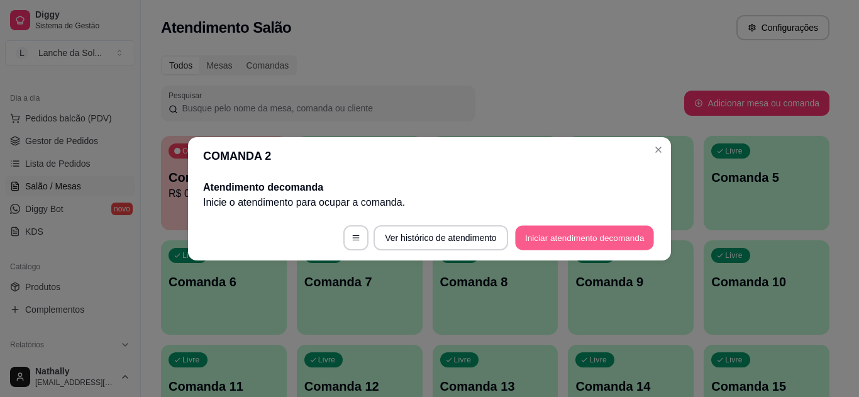
click at [535, 237] on button "Iniciar atendimento de comanda" at bounding box center [584, 237] width 139 height 25
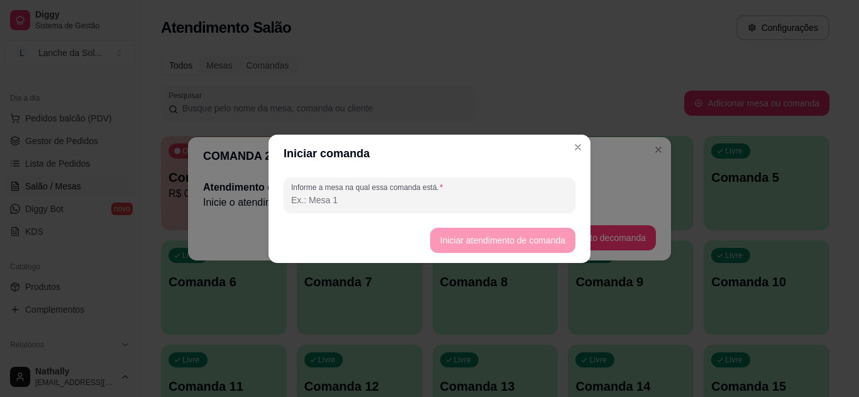
click at [495, 194] on input "Informe a mesa na qual essa comanda está." at bounding box center [429, 200] width 277 height 13
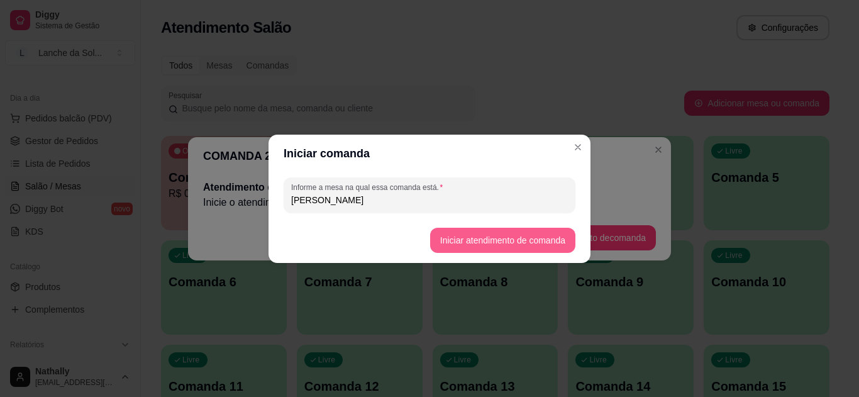
type input "[PERSON_NAME]"
click at [498, 234] on button "Iniciar atendimento de comanda" at bounding box center [502, 240] width 141 height 25
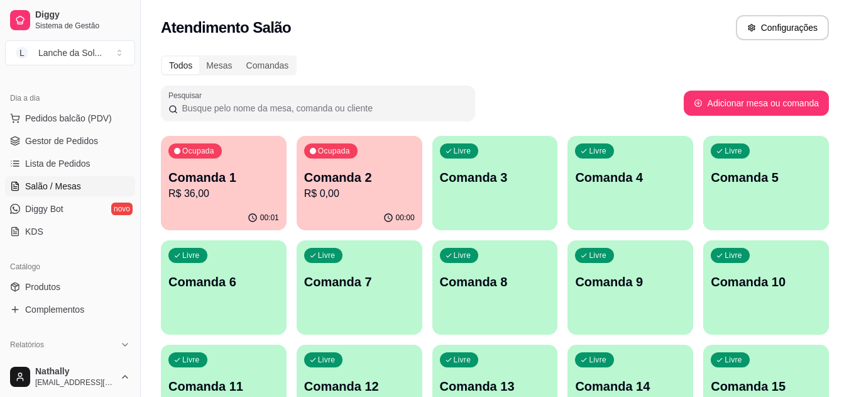
click at [78, 116] on span "Pedidos balcão (PDV)" at bounding box center [68, 118] width 87 height 13
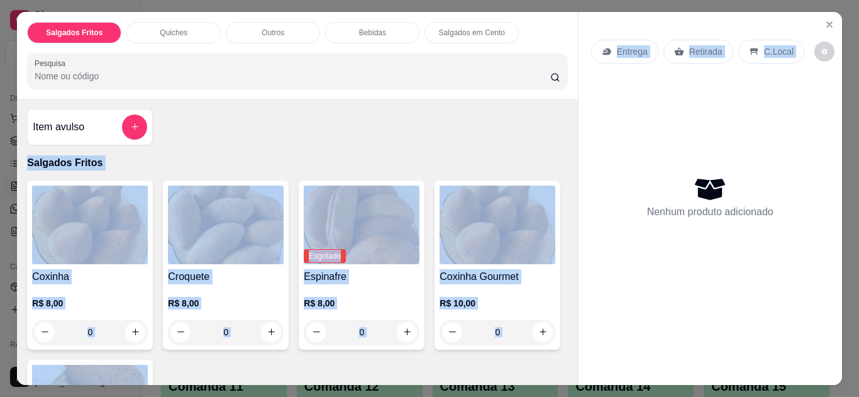
drag, startPoint x: 577, startPoint y: 136, endPoint x: 561, endPoint y: 123, distance: 20.6
click at [561, 123] on div "Salgados Fritos Quiches Outros Bebidas Salgados em Cento Pesquisa Item avulso S…" at bounding box center [429, 198] width 824 height 373
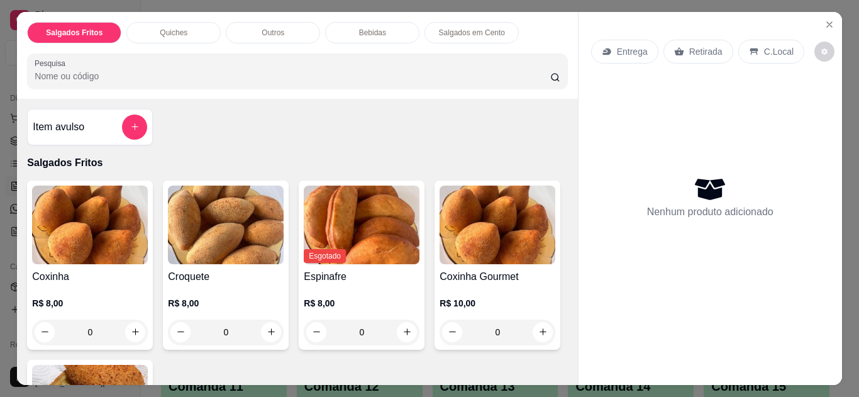
click at [561, 123] on div "Item avulso Salgados Fritos Coxinha R$ 8,00 0 Croquete R$ 8,00 0 Esgotado Espin…" at bounding box center [297, 242] width 560 height 286
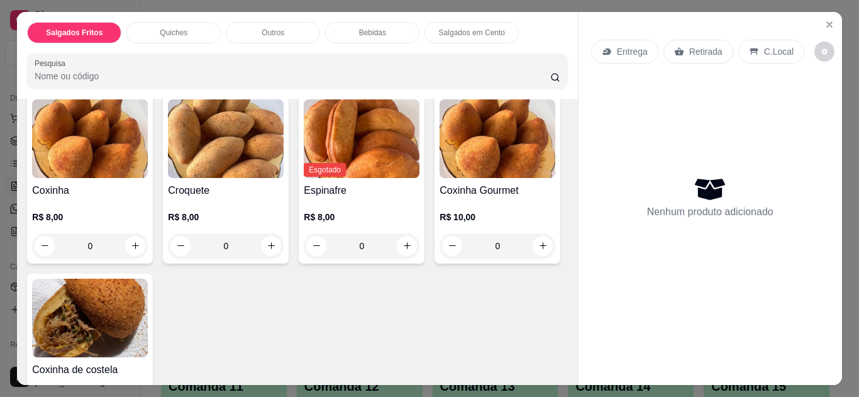
scroll to position [125, 0]
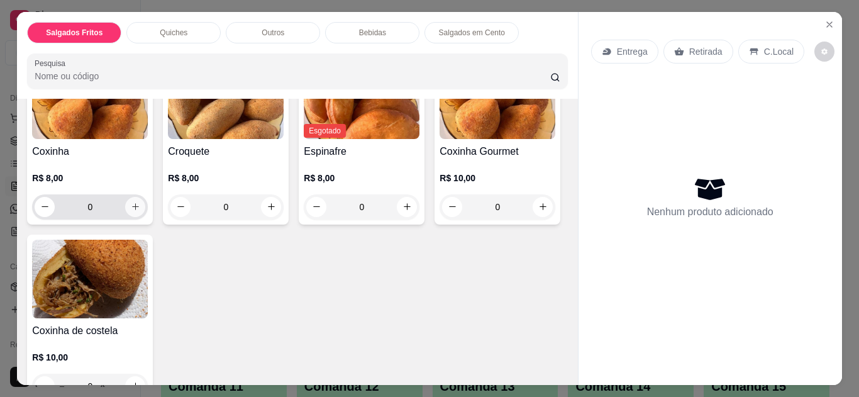
click at [131, 202] on icon "increase-product-quantity" at bounding box center [135, 206] width 9 height 9
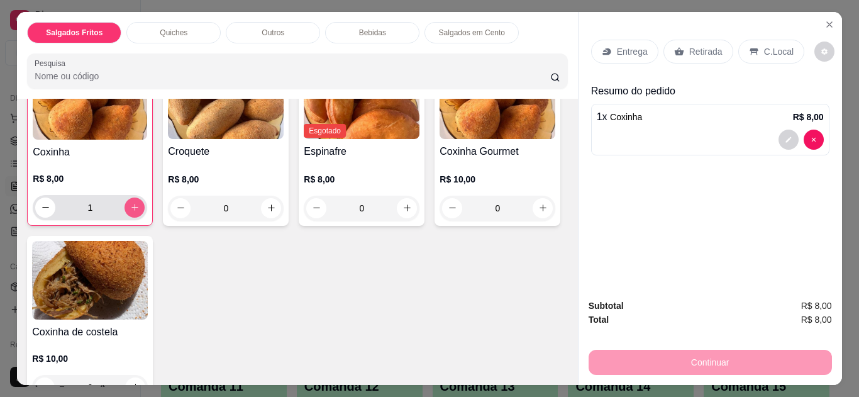
scroll to position [126, 0]
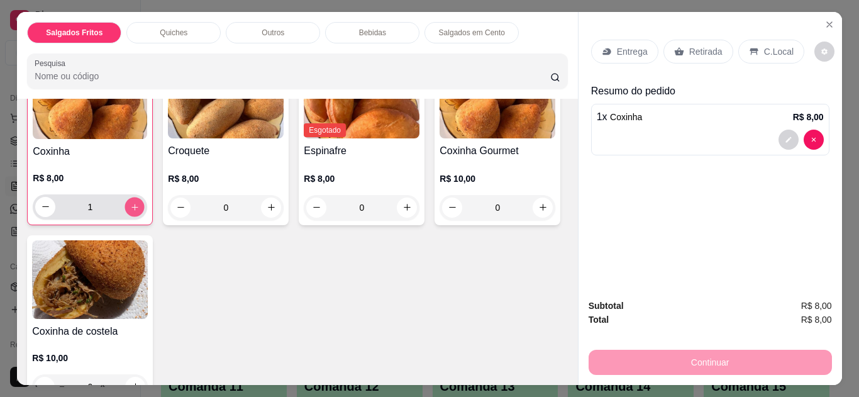
click at [130, 202] on icon "increase-product-quantity" at bounding box center [134, 206] width 9 height 9
type input "2"
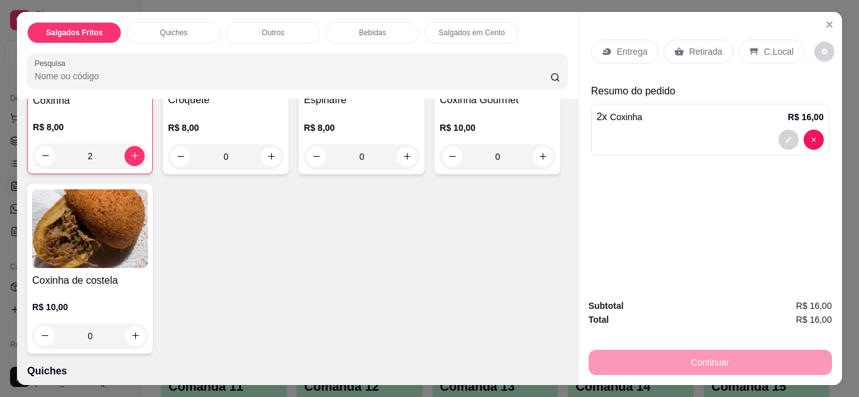
scroll to position [189, 0]
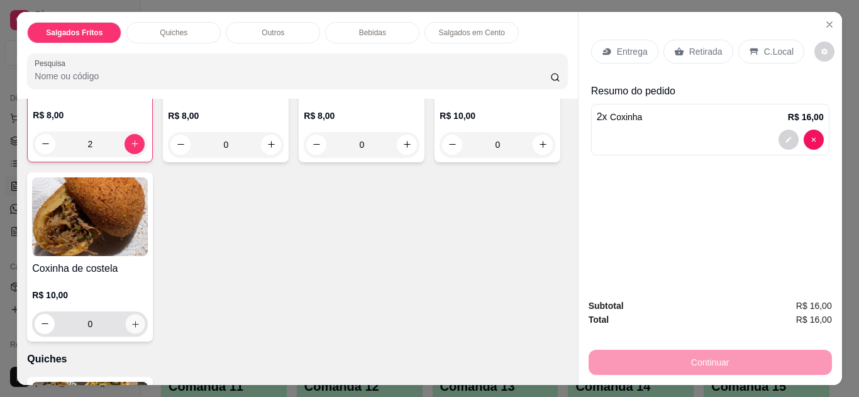
click at [145, 321] on button "increase-product-quantity" at bounding box center [135, 323] width 19 height 19
type input "1"
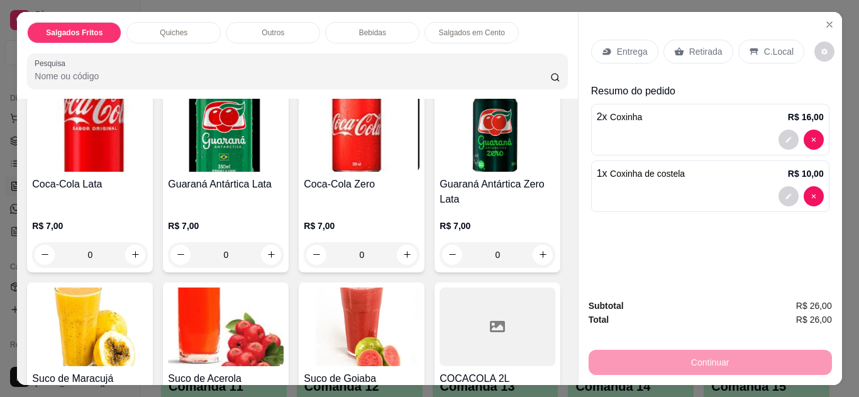
scroll to position [879, 0]
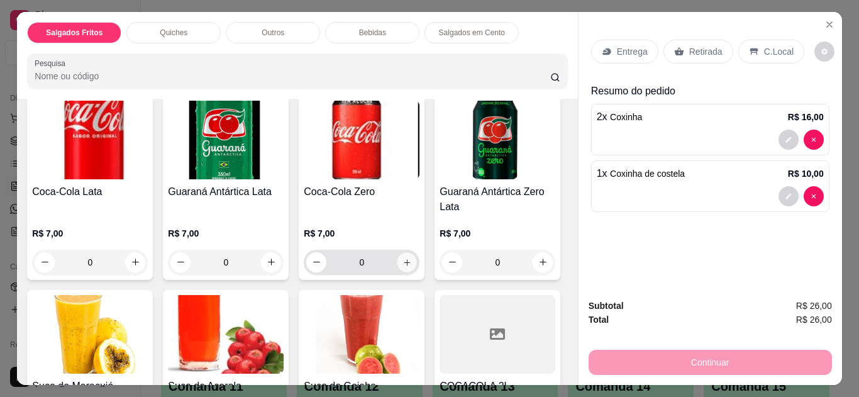
click at [405, 258] on icon "increase-product-quantity" at bounding box center [406, 262] width 9 height 9
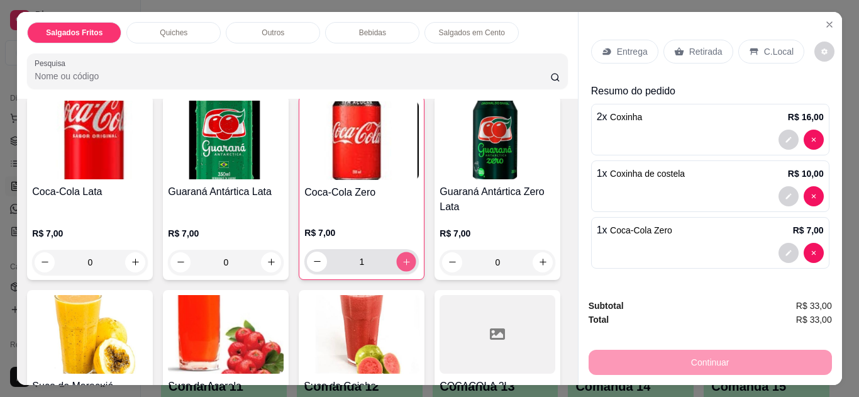
click at [405, 257] on icon "increase-product-quantity" at bounding box center [406, 261] width 9 height 9
type input "2"
click at [267, 258] on icon "increase-product-quantity" at bounding box center [271, 262] width 9 height 9
type input "1"
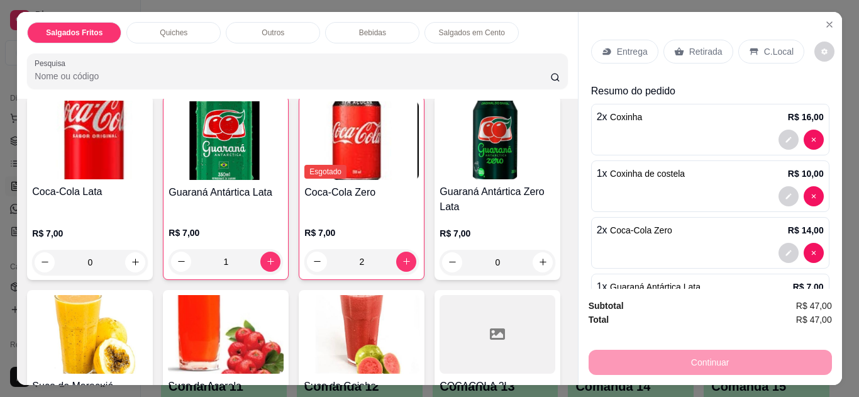
click at [749, 47] on icon at bounding box center [754, 52] width 10 height 10
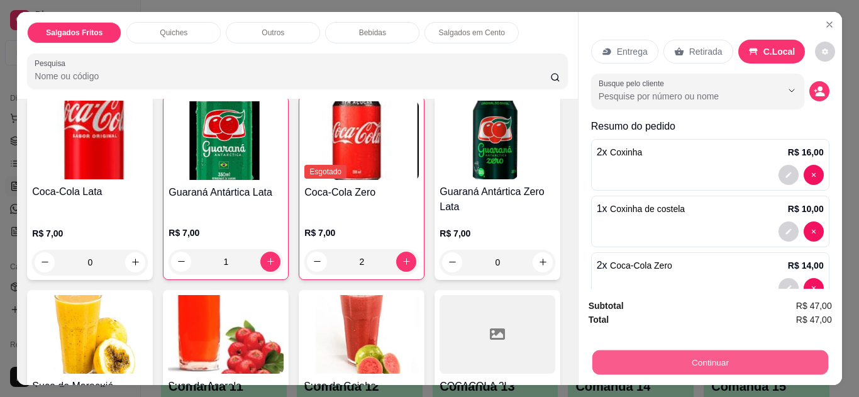
click at [630, 353] on button "Continuar" at bounding box center [709, 362] width 236 height 25
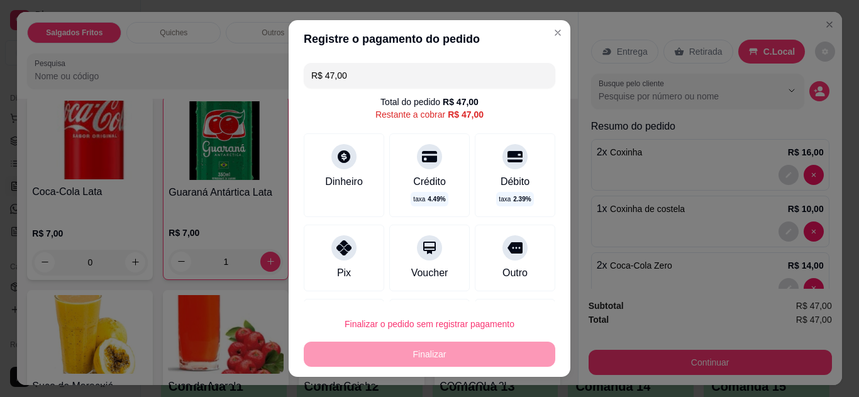
click at [326, 258] on div "Pix" at bounding box center [344, 257] width 80 height 67
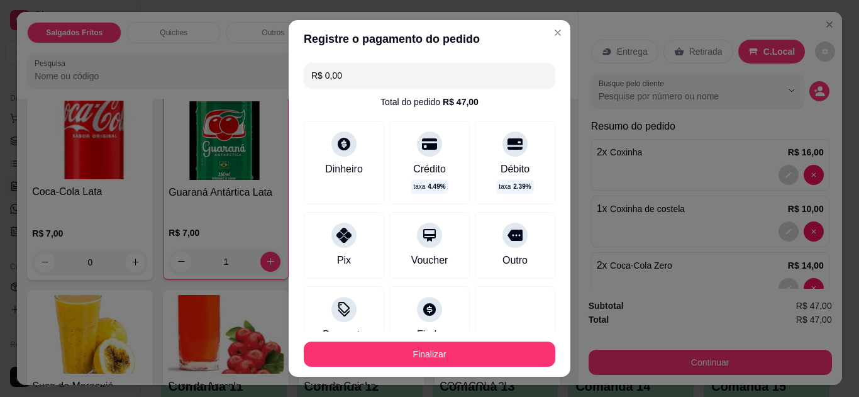
click at [380, 74] on input "R$ 0,00" at bounding box center [429, 75] width 236 height 25
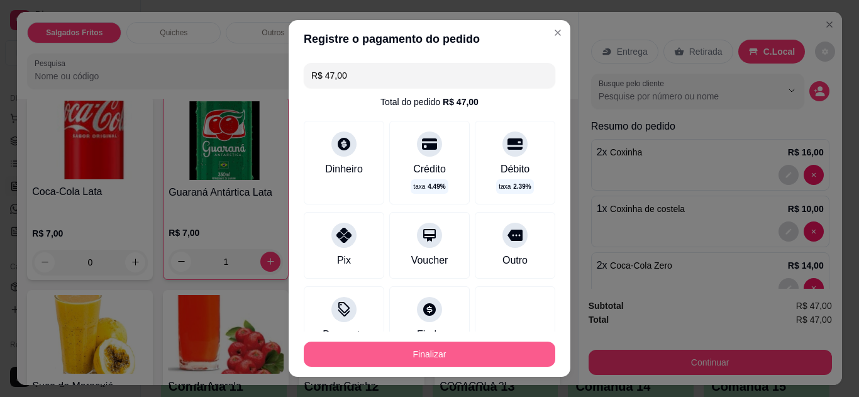
type input "R$ 47,00"
click at [390, 346] on button "Finalizar" at bounding box center [429, 354] width 244 height 25
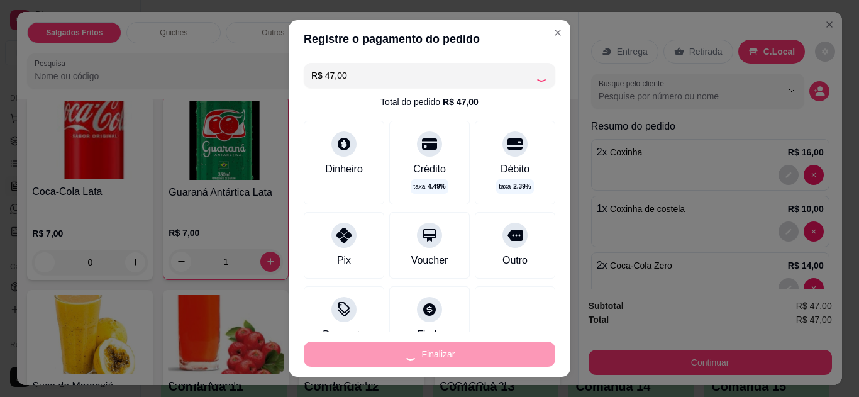
type input "0"
type input "-R$ 47,00"
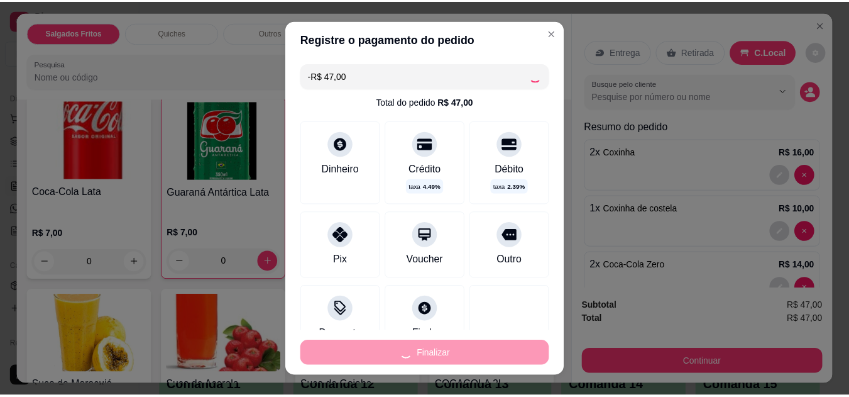
scroll to position [877, 0]
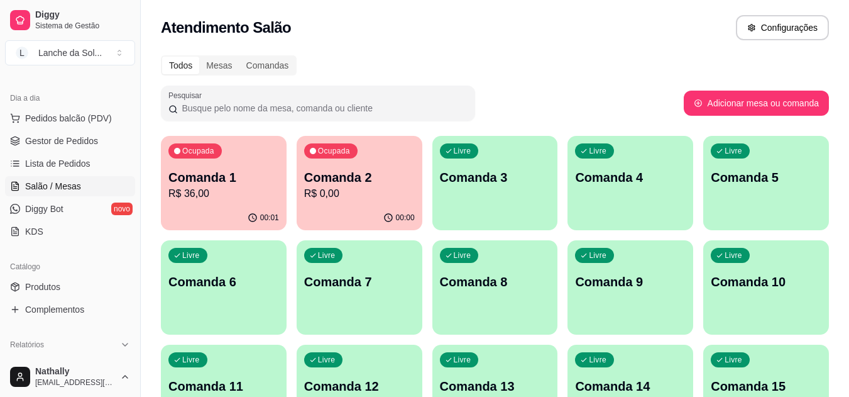
click at [57, 138] on span "Gestor de Pedidos" at bounding box center [61, 141] width 73 height 13
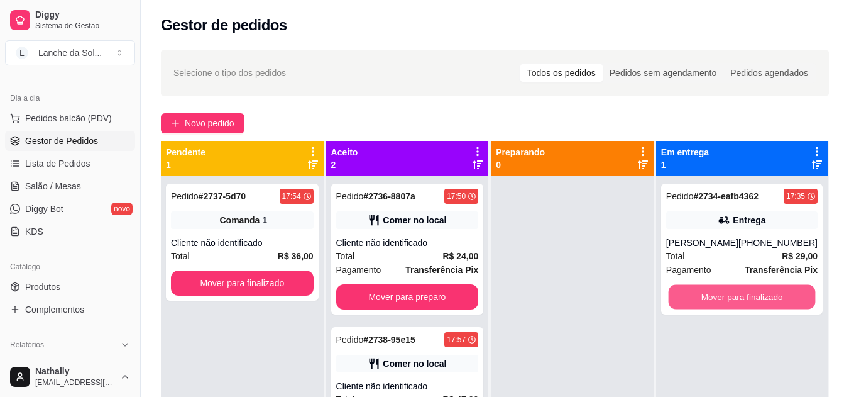
click at [698, 293] on button "Mover para finalizado" at bounding box center [741, 297] width 147 height 25
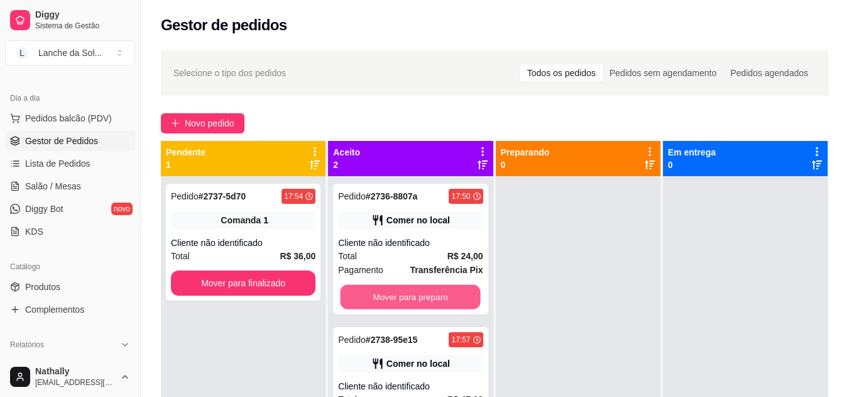
click at [422, 292] on button "Mover para preparo" at bounding box center [411, 297] width 140 height 25
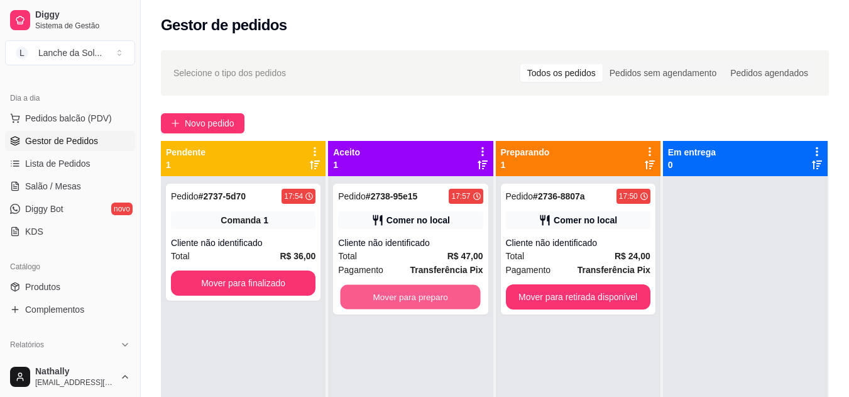
click at [422, 292] on button "Mover para preparo" at bounding box center [411, 297] width 140 height 25
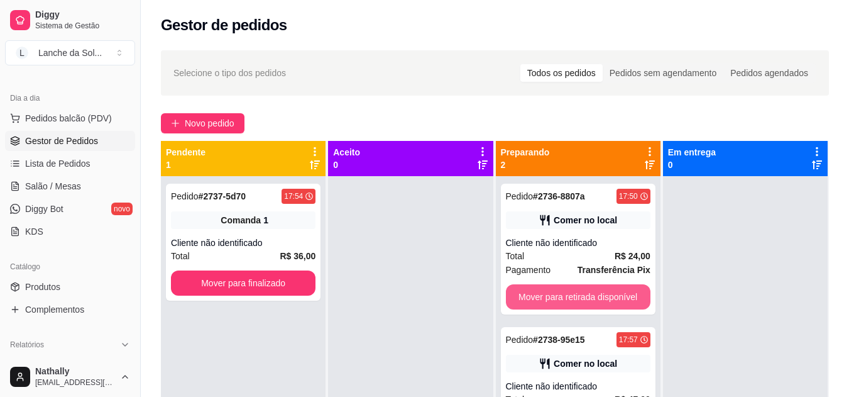
click at [542, 295] on button "Mover para retirada disponível" at bounding box center [578, 296] width 145 height 25
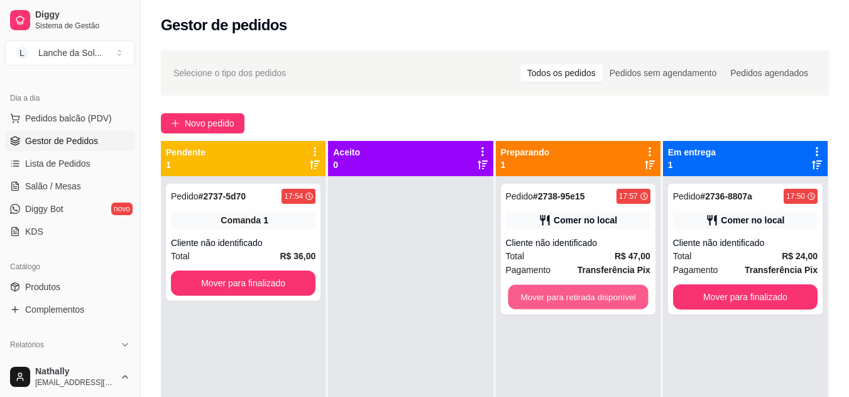
click at [542, 295] on button "Mover para retirada disponível" at bounding box center [578, 297] width 140 height 25
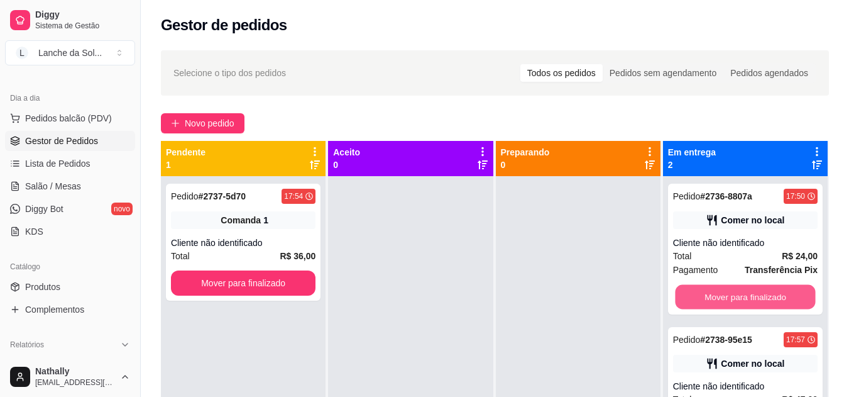
click at [700, 285] on button "Mover para finalizado" at bounding box center [745, 297] width 140 height 25
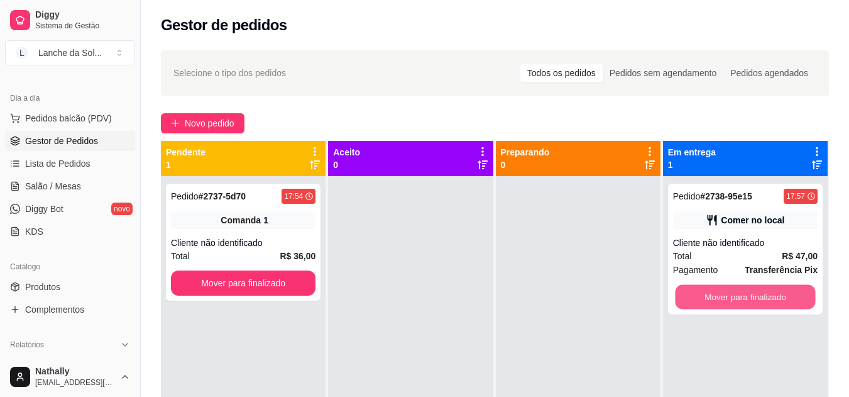
click at [700, 285] on button "Mover para finalizado" at bounding box center [745, 297] width 140 height 25
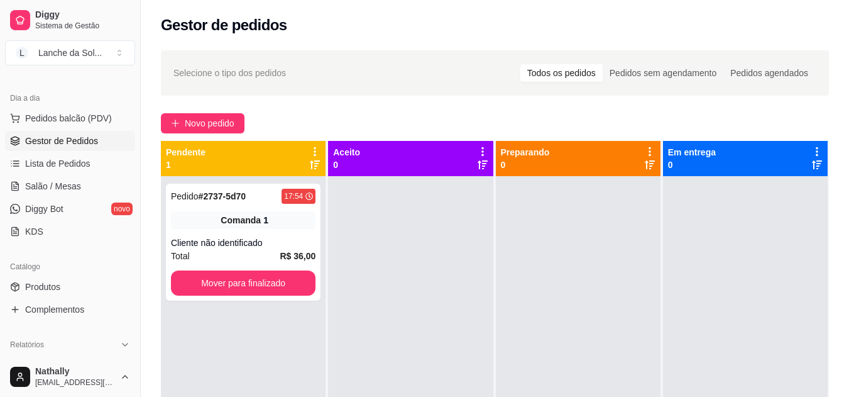
click at [55, 285] on span "Produtos" at bounding box center [42, 286] width 35 height 13
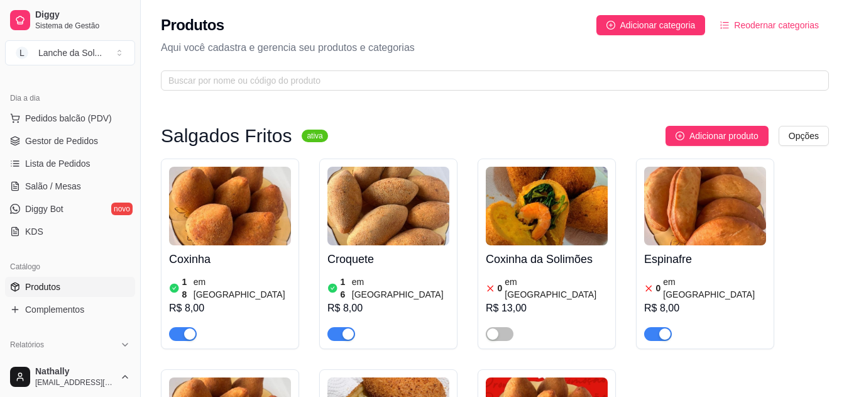
click at [658, 326] on div at bounding box center [658, 333] width 28 height 15
click at [652, 327] on span "button" at bounding box center [658, 334] width 28 height 14
click at [99, 132] on link "Gestor de Pedidos" at bounding box center [70, 141] width 130 height 20
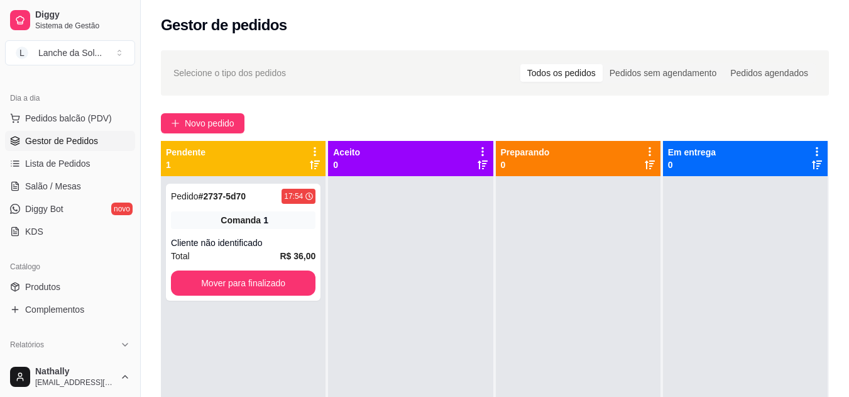
click at [53, 182] on span "Salão / Mesas" at bounding box center [53, 186] width 56 height 13
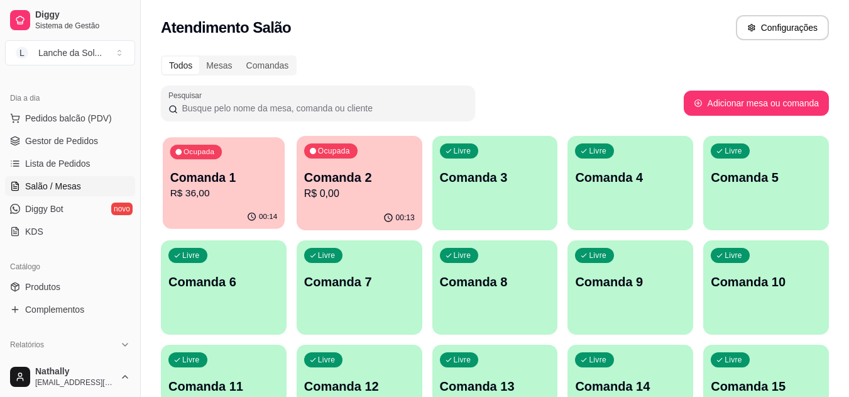
click at [196, 198] on p "R$ 36,00" at bounding box center [223, 193] width 107 height 14
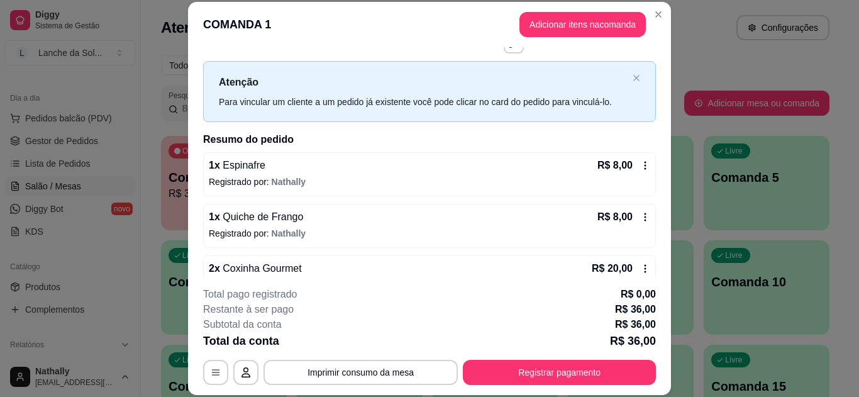
scroll to position [31, 0]
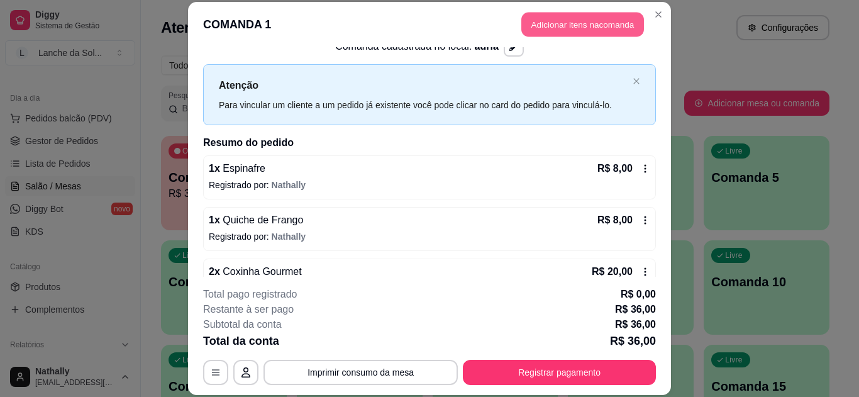
click at [593, 22] on button "Adicionar itens na comanda" at bounding box center [582, 25] width 123 height 25
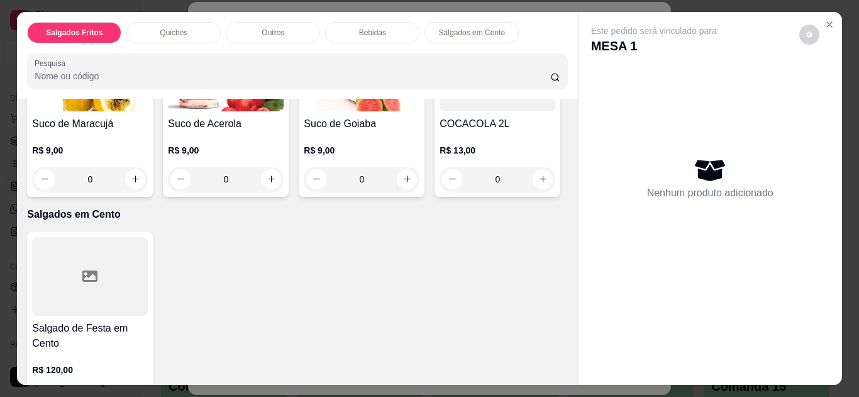
scroll to position [893, 0]
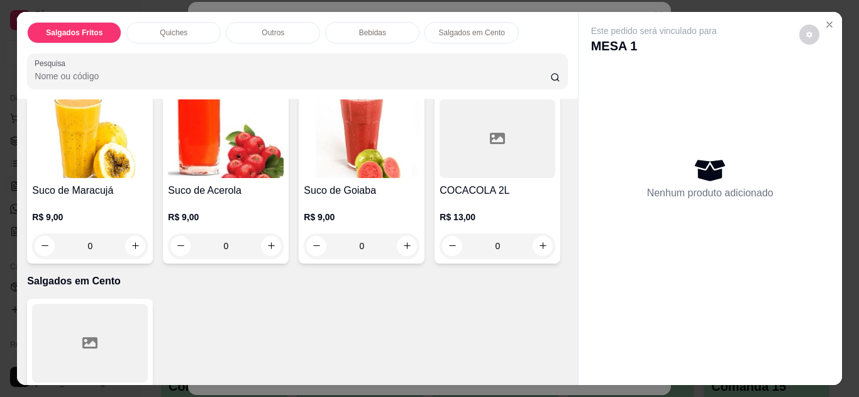
click at [128, 76] on button "increase-product-quantity" at bounding box center [135, 66] width 19 height 19
type input "1"
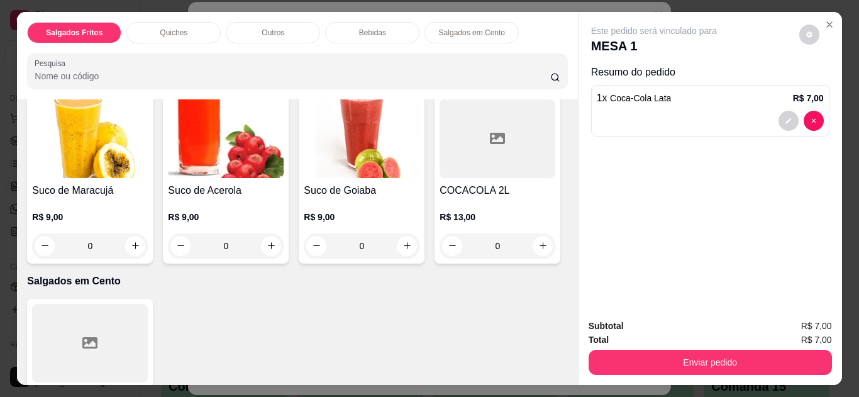
scroll to position [894, 0]
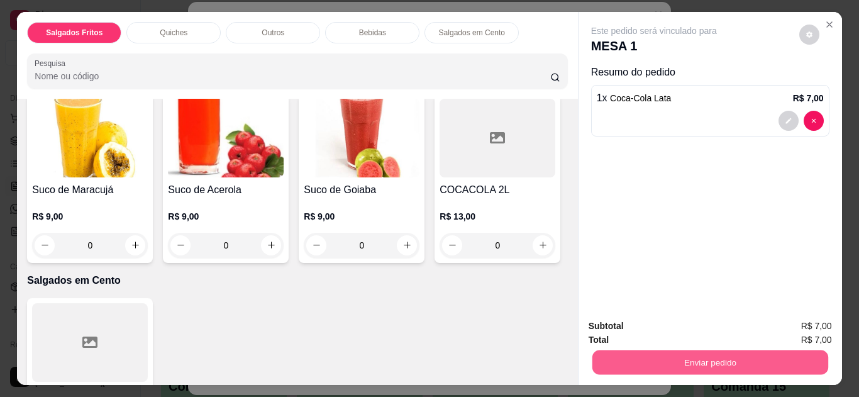
click at [624, 351] on button "Enviar pedido" at bounding box center [709, 362] width 236 height 25
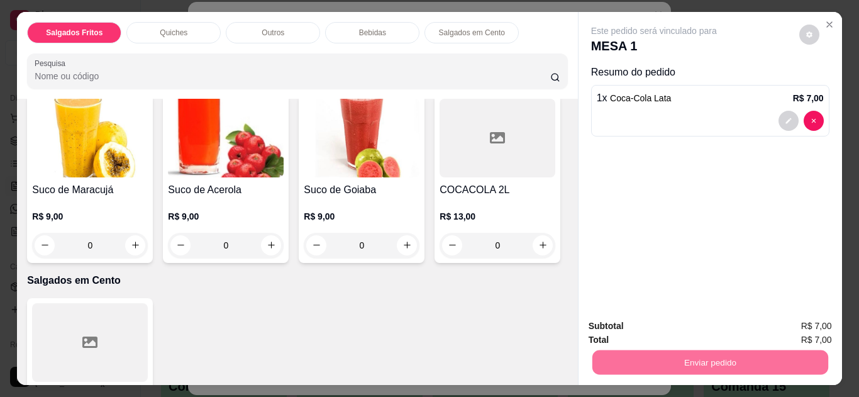
click at [624, 318] on button "Não registrar e enviar pedido" at bounding box center [668, 326] width 127 height 23
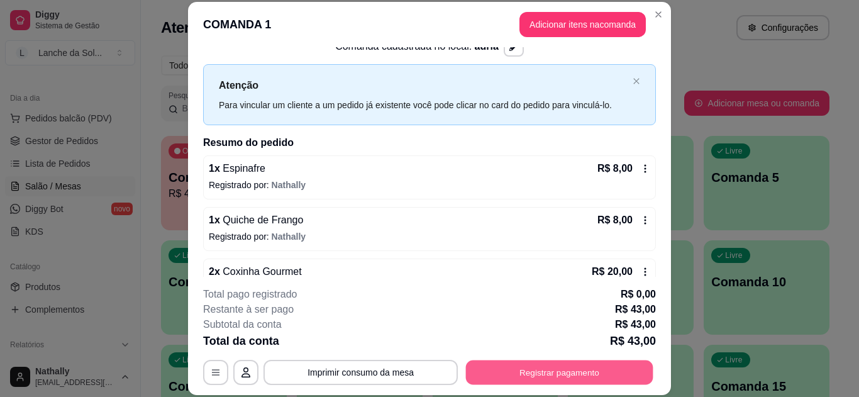
click at [512, 373] on button "Registrar pagamento" at bounding box center [559, 372] width 187 height 25
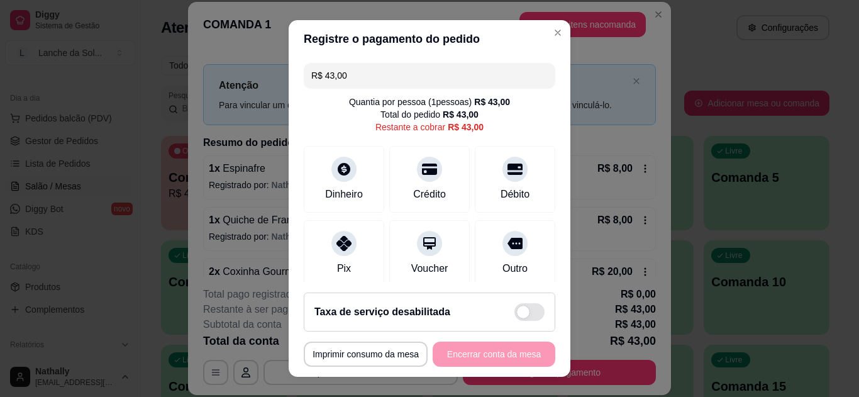
click at [349, 253] on div "Pix" at bounding box center [344, 253] width 80 height 67
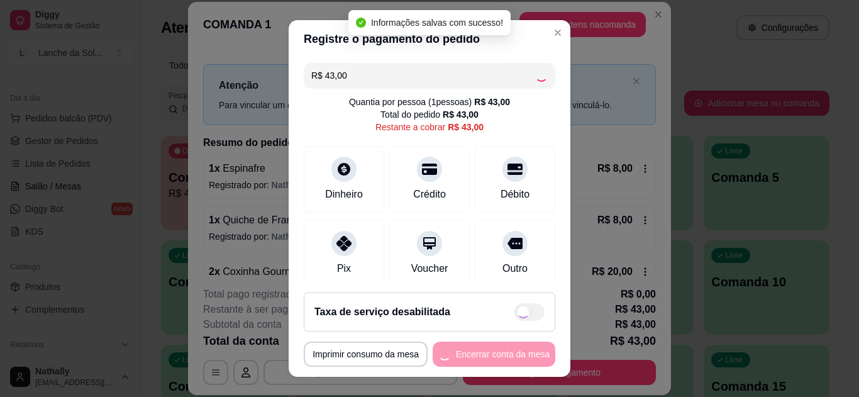
type input "R$ 0,00"
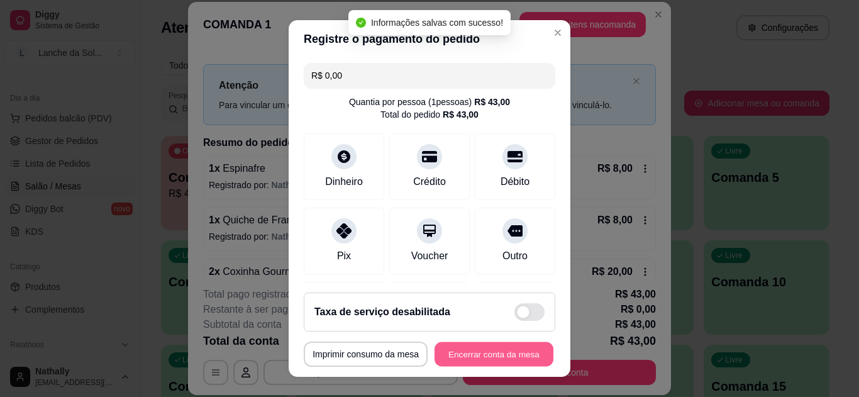
click at [458, 348] on button "Encerrar conta da mesa" at bounding box center [493, 354] width 119 height 25
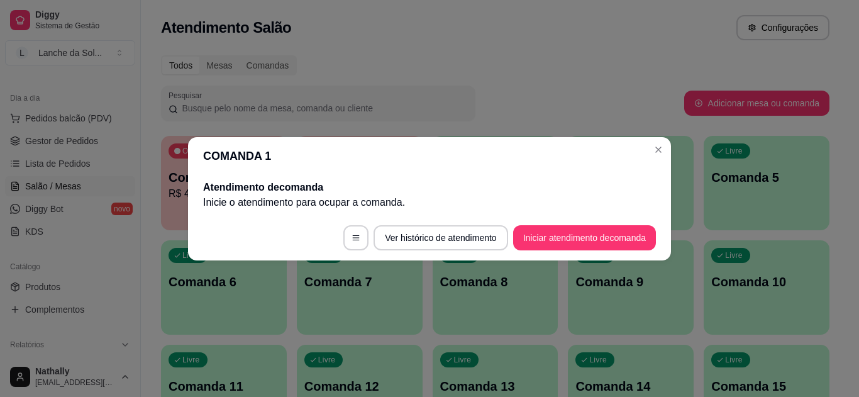
scroll to position [0, 0]
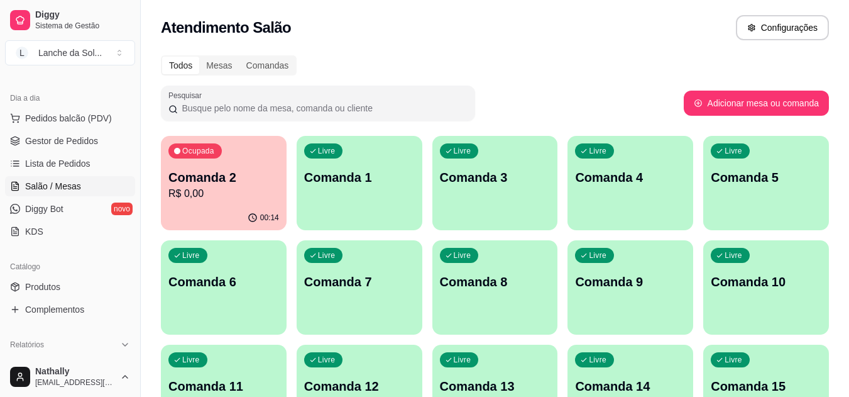
click at [23, 143] on link "Gestor de Pedidos" at bounding box center [70, 141] width 130 height 20
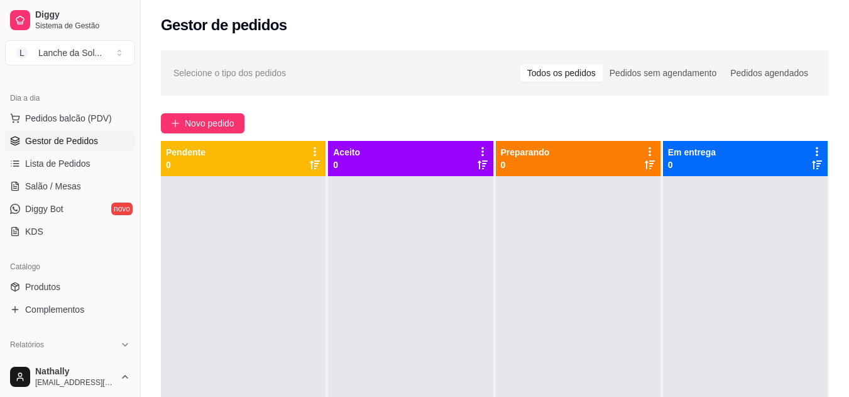
click at [56, 191] on span "Salão / Mesas" at bounding box center [53, 186] width 56 height 13
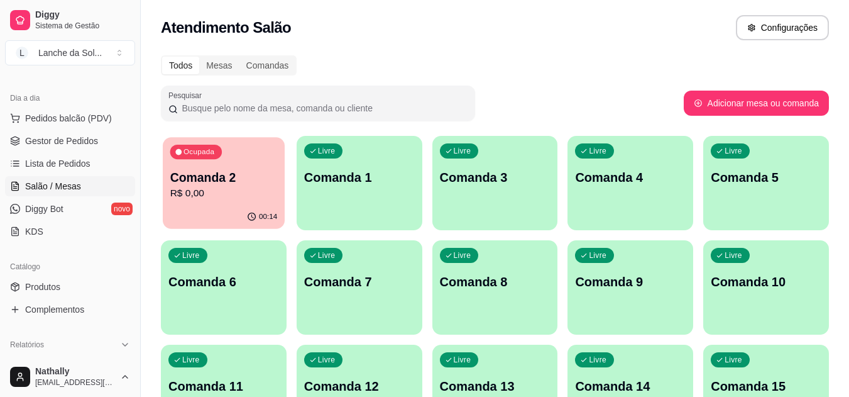
click at [194, 201] on p "R$ 0,00" at bounding box center [223, 193] width 107 height 14
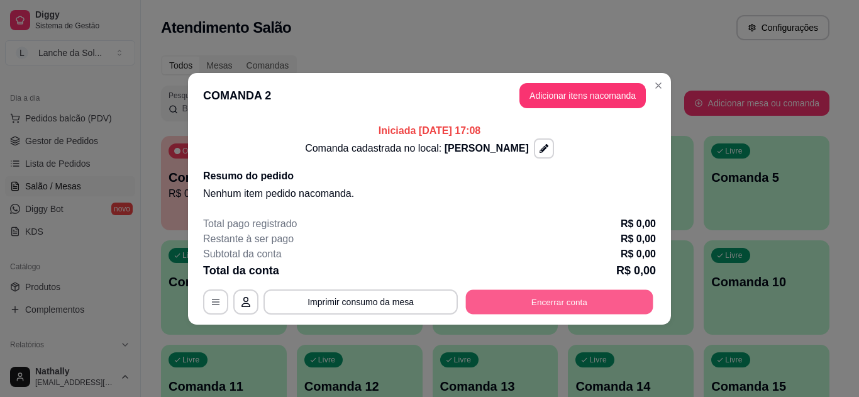
click at [534, 295] on button "Encerrar conta" at bounding box center [559, 301] width 187 height 25
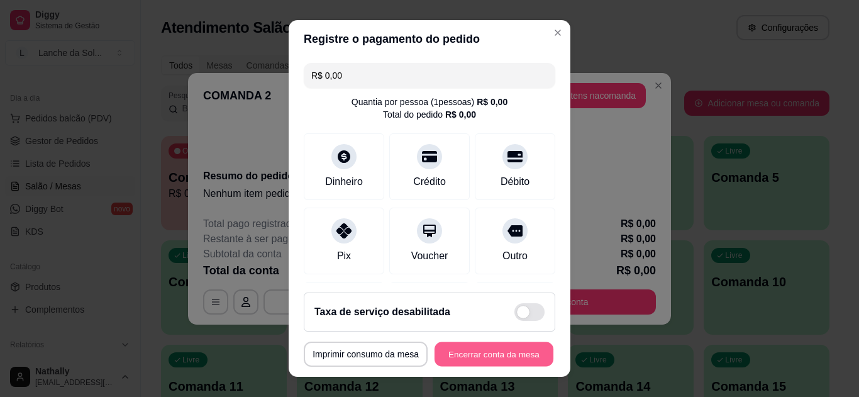
click at [503, 348] on button "Encerrar conta da mesa" at bounding box center [493, 354] width 119 height 25
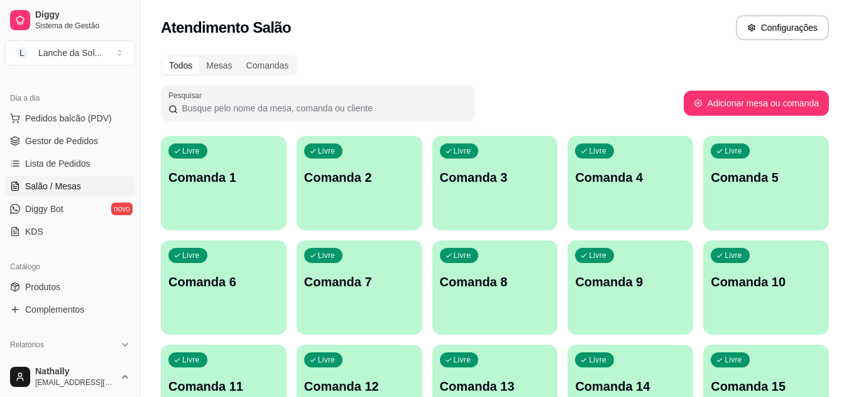
click at [91, 138] on span "Gestor de Pedidos" at bounding box center [61, 141] width 73 height 13
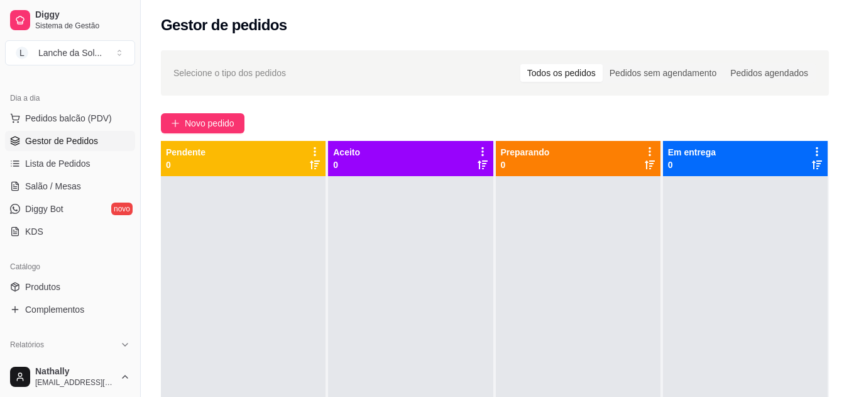
click at [83, 163] on span "Lista de Pedidos" at bounding box center [57, 163] width 65 height 13
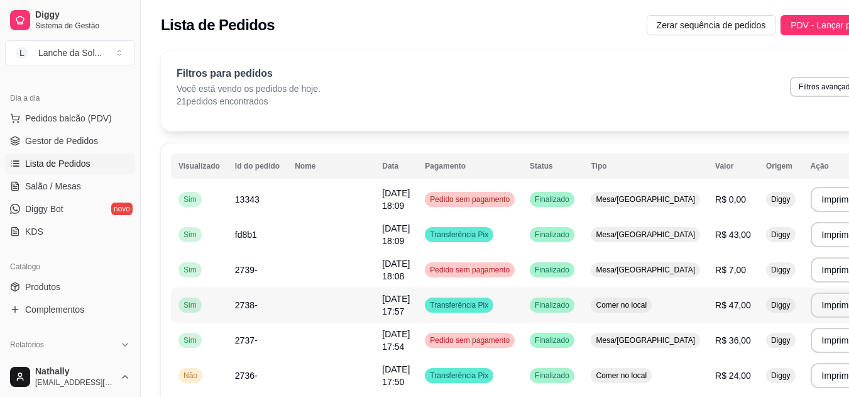
click at [382, 307] on span "[DATE] 17:57" at bounding box center [396, 305] width 28 height 23
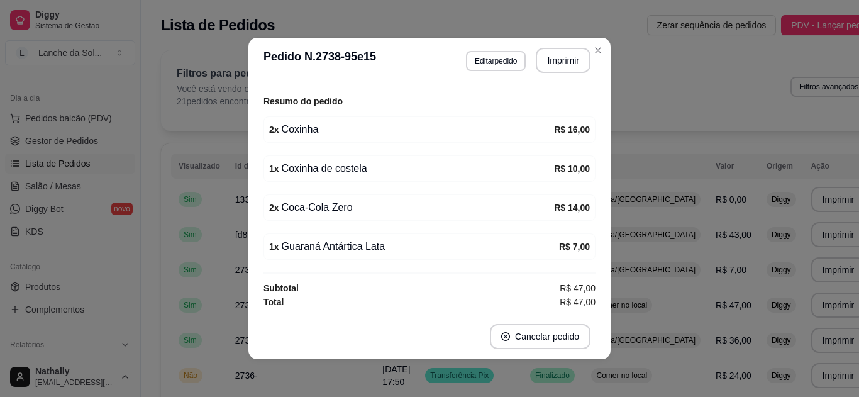
scroll to position [85, 0]
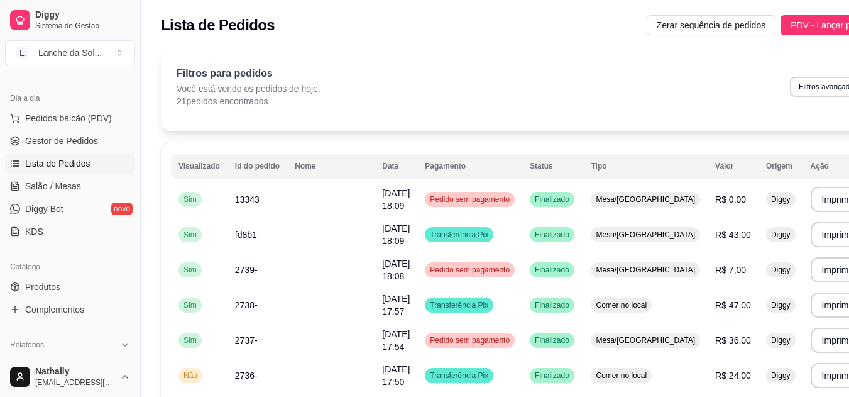
click at [85, 118] on span "Pedidos balcão (PDV)" at bounding box center [68, 118] width 87 height 13
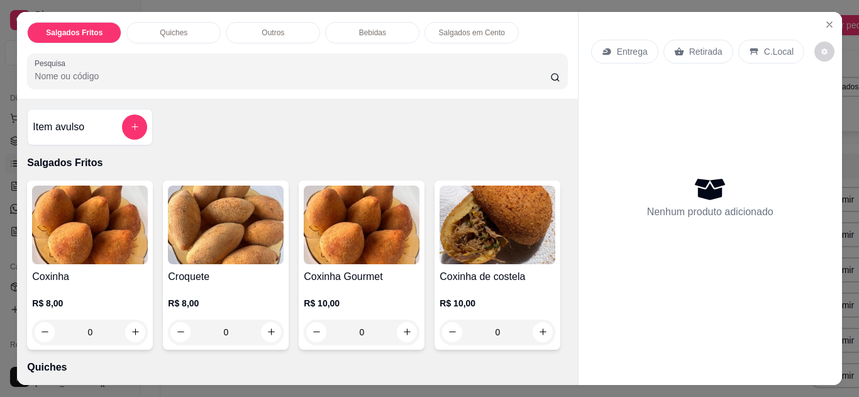
click at [827, 19] on icon "Close" at bounding box center [829, 24] width 10 height 10
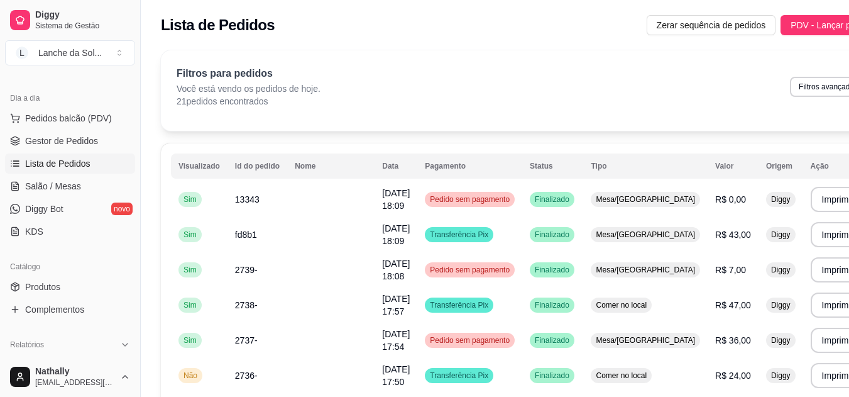
click at [73, 189] on span "Salão / Mesas" at bounding box center [53, 186] width 56 height 13
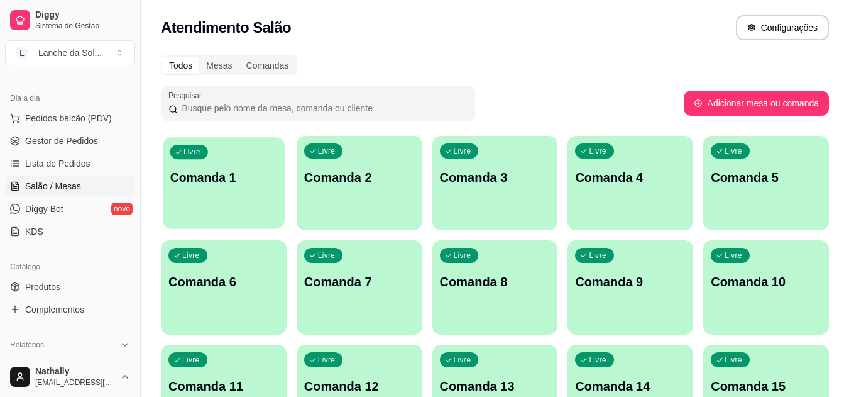
click at [202, 194] on div "Livre Comanda 1" at bounding box center [224, 175] width 122 height 77
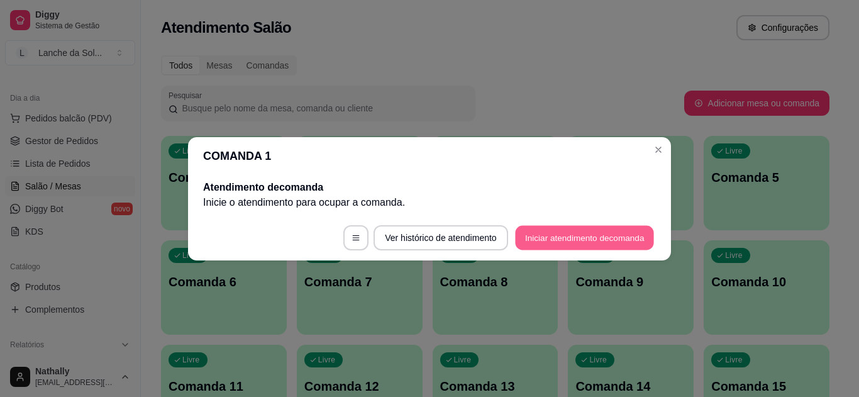
click at [581, 238] on button "Iniciar atendimento de comanda" at bounding box center [584, 237] width 139 height 25
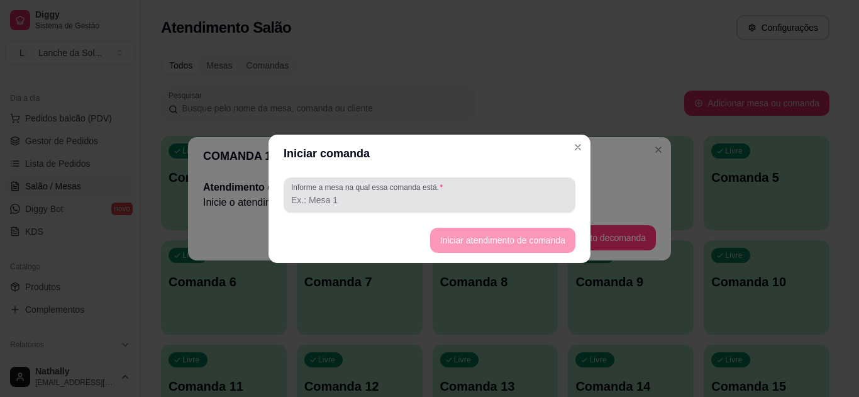
click at [543, 189] on div at bounding box center [429, 194] width 277 height 25
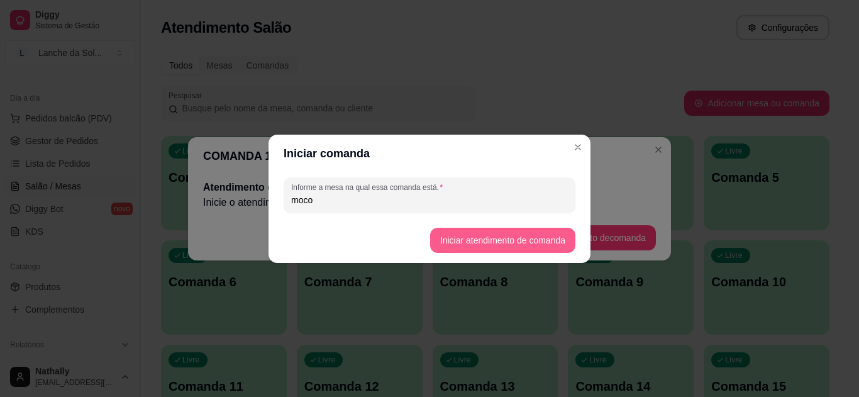
type input "moco"
click at [531, 245] on button "Iniciar atendimento de comanda" at bounding box center [502, 240] width 141 height 25
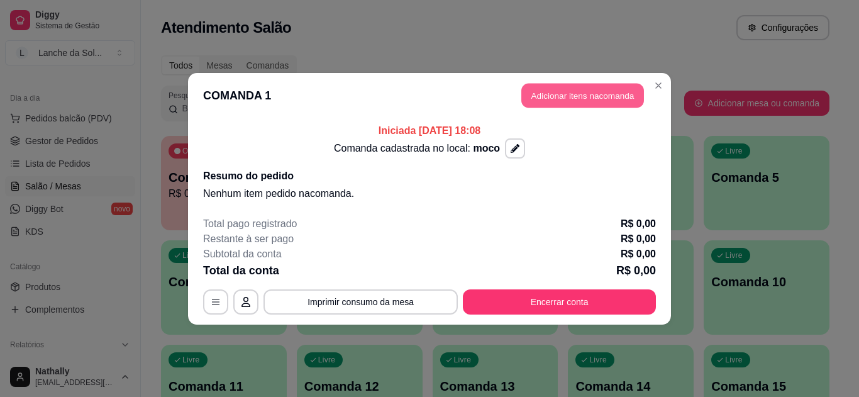
click at [578, 92] on button "Adicionar itens na comanda" at bounding box center [582, 95] width 123 height 25
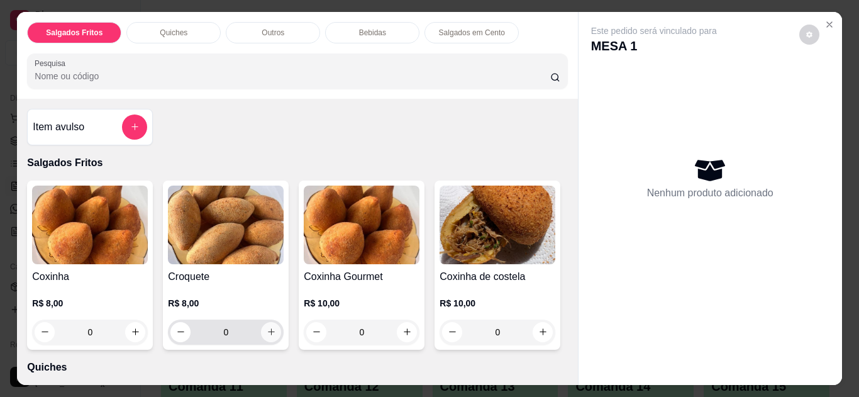
click at [261, 326] on button "increase-product-quantity" at bounding box center [271, 332] width 20 height 20
type input "1"
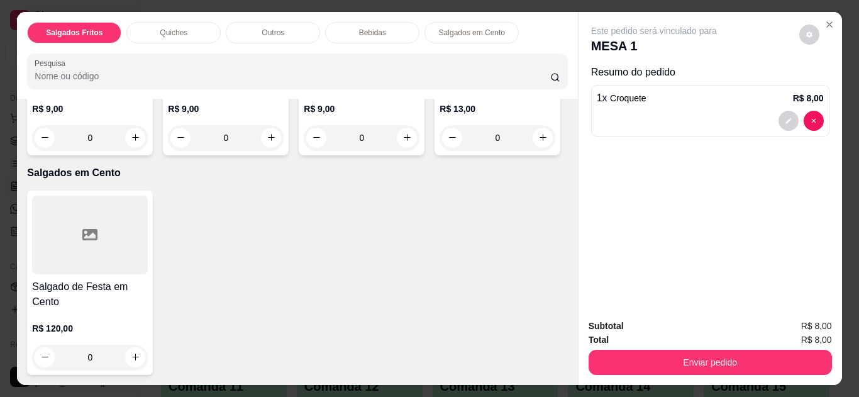
scroll to position [1196, 0]
click at [306, 150] on div "0" at bounding box center [361, 137] width 111 height 25
click at [402, 143] on icon "increase-product-quantity" at bounding box center [406, 137] width 9 height 9
type input "1"
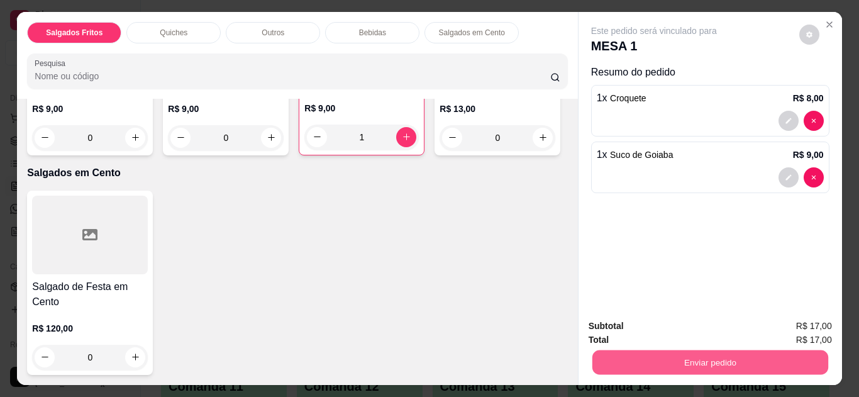
click at [610, 363] on button "Enviar pedido" at bounding box center [709, 362] width 236 height 25
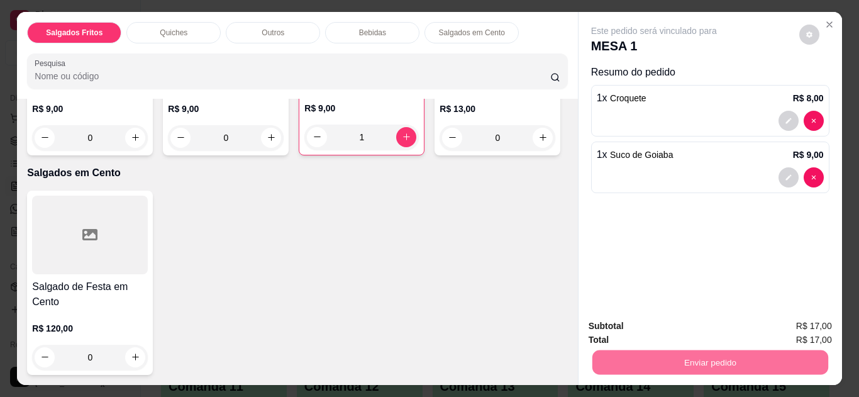
click at [640, 322] on button "Não registrar e enviar pedido" at bounding box center [668, 326] width 127 height 23
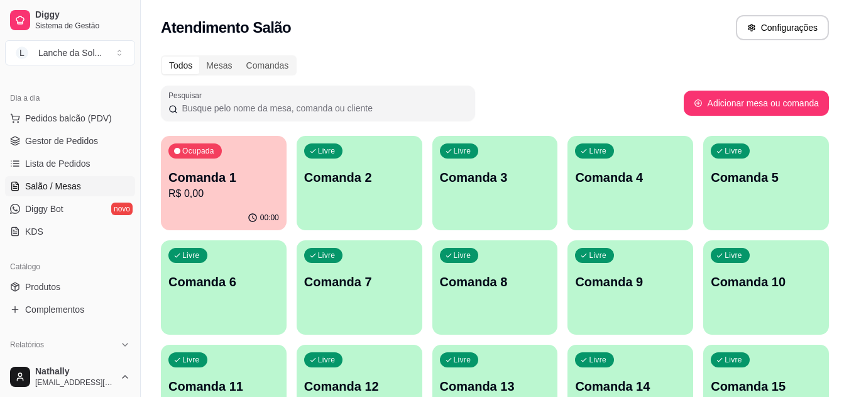
click at [74, 141] on span "Gestor de Pedidos" at bounding box center [61, 141] width 73 height 13
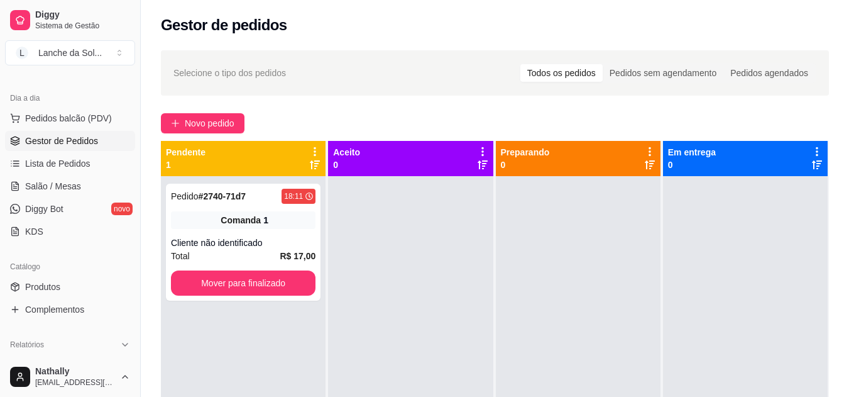
click at [83, 120] on span "Pedidos balcão (PDV)" at bounding box center [68, 118] width 87 height 13
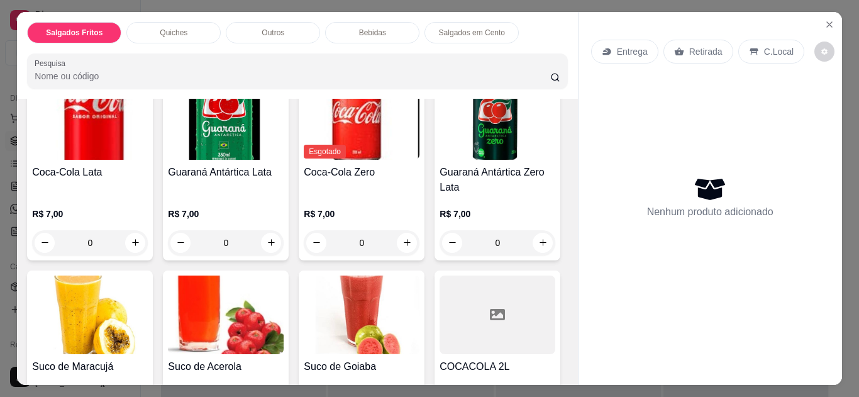
scroll to position [764, 0]
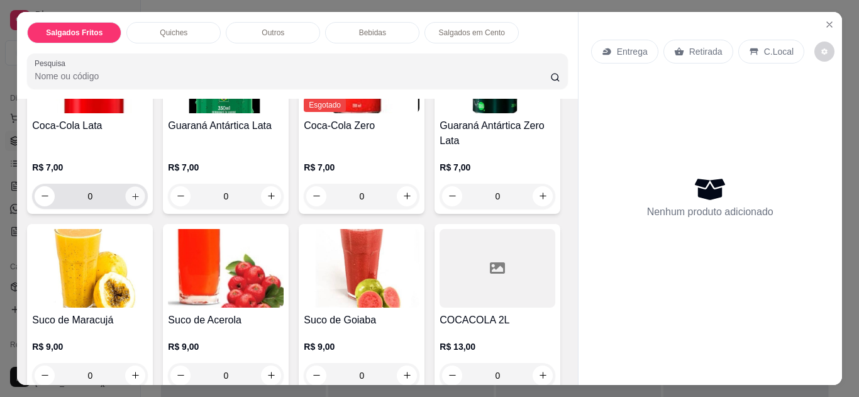
click at [135, 206] on button "increase-product-quantity" at bounding box center [135, 195] width 19 height 19
type input "1"
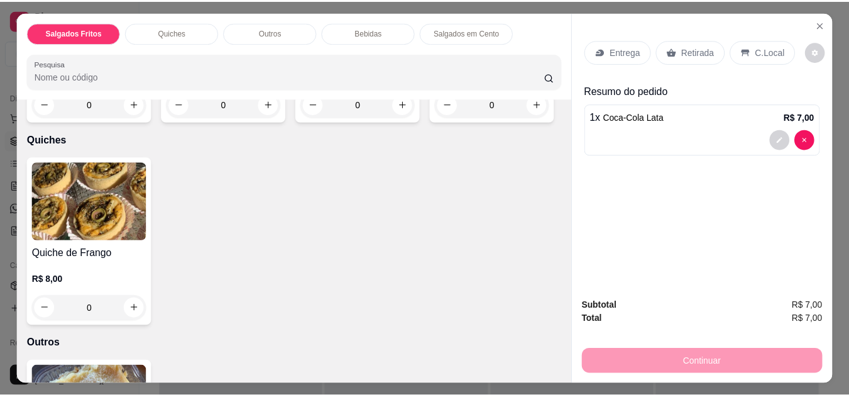
scroll to position [0, 0]
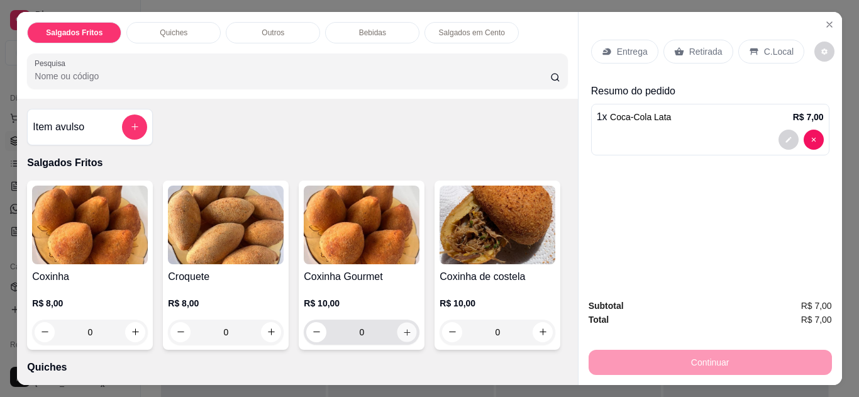
click at [402, 327] on icon "increase-product-quantity" at bounding box center [406, 331] width 9 height 9
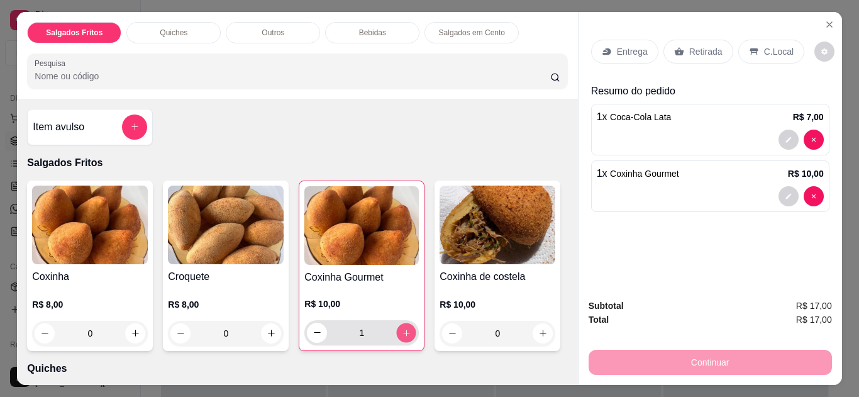
click at [402, 328] on icon "increase-product-quantity" at bounding box center [406, 332] width 9 height 9
type input "2"
click at [764, 45] on p "C.Local" at bounding box center [779, 51] width 30 height 13
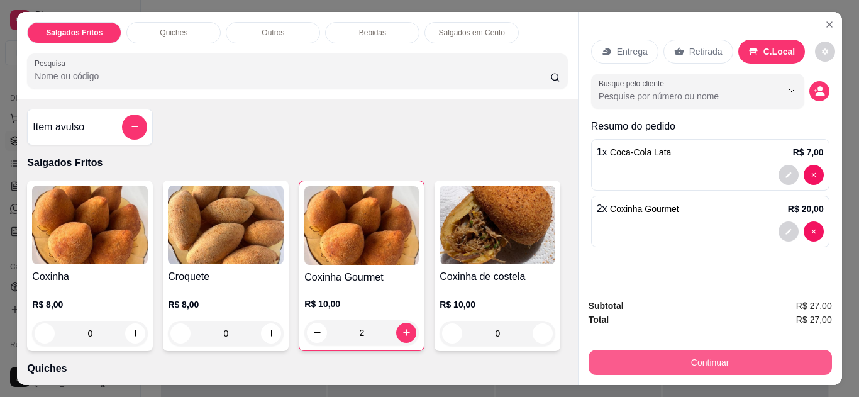
click at [610, 356] on button "Continuar" at bounding box center [709, 361] width 243 height 25
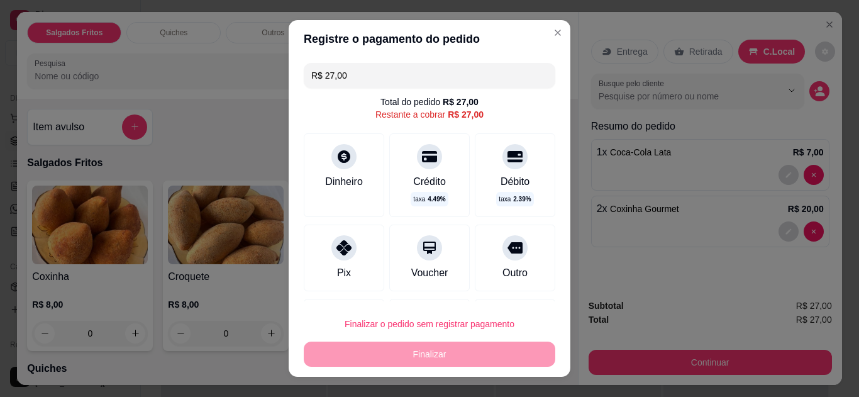
click at [347, 231] on div "Pix" at bounding box center [344, 257] width 80 height 67
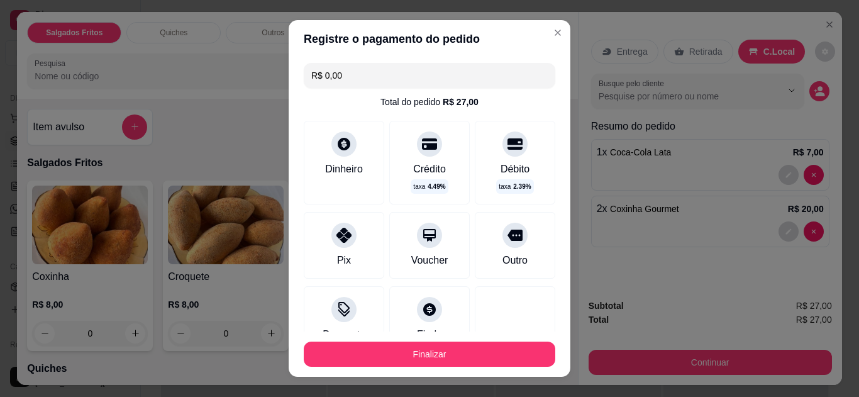
click at [387, 77] on input "R$ 0,00" at bounding box center [429, 75] width 236 height 25
type input "R$ 27,00"
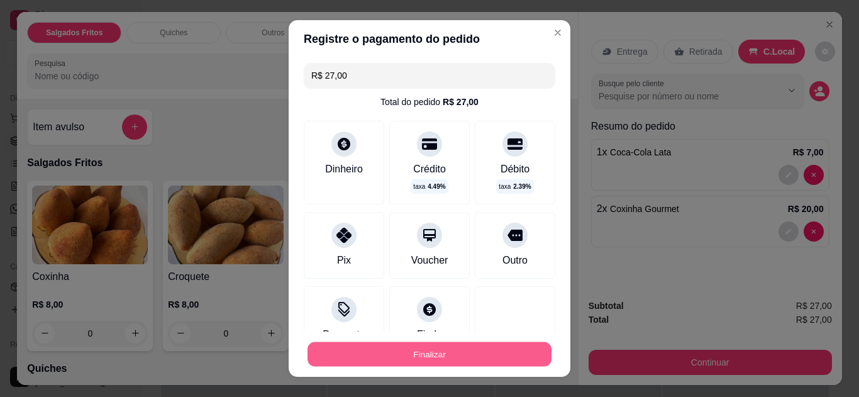
click at [392, 348] on button "Finalizar" at bounding box center [429, 354] width 244 height 25
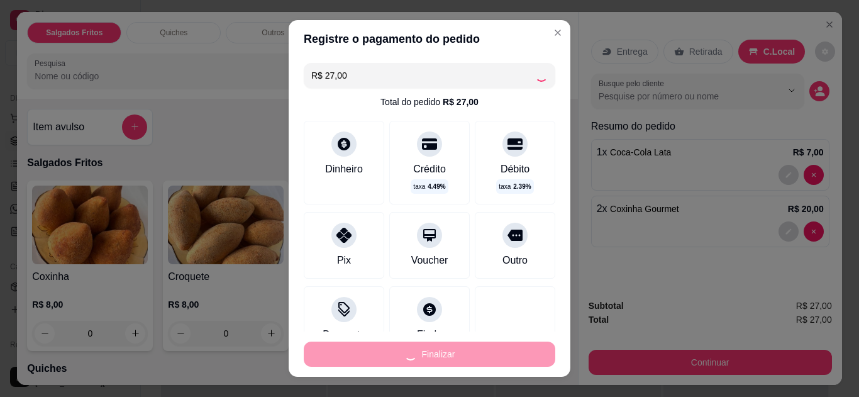
type input "0"
type input "-R$ 27,00"
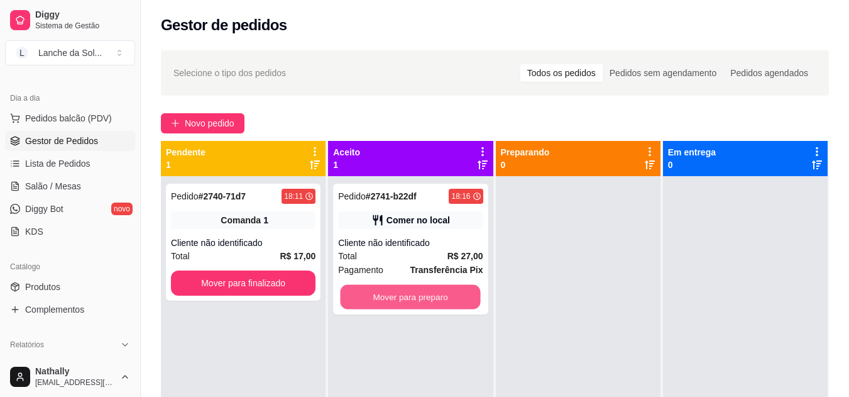
click at [437, 295] on button "Mover para preparo" at bounding box center [411, 297] width 140 height 25
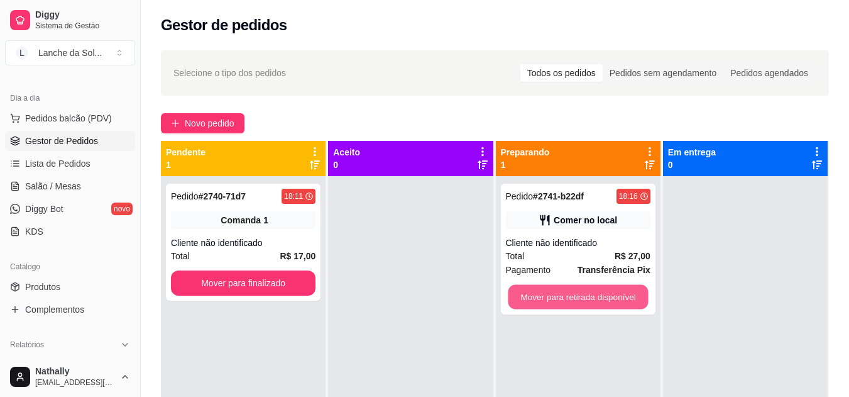
click at [549, 285] on button "Mover para retirada disponível" at bounding box center [578, 297] width 140 height 25
click at [544, 294] on button "Mover para retirada disponível" at bounding box center [578, 297] width 140 height 25
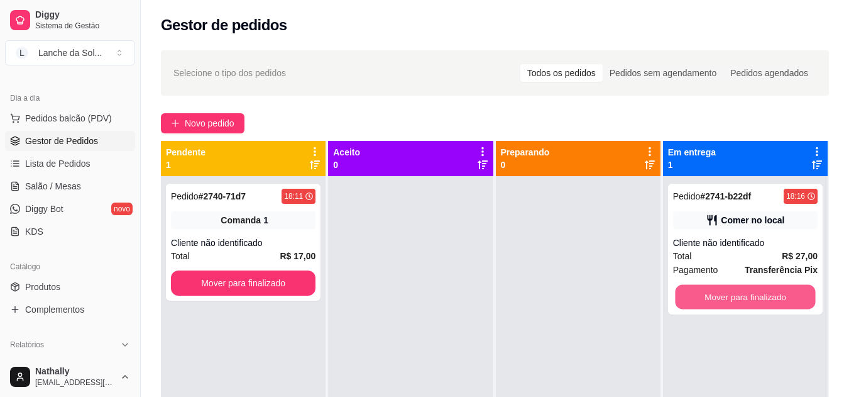
click at [684, 289] on button "Mover para finalizado" at bounding box center [745, 297] width 140 height 25
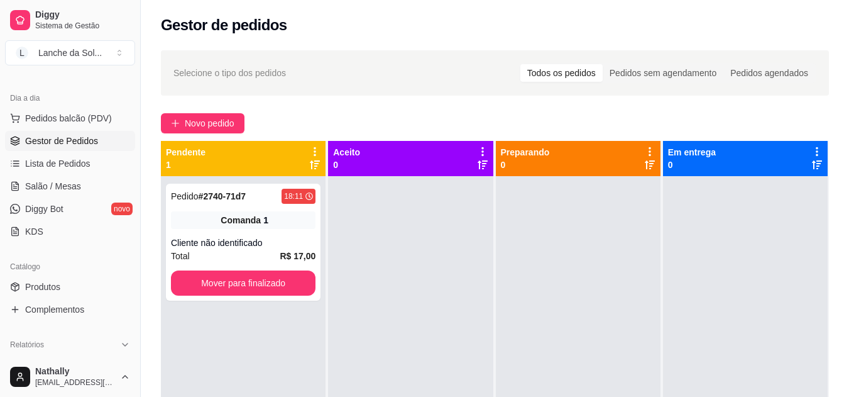
click at [76, 189] on span "Salão / Mesas" at bounding box center [53, 186] width 56 height 13
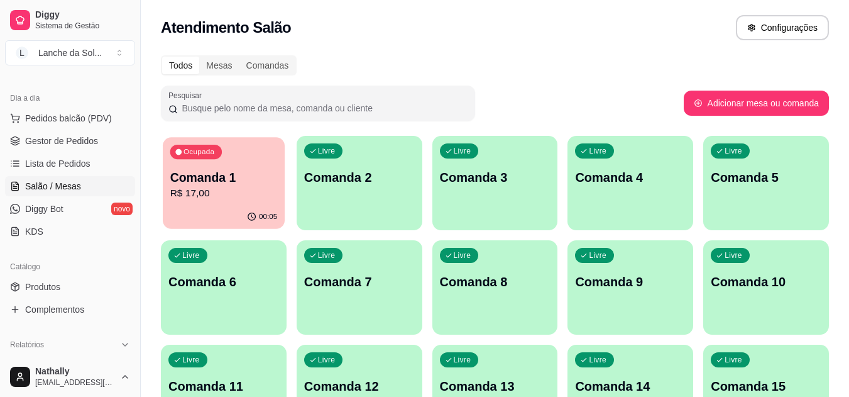
click at [203, 203] on div "Ocupada Comanda 1 R$ 17,00" at bounding box center [224, 171] width 122 height 68
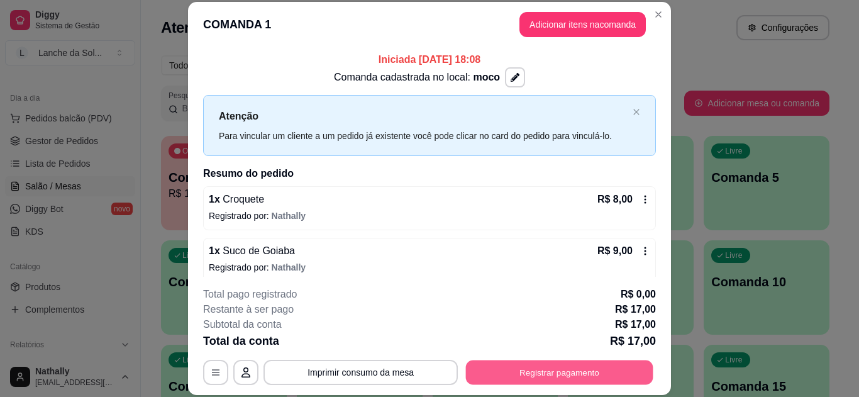
click at [527, 370] on button "Registrar pagamento" at bounding box center [559, 372] width 187 height 25
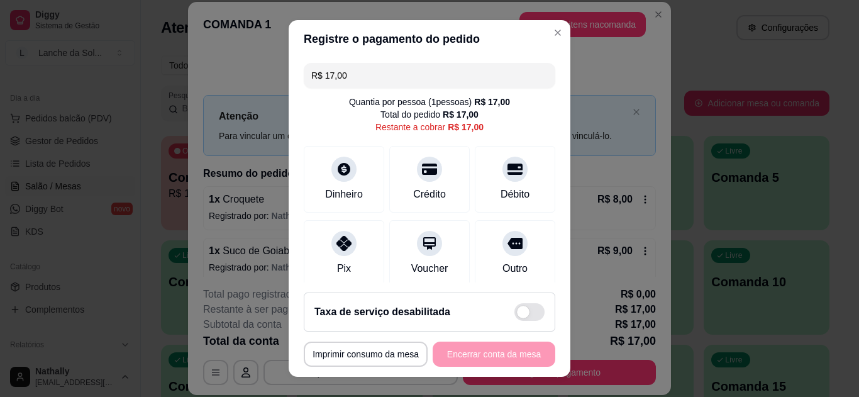
click at [337, 265] on div "Pix" at bounding box center [344, 268] width 14 height 15
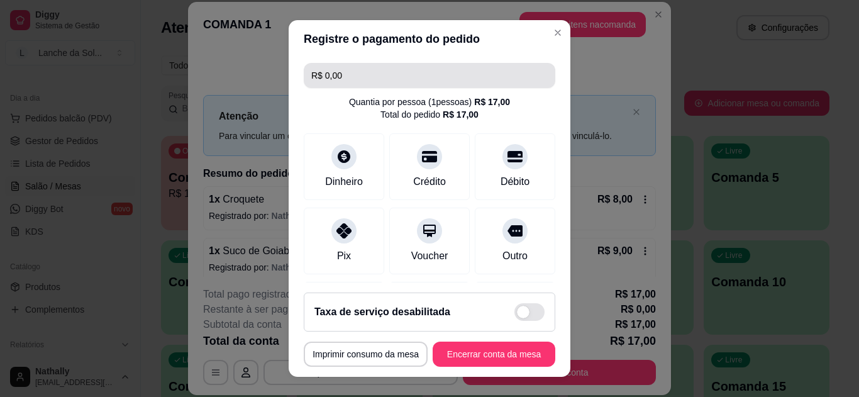
click at [389, 77] on input "R$ 0,00" at bounding box center [429, 75] width 236 height 25
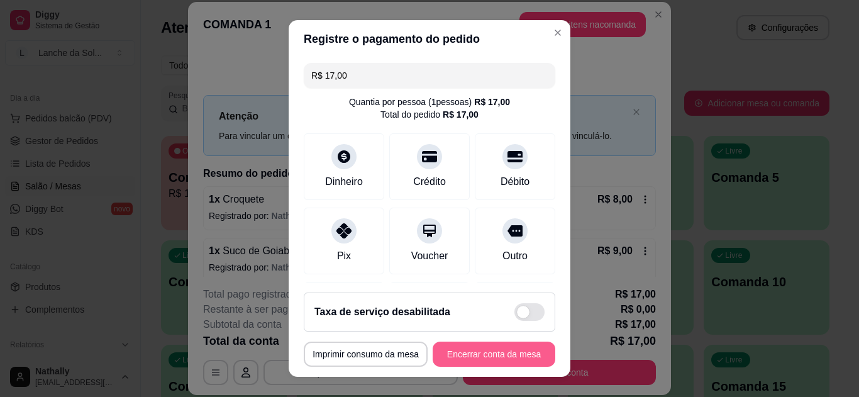
type input "R$ 17,00"
click at [447, 353] on button "Encerrar conta da mesa" at bounding box center [493, 354] width 119 height 25
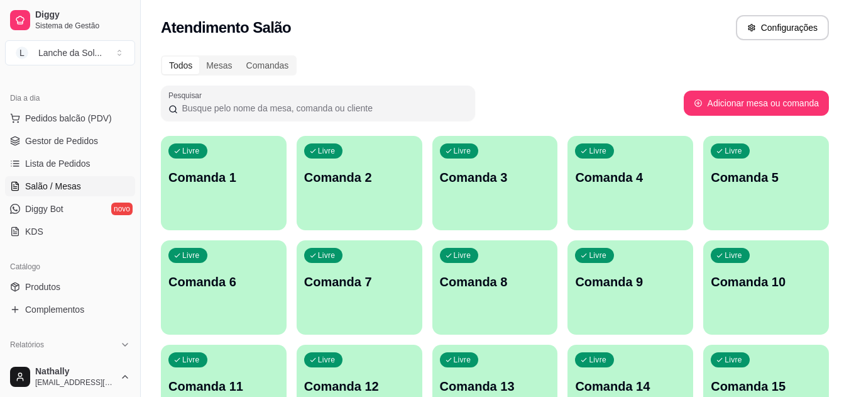
click at [39, 141] on span "Gestor de Pedidos" at bounding box center [61, 141] width 73 height 13
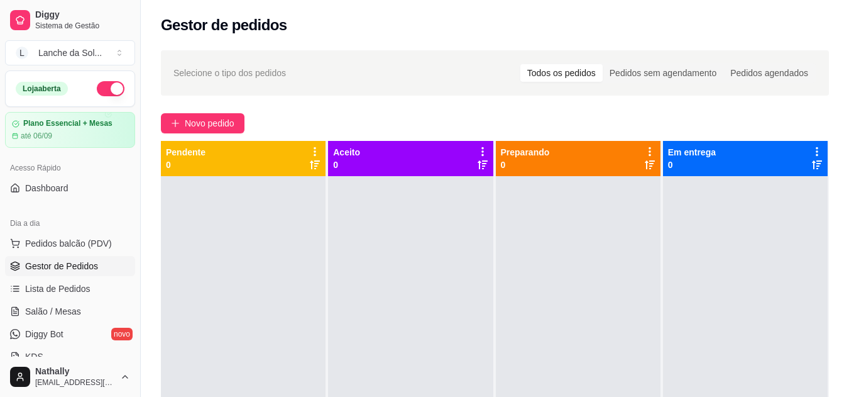
click at [141, 107] on button "Toggle Sidebar" at bounding box center [140, 198] width 10 height 397
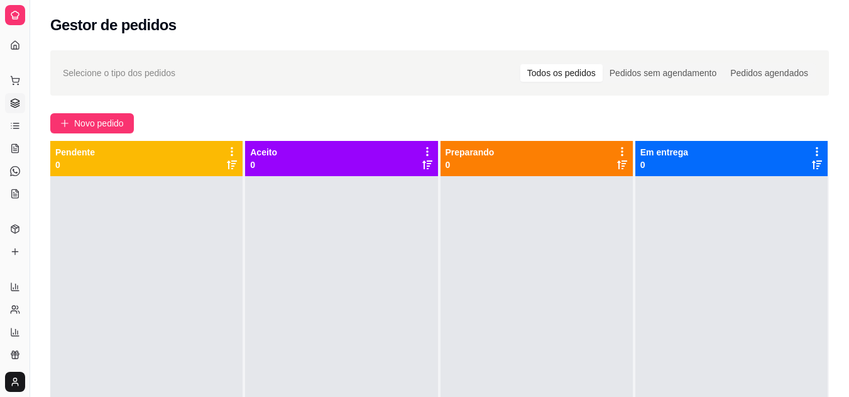
click at [29, 260] on button "Toggle Sidebar" at bounding box center [30, 198] width 10 height 397
